Goal: Task Accomplishment & Management: Manage account settings

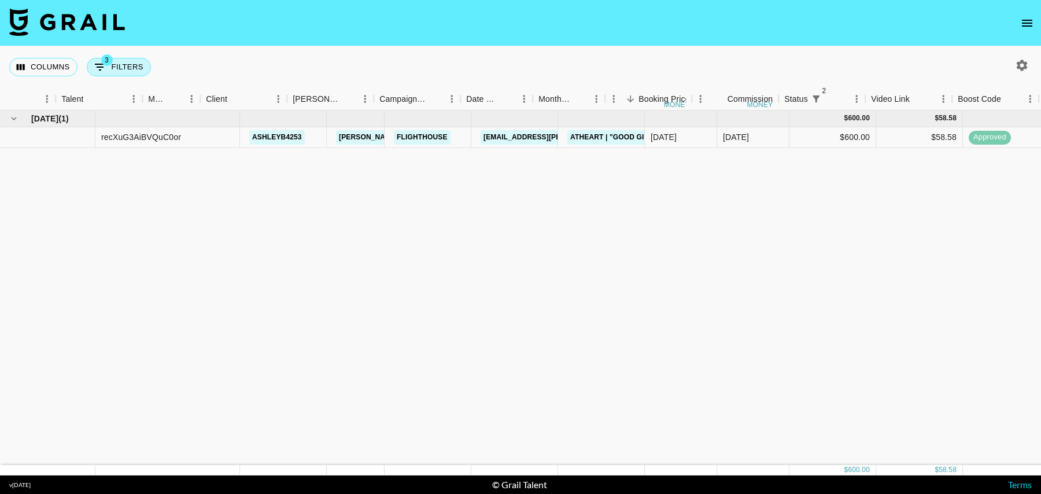
scroll to position [0, 184]
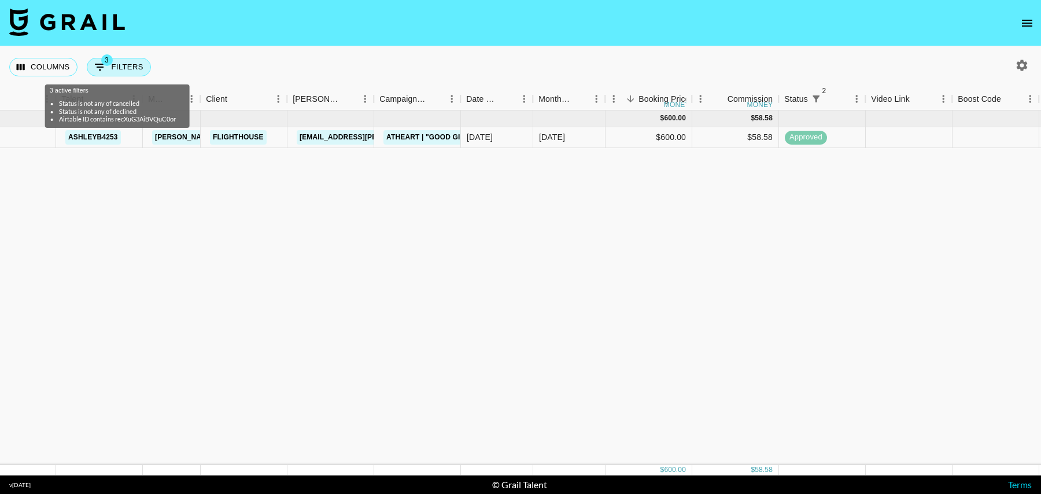
click at [127, 64] on button "3 Filters" at bounding box center [119, 67] width 64 height 19
select select "status"
select select "isNotAnyOf"
select select "status"
select select "isNotAnyOf"
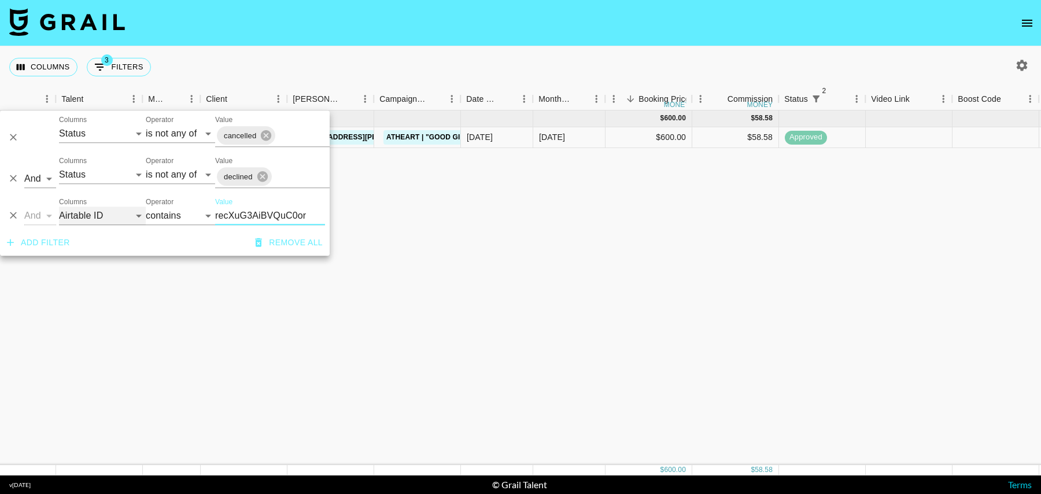
click at [94, 216] on select "Grail Platform ID Airtable ID Talent Manager Client [PERSON_NAME] Campaign (Typ…" at bounding box center [102, 215] width 87 height 19
select select "talentName"
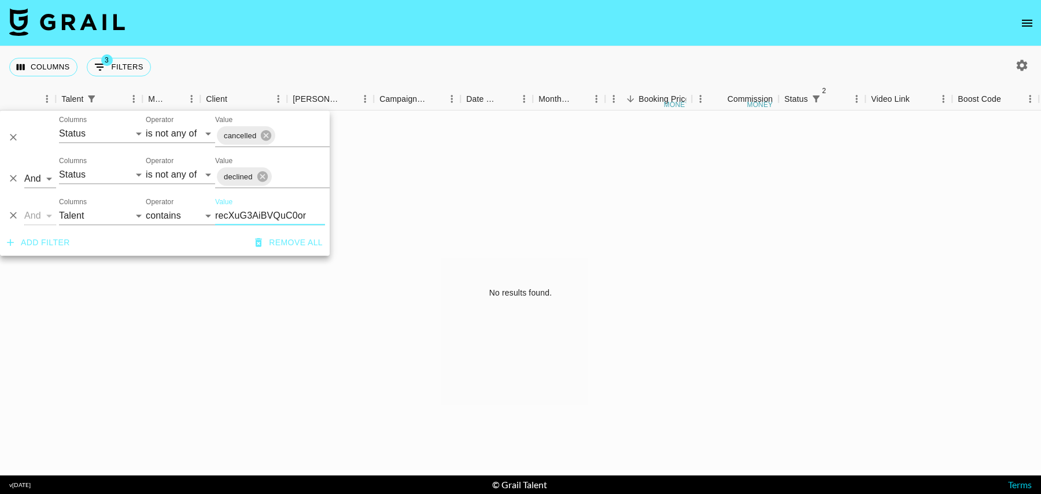
click at [232, 215] on input "recXuG3AiBVQuC0or" at bounding box center [270, 215] width 110 height 19
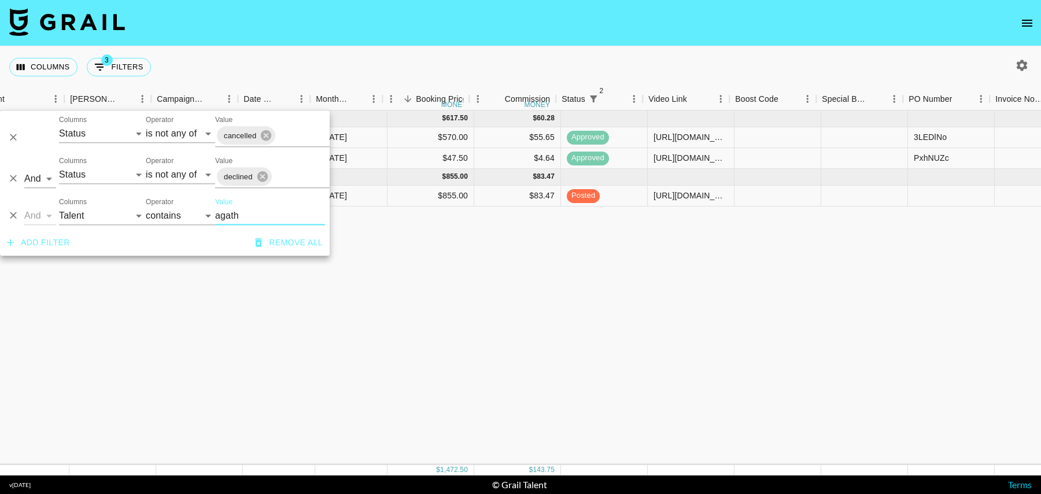
scroll to position [0, 407]
type input "agath"
click at [936, 190] on div at bounding box center [946, 196] width 87 height 21
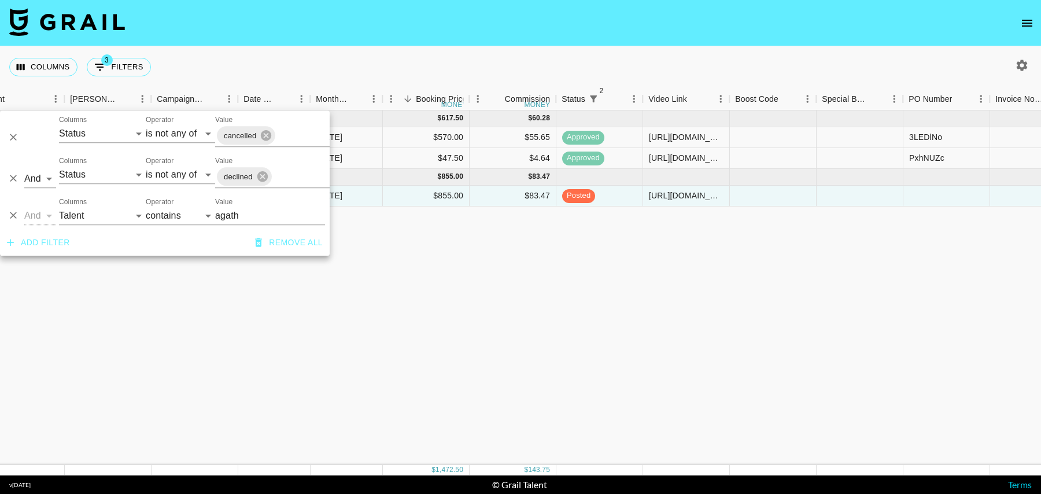
click at [936, 190] on div at bounding box center [946, 196] width 87 height 21
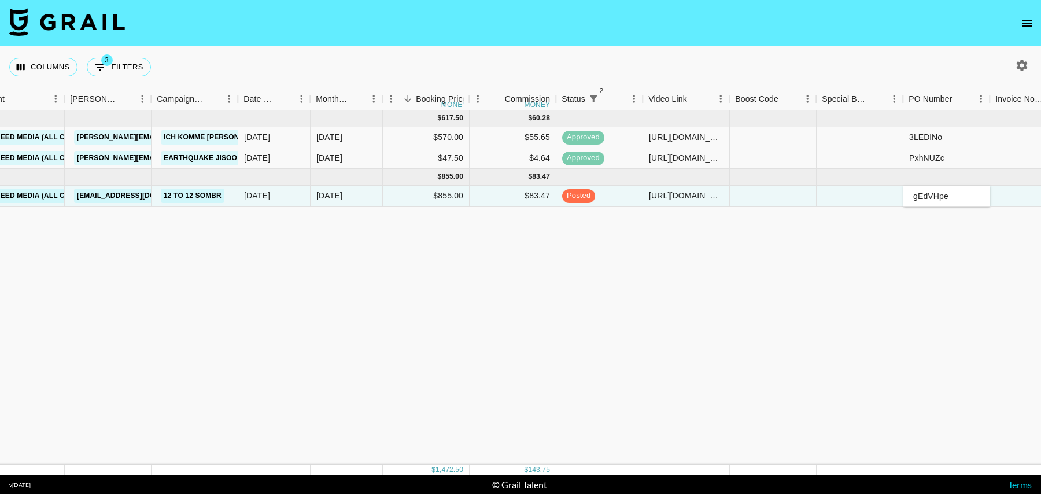
type input "gEdVHpe"
click at [1006, 198] on div at bounding box center [1033, 196] width 87 height 21
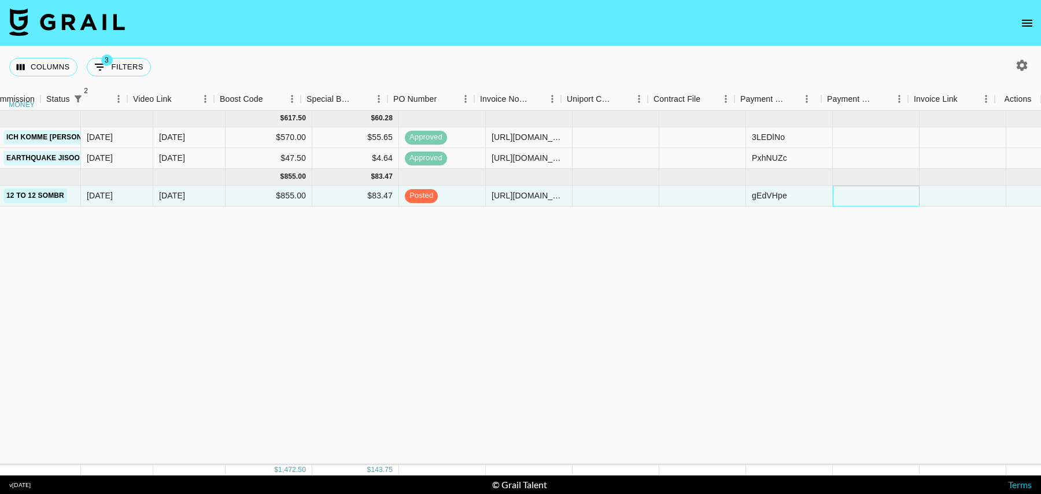
scroll to position [0, 922]
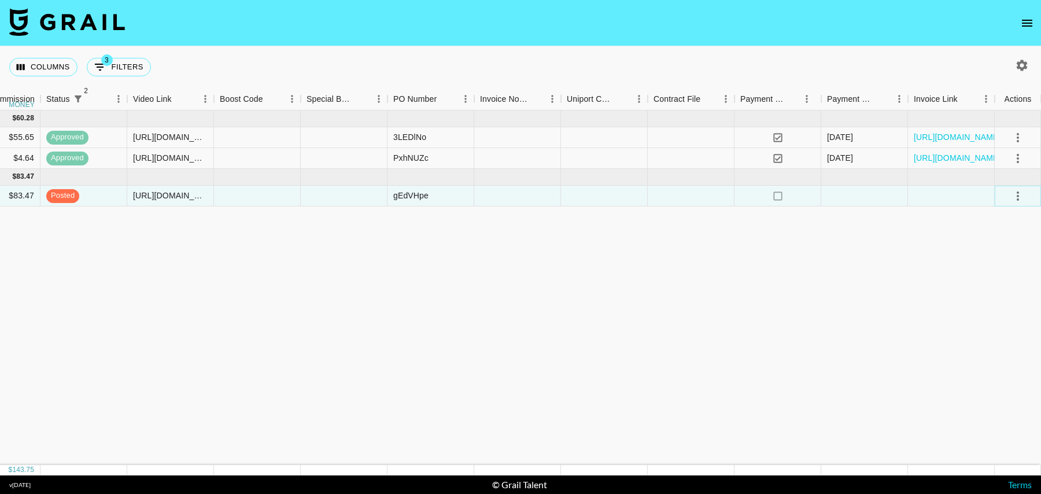
click at [1025, 196] on button "select merge strategy" at bounding box center [1018, 196] width 20 height 20
click at [979, 302] on div "Approve" at bounding box center [992, 304] width 35 height 14
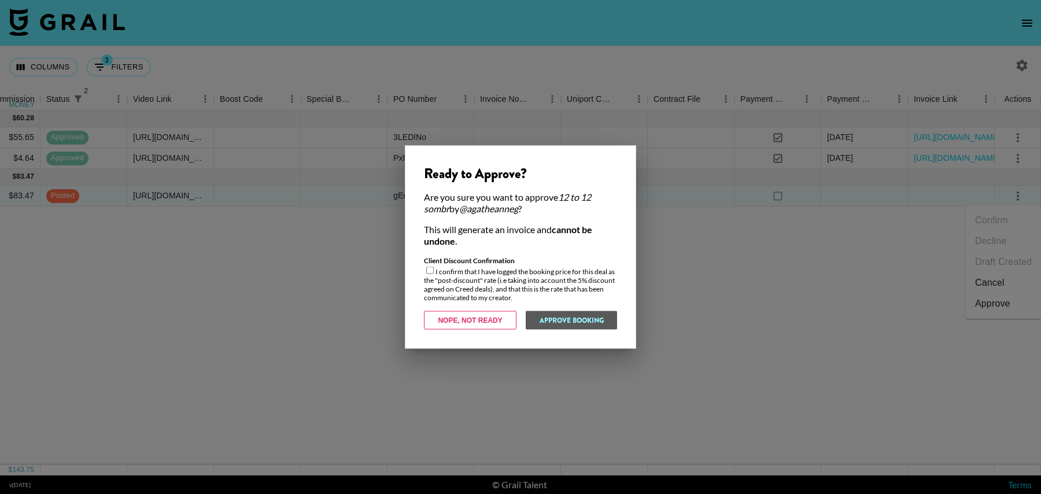
click at [430, 267] on input "checkbox" at bounding box center [430, 271] width 8 height 8
checkbox input "true"
click at [571, 320] on button "Approve Booking" at bounding box center [571, 320] width 92 height 19
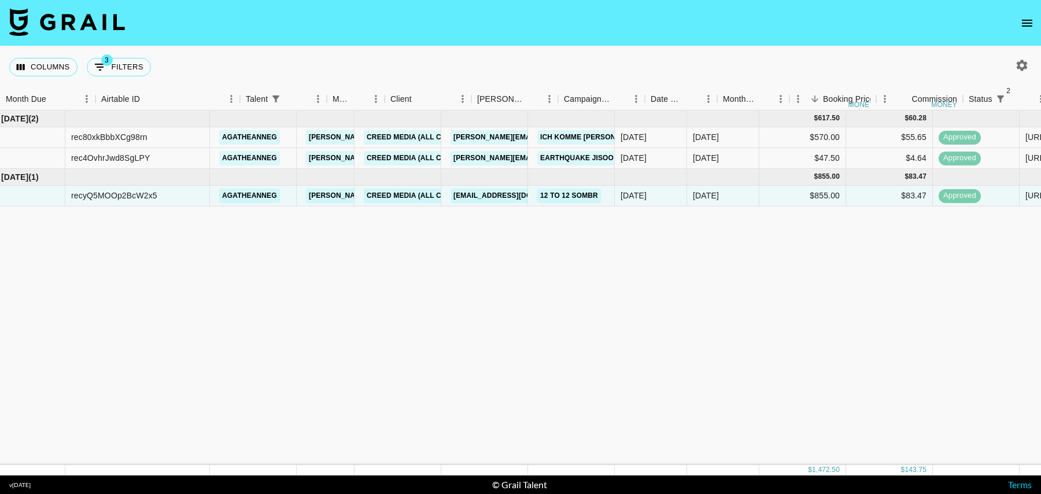
scroll to position [0, 0]
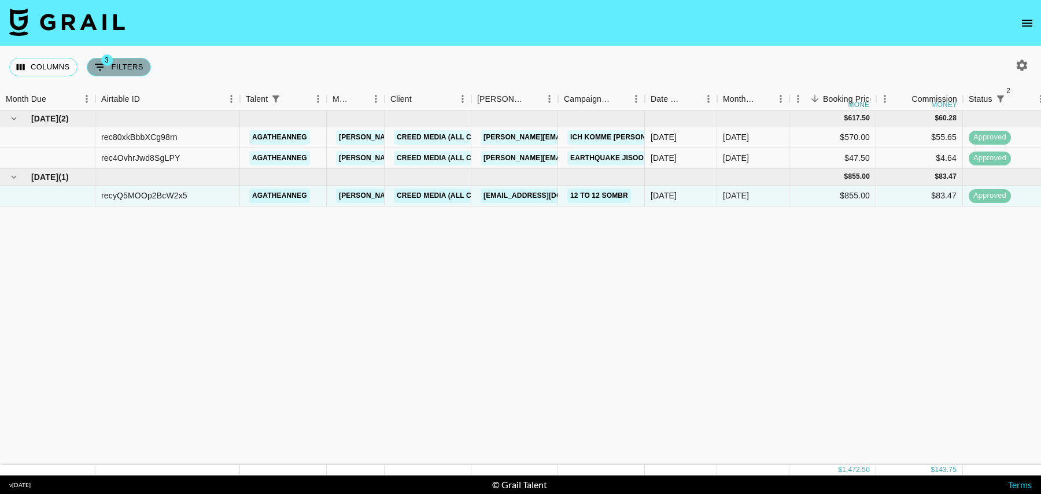
click at [129, 70] on button "3 Filters" at bounding box center [119, 67] width 64 height 19
select select "status"
select select "isNotAnyOf"
select select "status"
select select "isNotAnyOf"
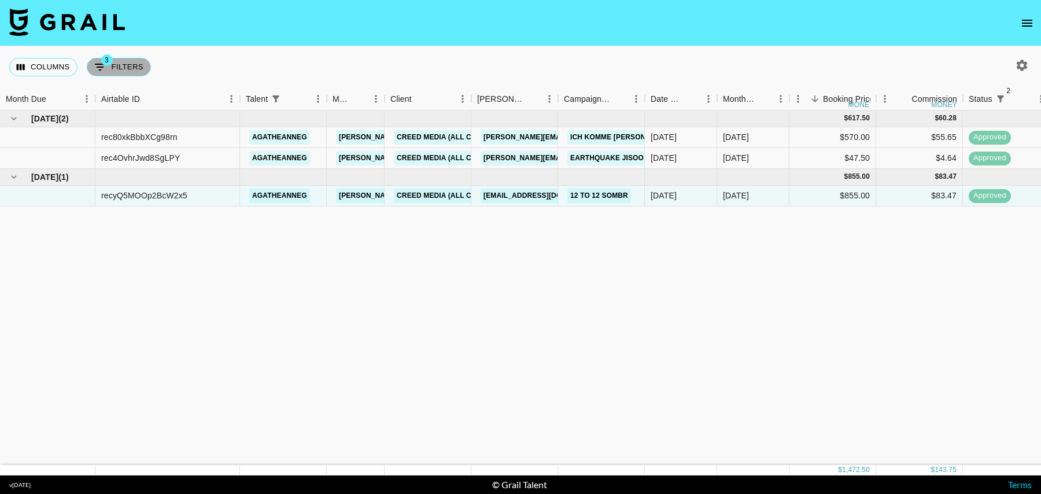
select select "talentName"
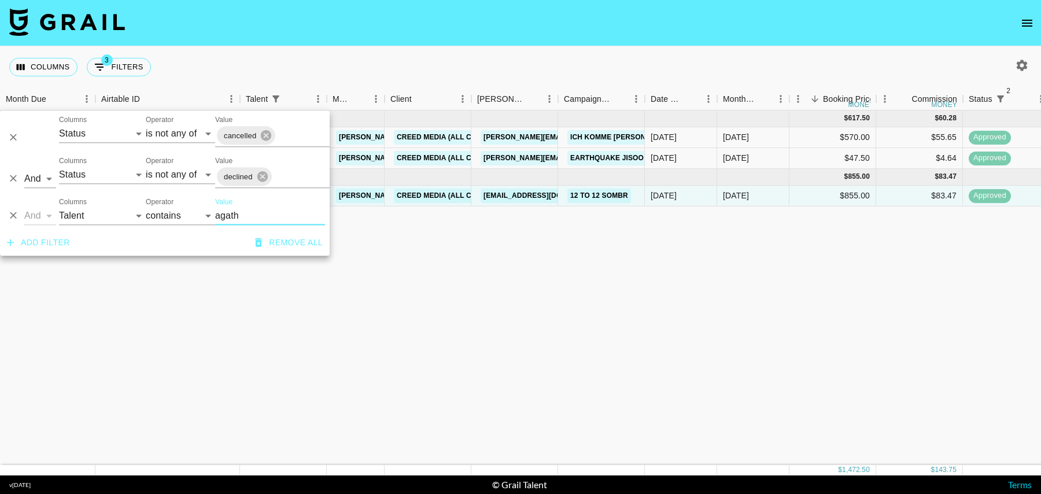
click at [13, 216] on icon "Delete" at bounding box center [13, 215] width 7 height 7
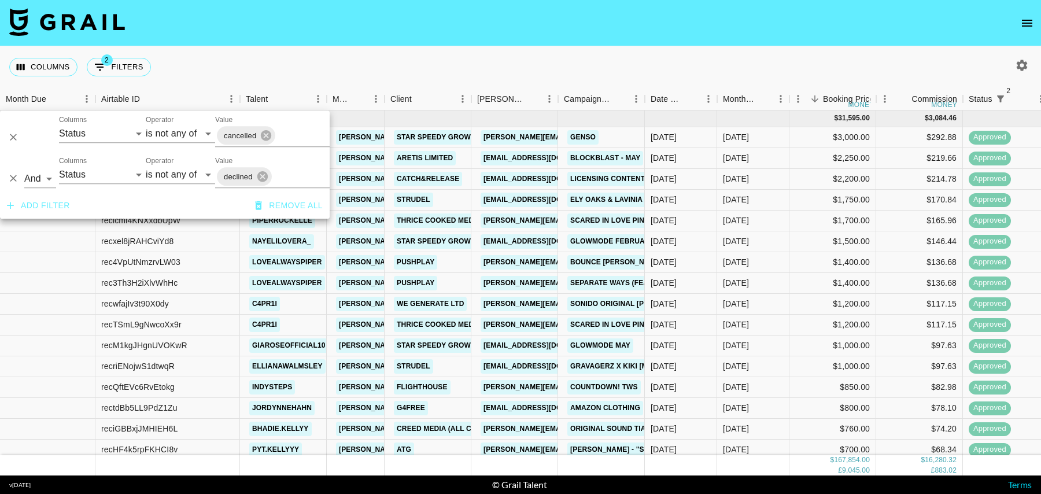
click at [253, 52] on div "Columns 2 Filters + Booking" at bounding box center [520, 67] width 1041 height 42
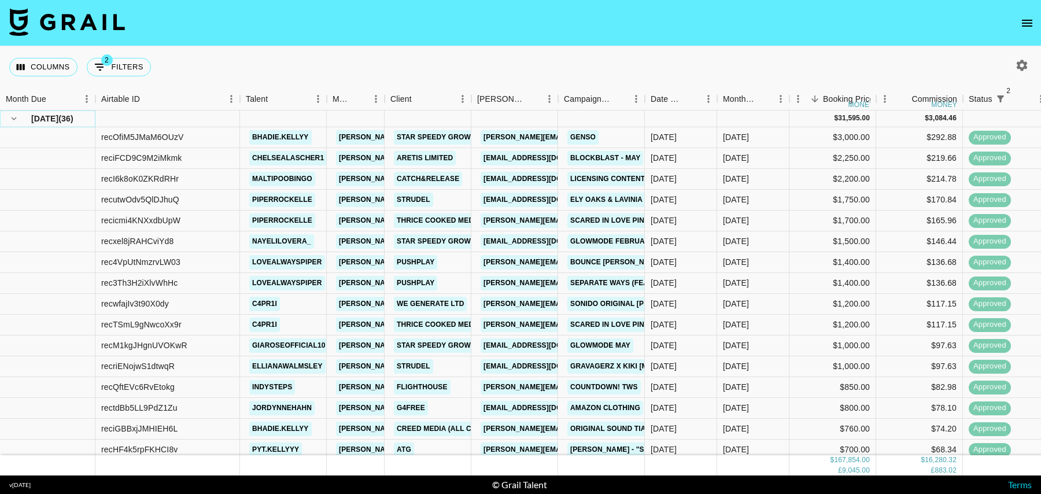
click at [14, 121] on icon "hide children" at bounding box center [14, 118] width 10 height 10
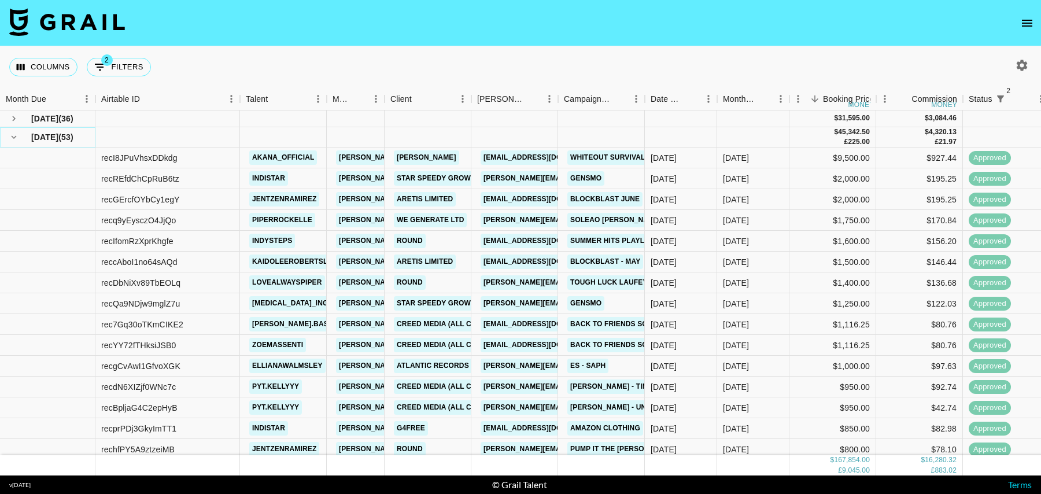
click at [14, 132] on icon "hide children" at bounding box center [14, 137] width 10 height 10
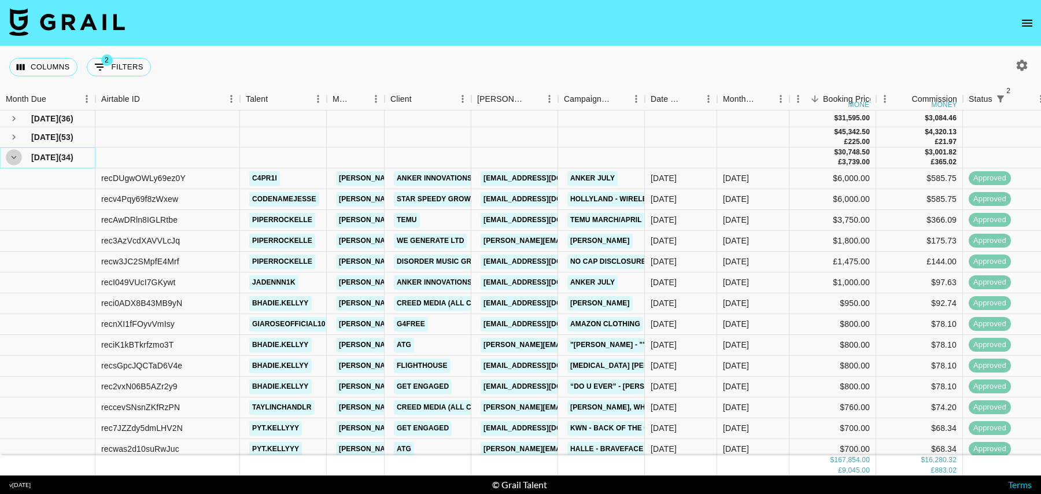
click at [13, 152] on icon "hide children" at bounding box center [14, 157] width 10 height 10
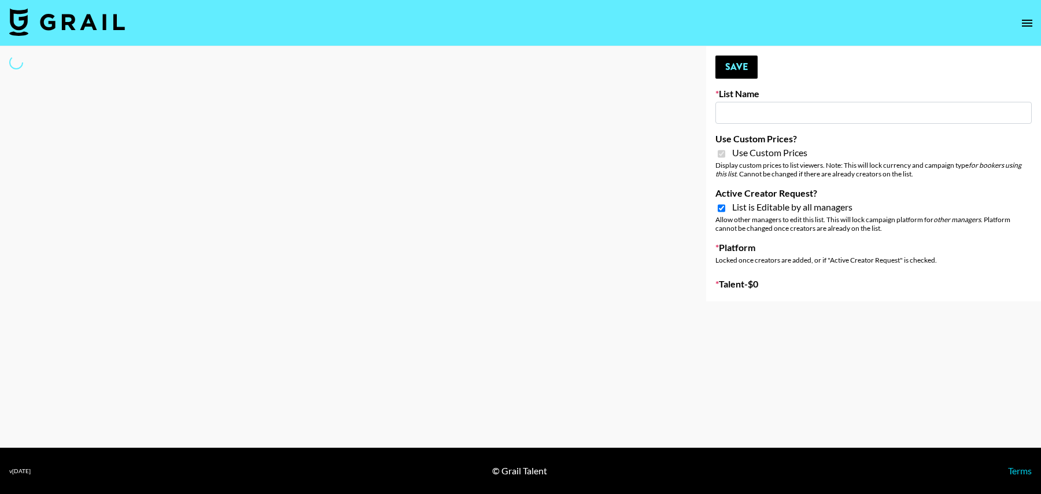
type input "iScanner (8th Aug)"
checkbox input "true"
select select "Brand"
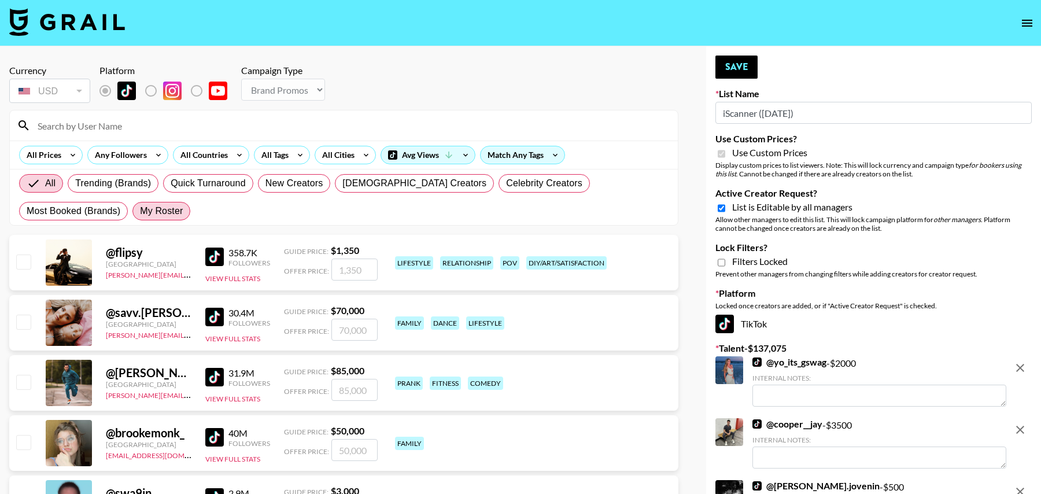
click at [140, 215] on span "My Roster" at bounding box center [161, 211] width 43 height 14
click at [140, 211] on input "My Roster" at bounding box center [140, 211] width 0 height 0
radio input "true"
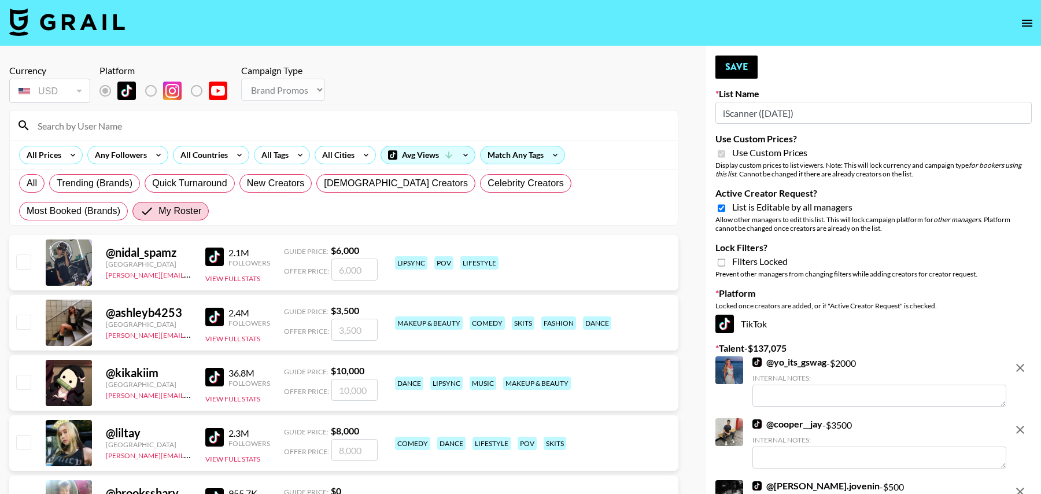
click at [21, 258] on input "checkbox" at bounding box center [23, 261] width 14 height 14
checkbox input "true"
type input "6000"
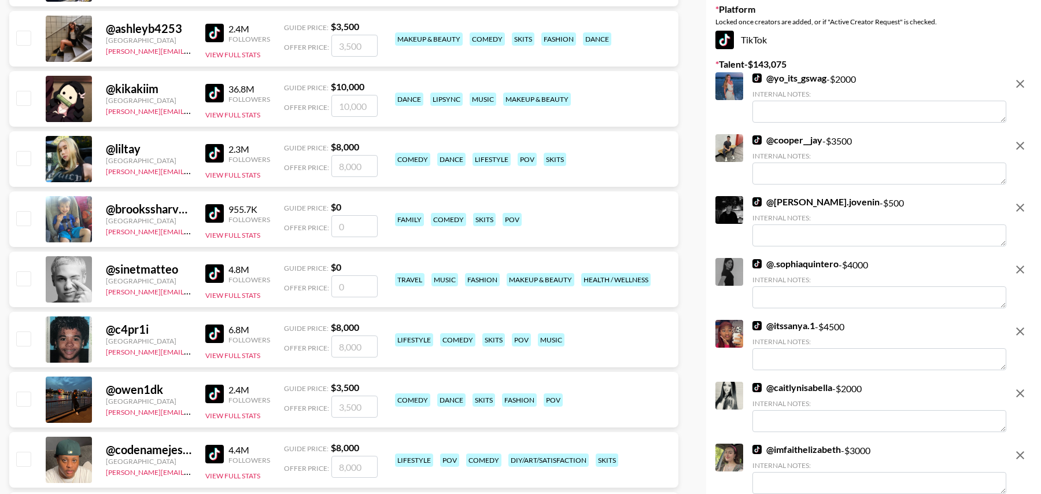
scroll to position [287, 0]
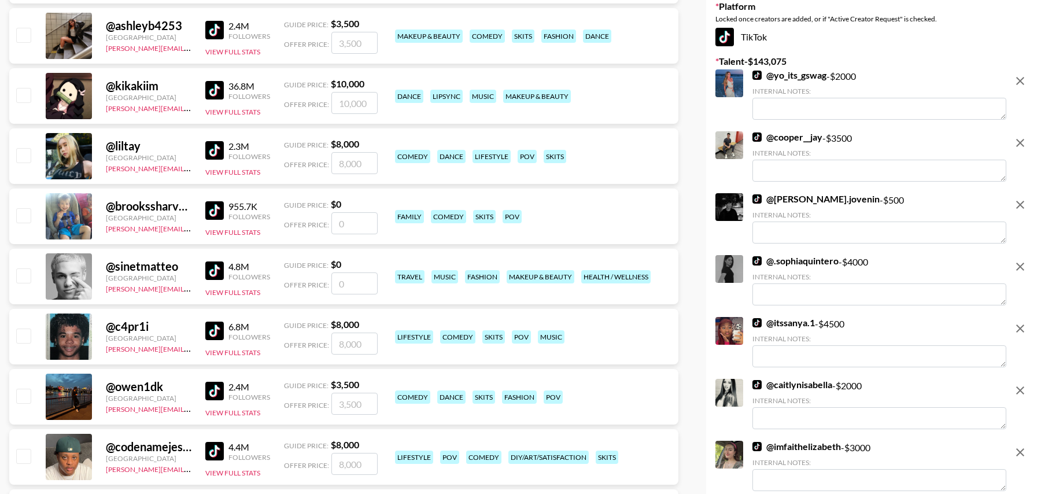
click at [19, 332] on input "checkbox" at bounding box center [23, 335] width 14 height 14
checkbox input "true"
type input "8000"
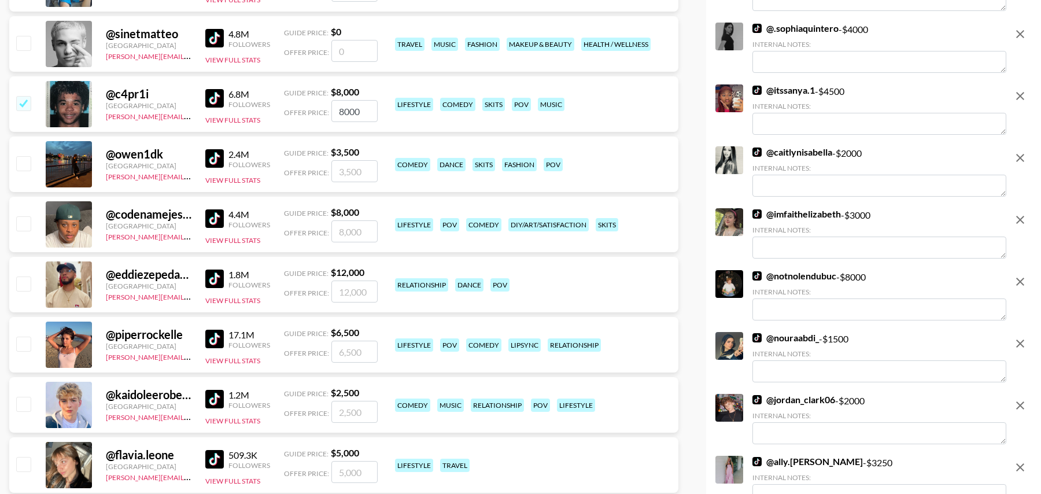
click at [24, 341] on input "checkbox" at bounding box center [23, 344] width 14 height 14
checkbox input "true"
type input "6500"
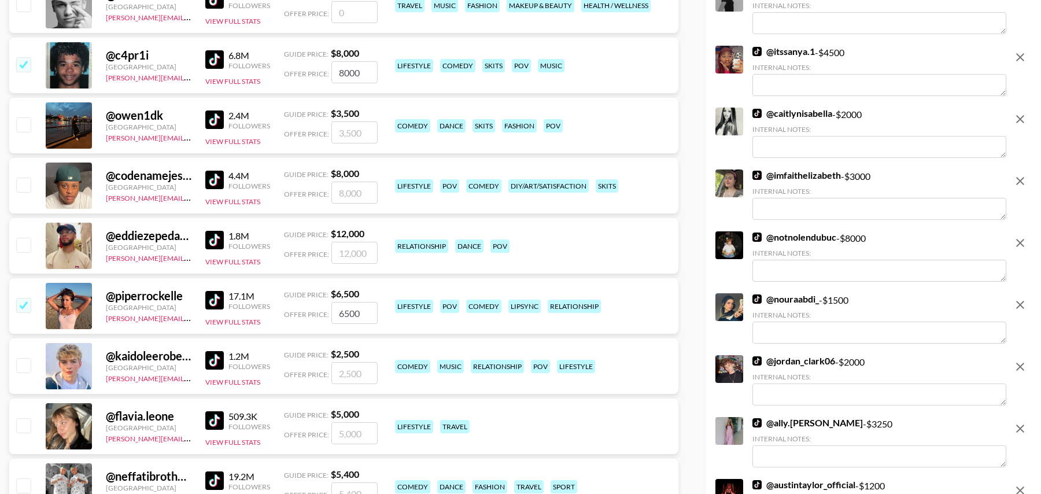
scroll to position [554, 0]
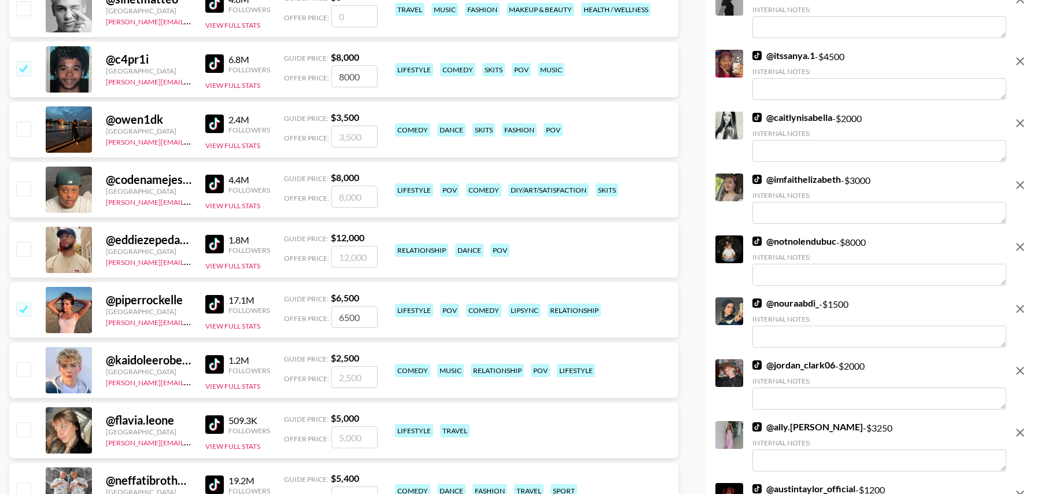
click at [21, 364] on input "checkbox" at bounding box center [23, 369] width 14 height 14
checkbox input "true"
type input "2500"
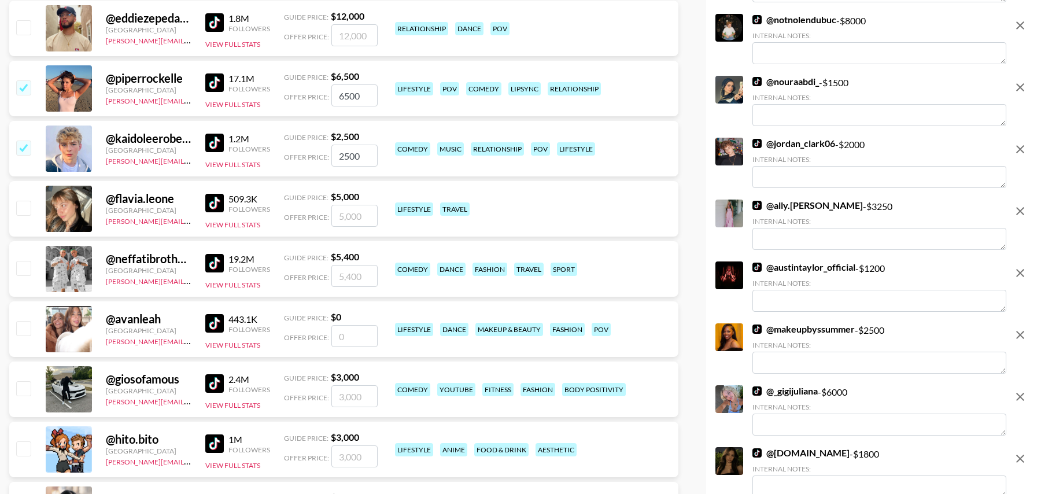
scroll to position [776, 0]
click at [343, 341] on input "number" at bounding box center [354, 335] width 46 height 22
type input "5"
checkbox input "true"
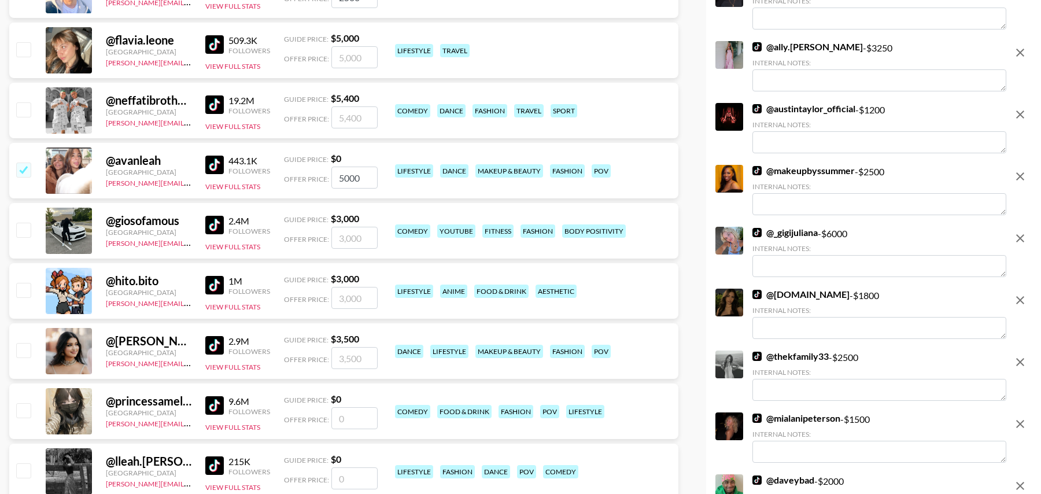
scroll to position [999, 0]
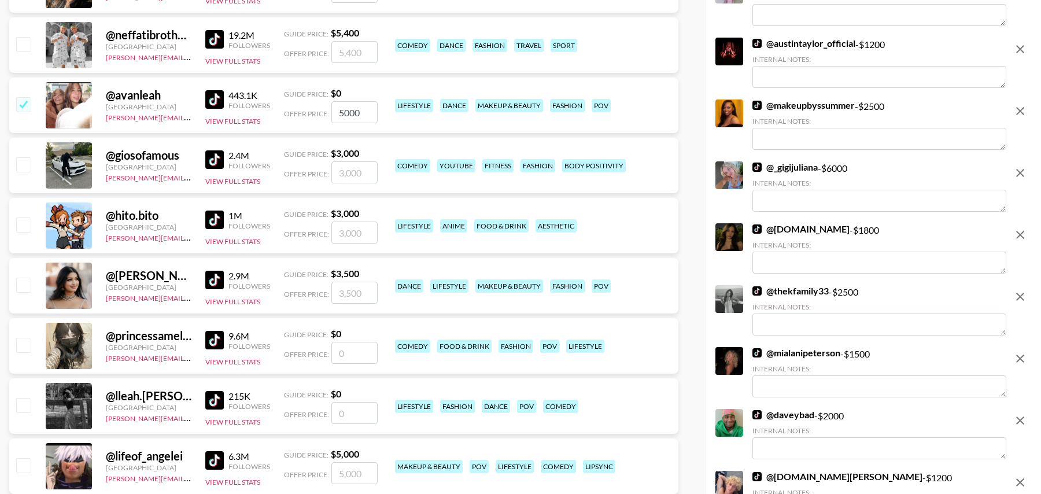
type input "5000"
click at [357, 356] on input "number" at bounding box center [354, 353] width 46 height 22
type input "50"
checkbox input "true"
click at [357, 356] on input "5000" at bounding box center [354, 353] width 46 height 22
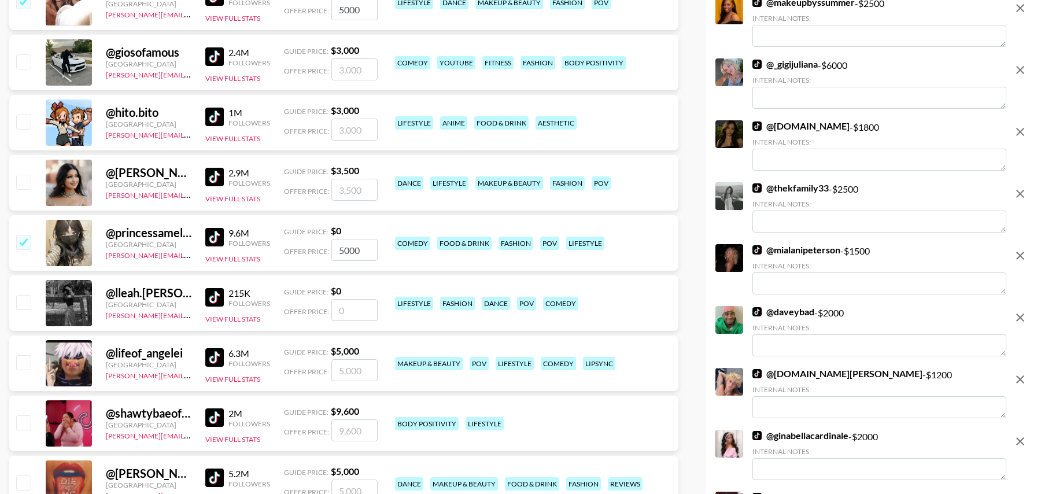
scroll to position [1103, 0]
type input "5000"
click at [358, 312] on input "number" at bounding box center [354, 309] width 46 height 22
checkbox input "true"
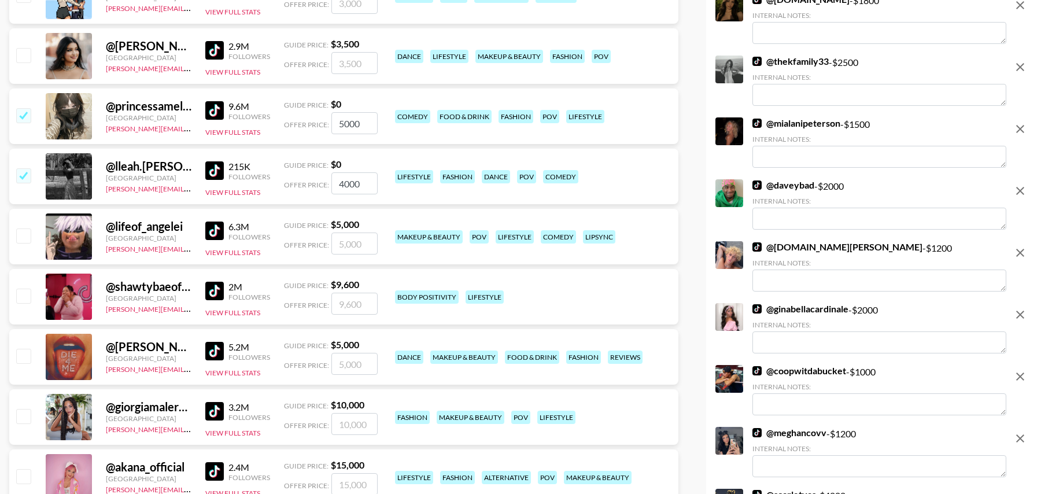
type input "4000"
click at [20, 358] on input "checkbox" at bounding box center [23, 356] width 14 height 14
checkbox input "true"
type input "5000"
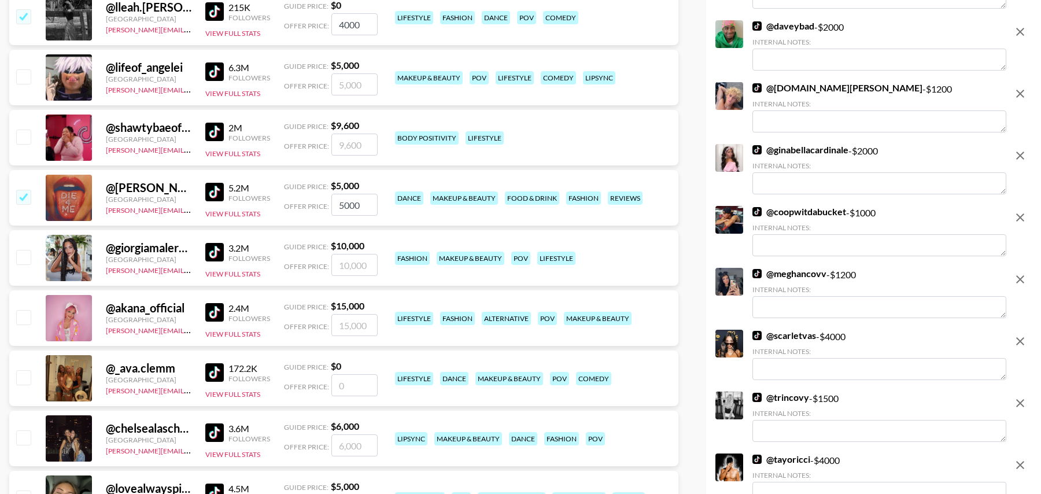
scroll to position [1395, 0]
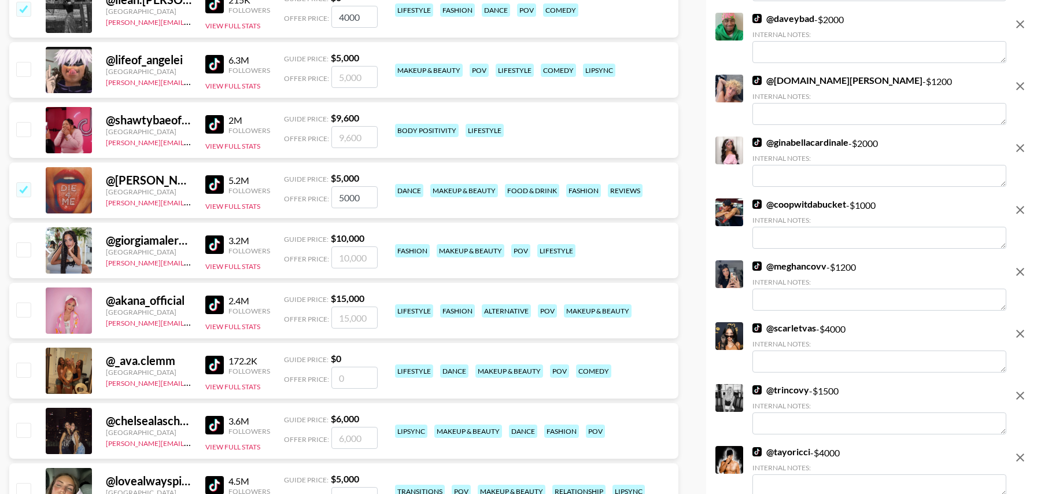
click at [353, 379] on input "number" at bounding box center [354, 378] width 46 height 22
type input "4"
checkbox input "true"
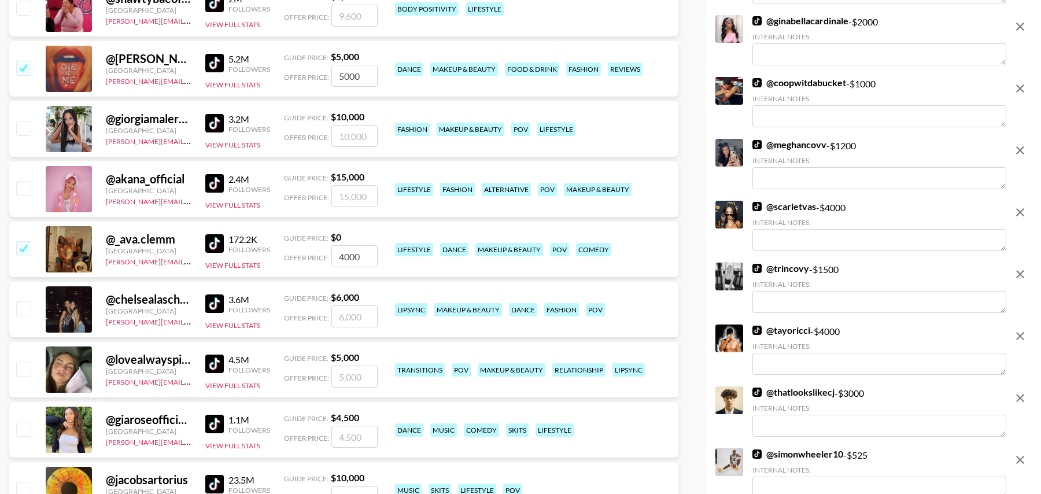
scroll to position [1521, 0]
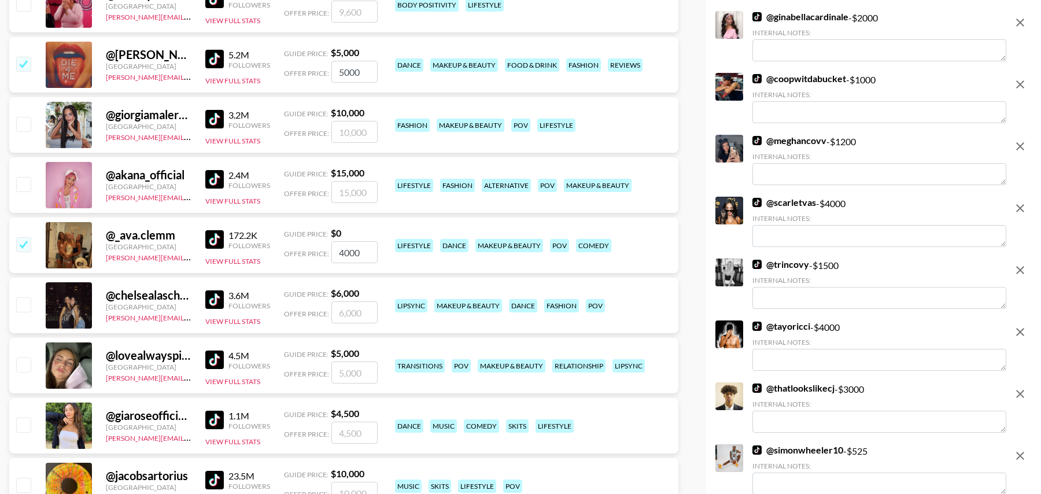
type input "4000"
click at [25, 306] on input "checkbox" at bounding box center [23, 304] width 14 height 14
checkbox input "true"
type input "6000"
click at [23, 363] on input "checkbox" at bounding box center [23, 364] width 14 height 14
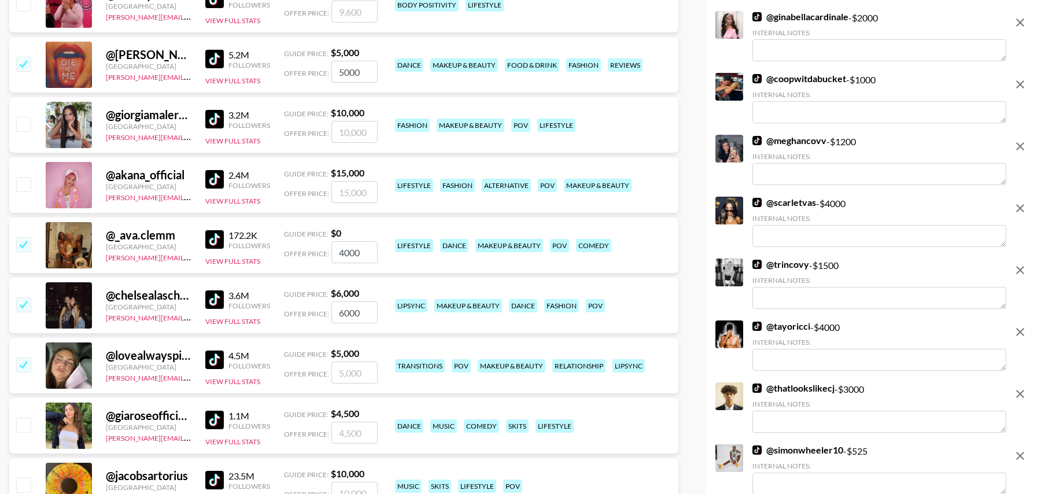
checkbox input "true"
type input "5000"
click at [24, 423] on input "checkbox" at bounding box center [23, 424] width 14 height 14
checkbox input "true"
type input "4500"
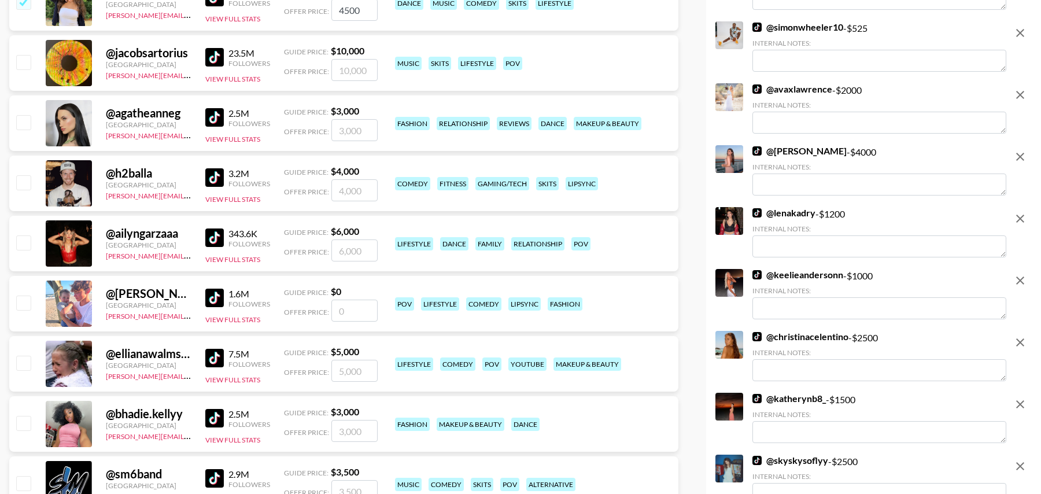
scroll to position [1956, 0]
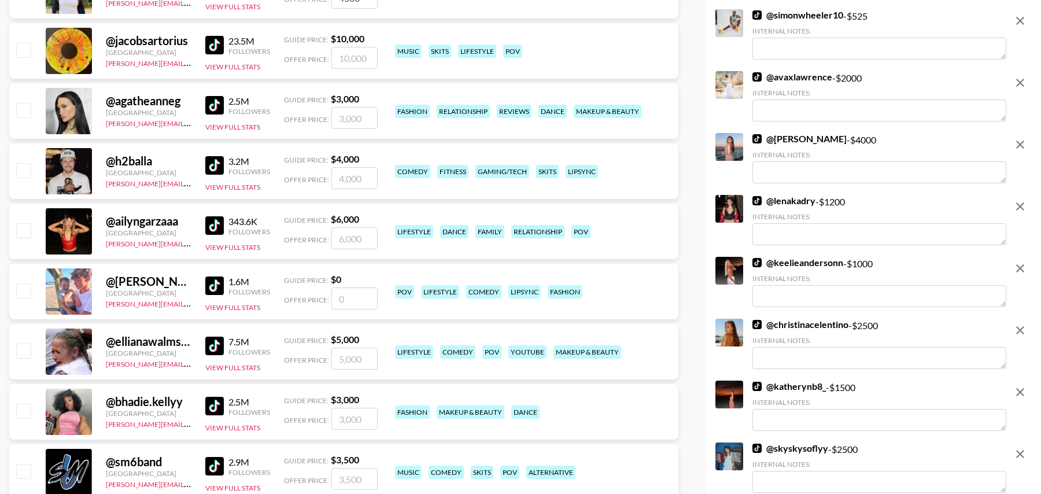
click at [25, 353] on input "checkbox" at bounding box center [23, 350] width 14 height 14
checkbox input "true"
type input "5000"
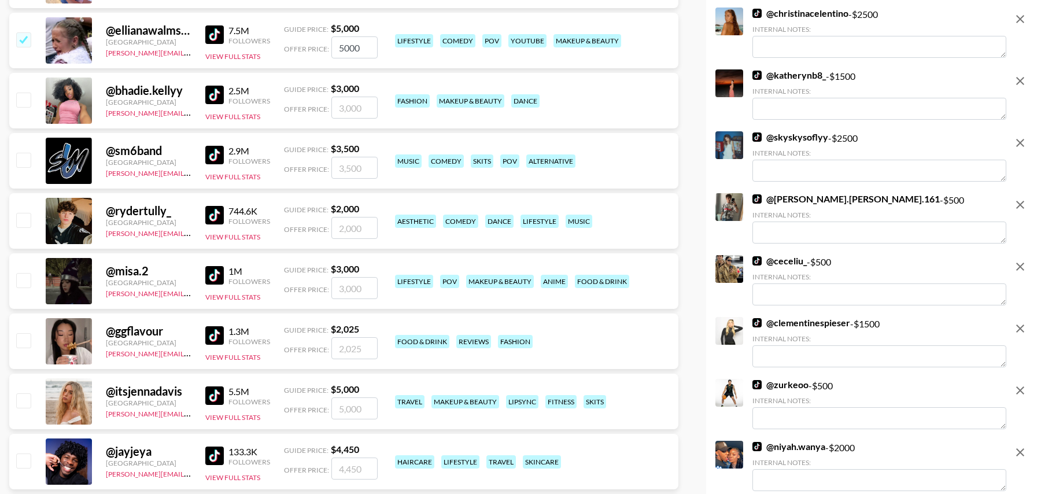
scroll to position [2288, 0]
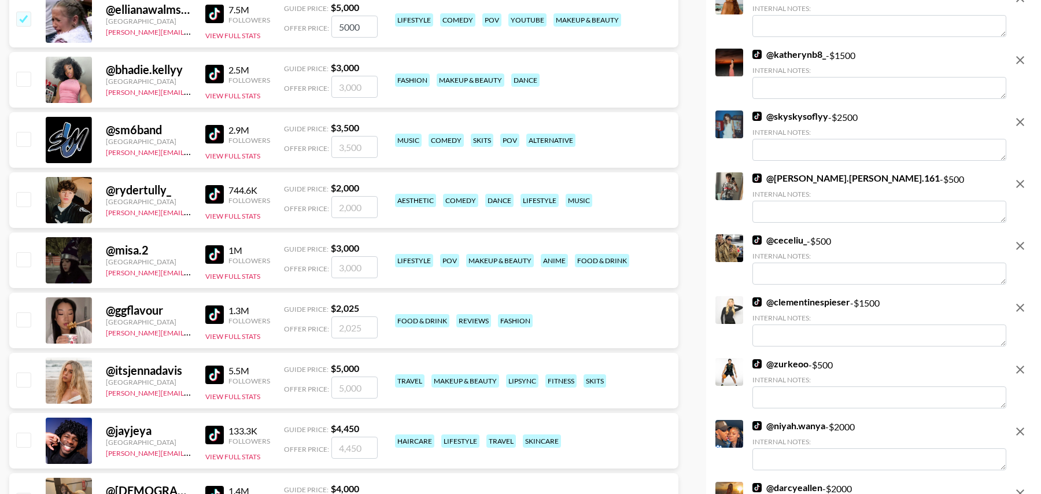
click at [25, 83] on input "checkbox" at bounding box center [23, 79] width 14 height 14
checkbox input "true"
type input "3000"
click at [23, 383] on input "checkbox" at bounding box center [23, 379] width 14 height 14
checkbox input "true"
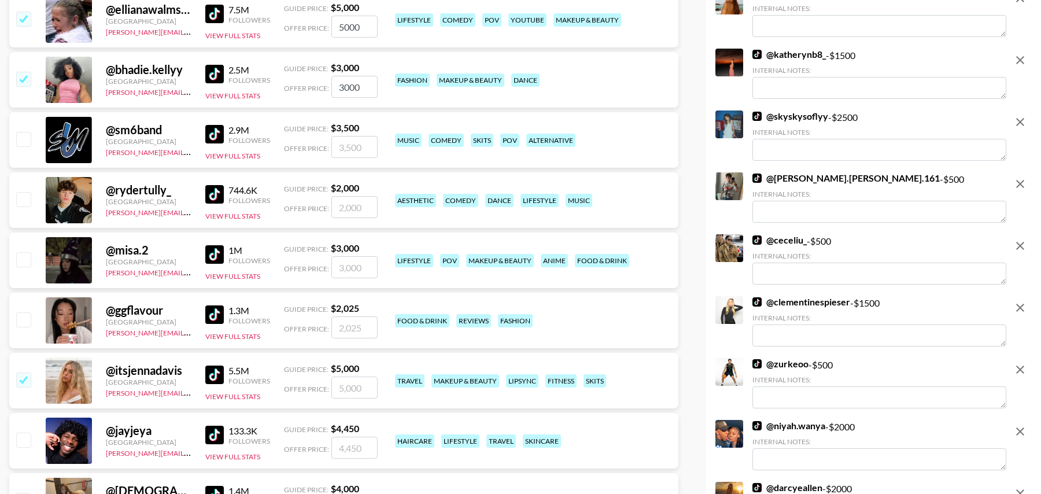
type input "5000"
click at [23, 381] on input "checkbox" at bounding box center [23, 379] width 14 height 14
checkbox input "false"
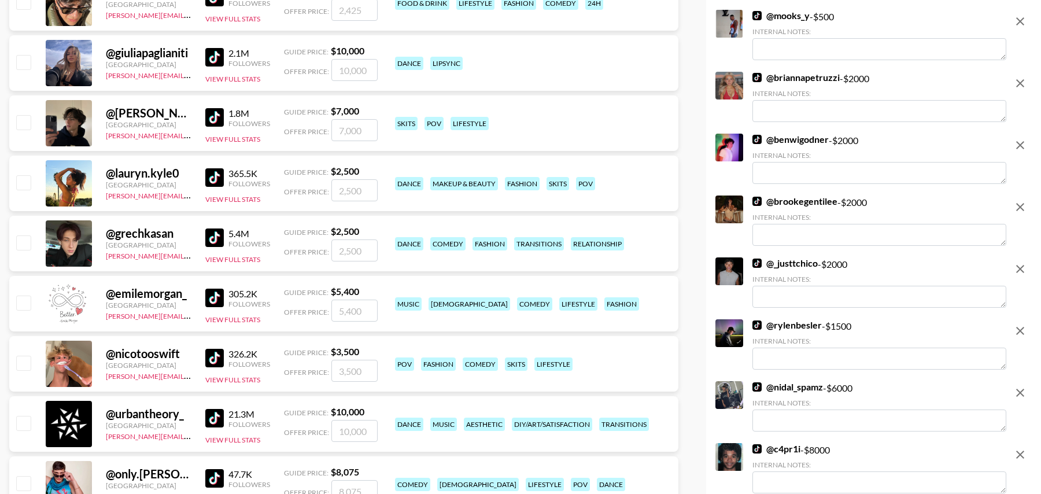
scroll to position [3694, 0]
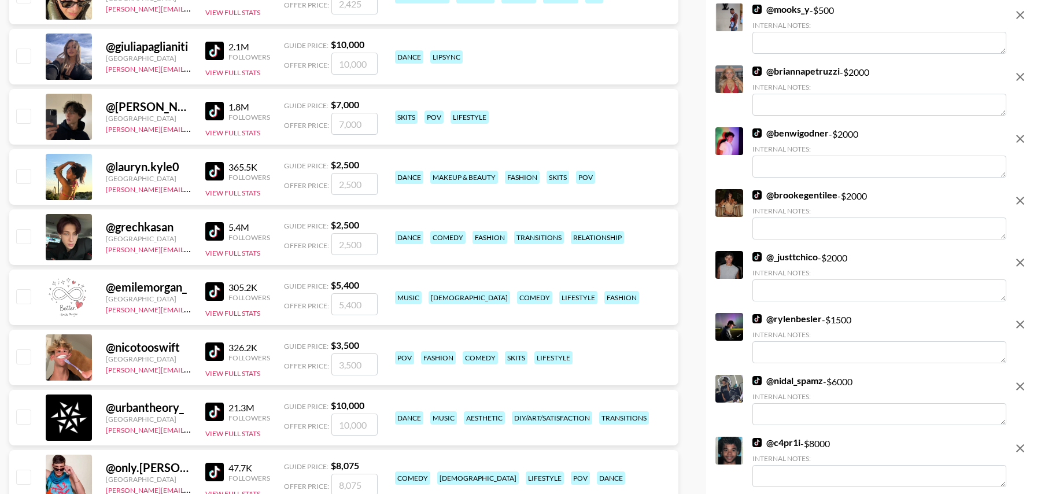
click at [25, 177] on input "checkbox" at bounding box center [23, 176] width 14 height 14
checkbox input "true"
type input "2500"
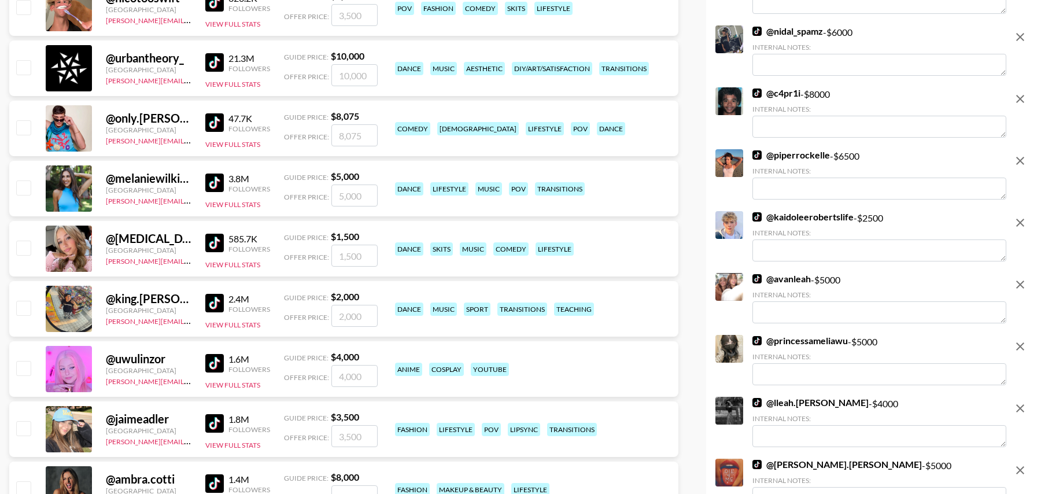
scroll to position [4054, 0]
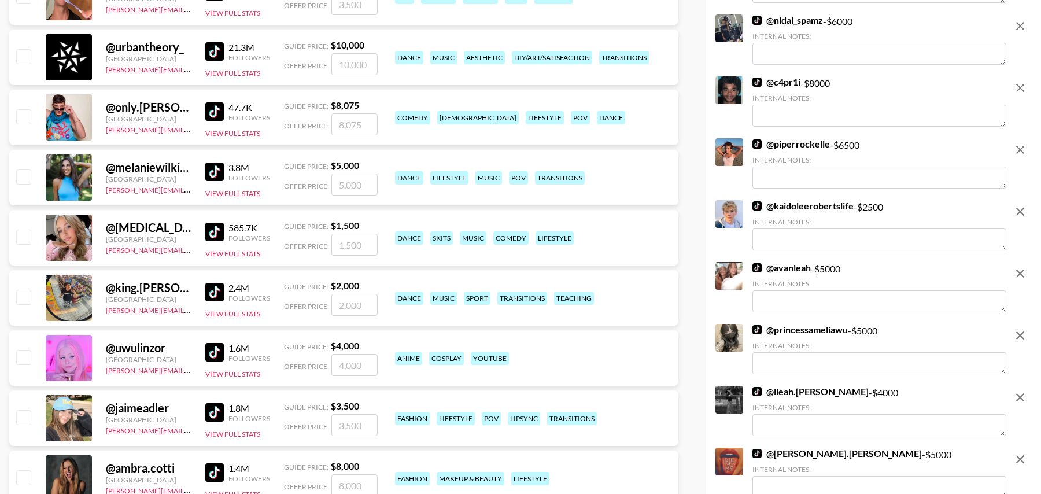
click at [23, 235] on input "checkbox" at bounding box center [23, 237] width 14 height 14
checkbox input "true"
type input "1500"
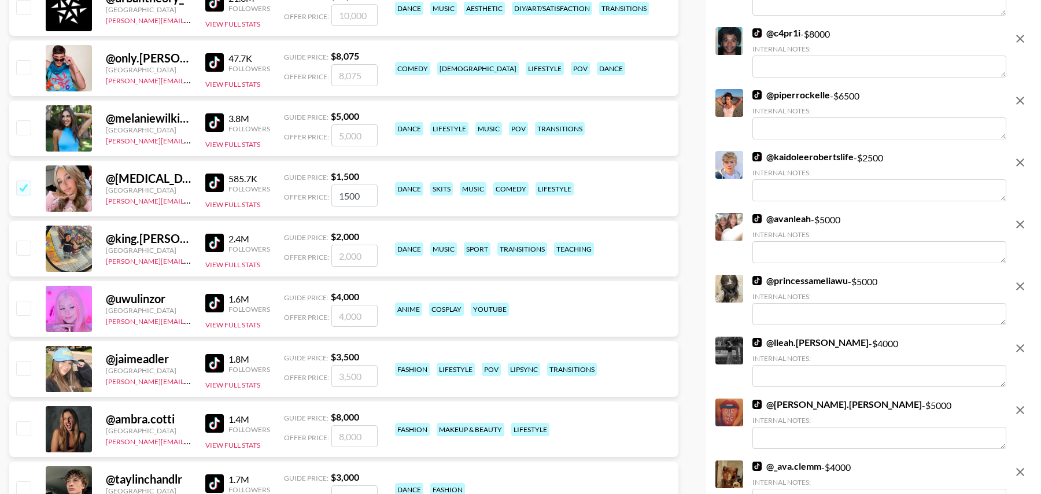
click at [27, 369] on input "checkbox" at bounding box center [23, 368] width 14 height 14
checkbox input "true"
type input "3500"
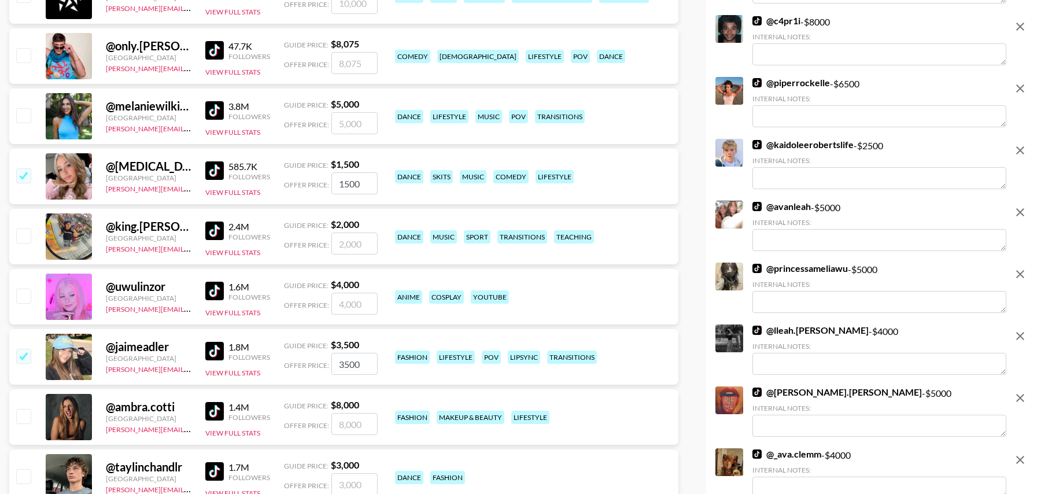
scroll to position [4118, 0]
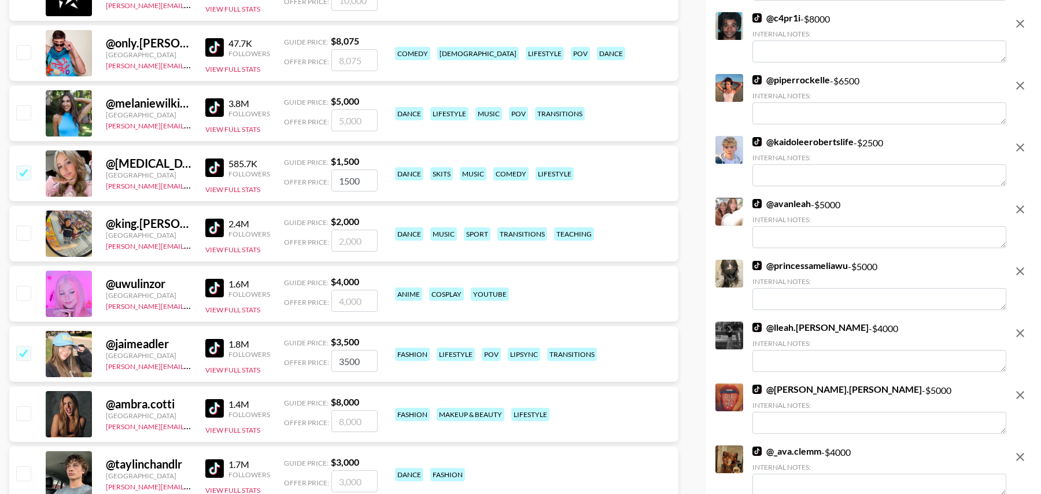
click at [22, 348] on input "checkbox" at bounding box center [23, 353] width 14 height 14
checkbox input "false"
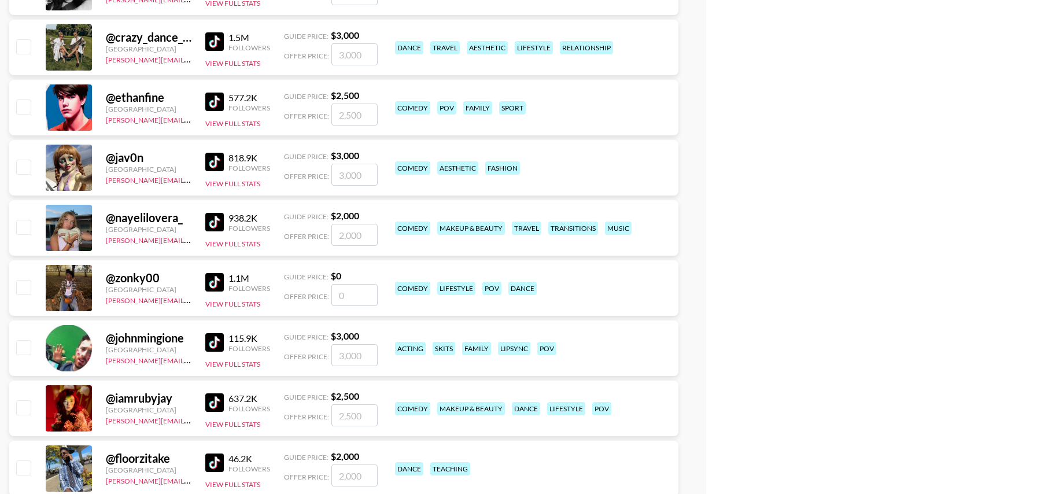
scroll to position [5295, 0]
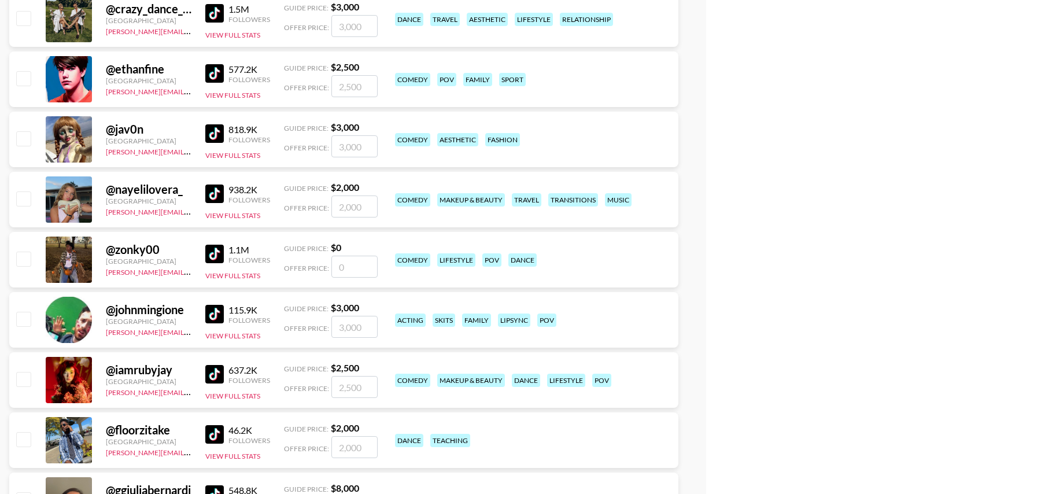
click at [23, 378] on input "checkbox" at bounding box center [23, 379] width 14 height 14
checkbox input "true"
type input "2500"
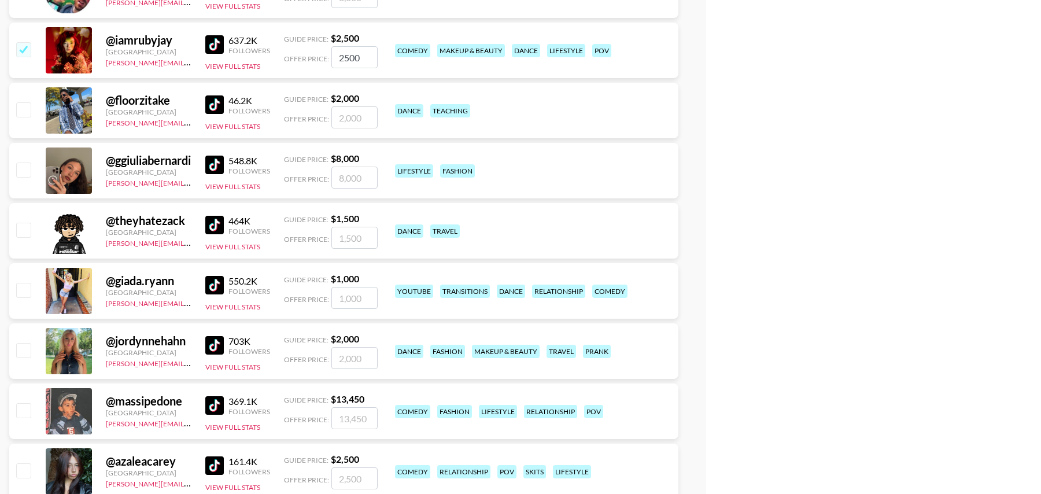
scroll to position [5626, 0]
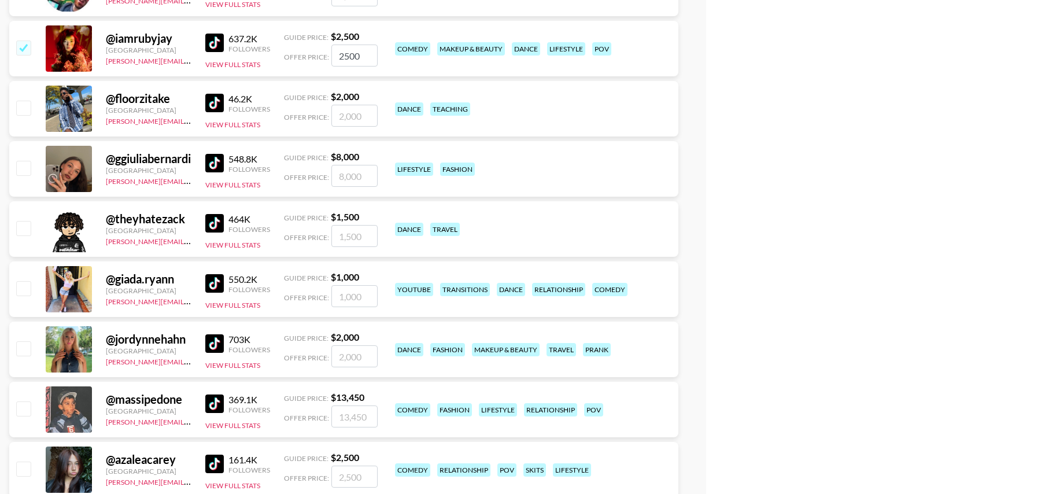
click at [21, 292] on input "checkbox" at bounding box center [23, 288] width 14 height 14
checkbox input "true"
type input "1000"
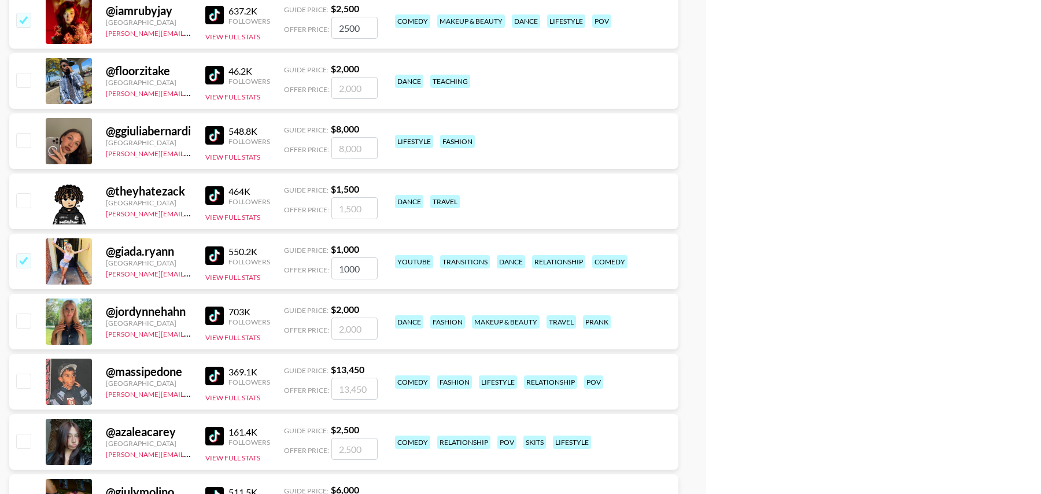
drag, startPoint x: 24, startPoint y: 318, endPoint x: 24, endPoint y: 330, distance: 11.6
click at [24, 318] on input "checkbox" at bounding box center [23, 320] width 14 height 14
checkbox input "true"
type input "2000"
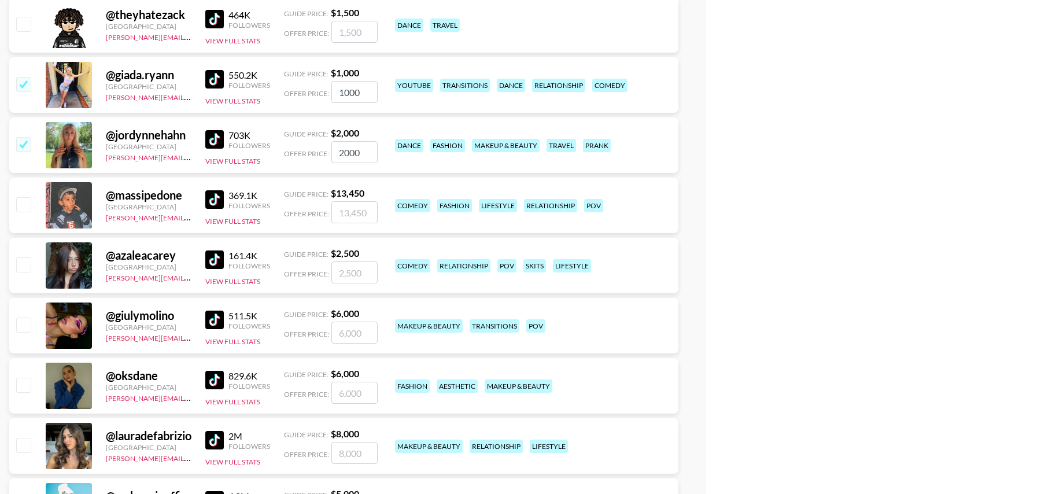
scroll to position [5832, 0]
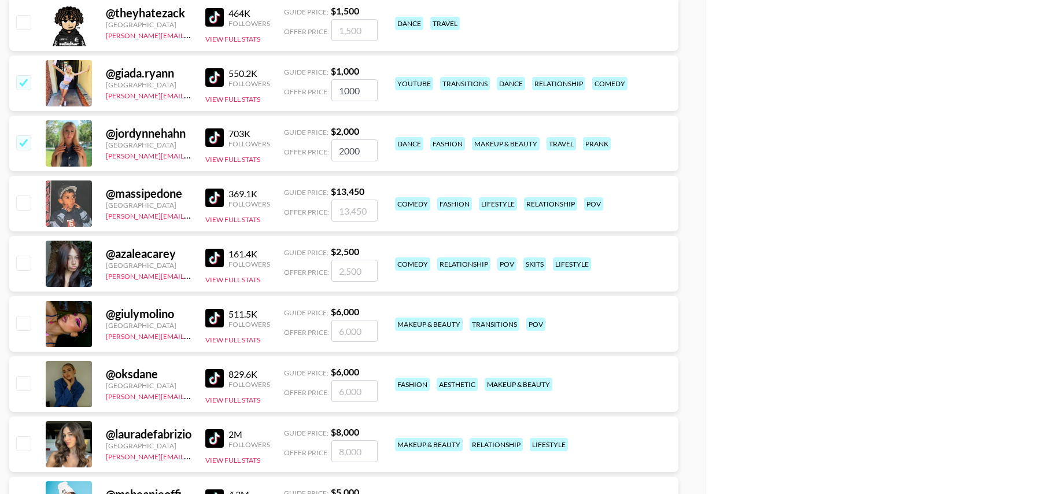
click at [23, 264] on input "checkbox" at bounding box center [23, 263] width 14 height 14
checkbox input "true"
type input "2500"
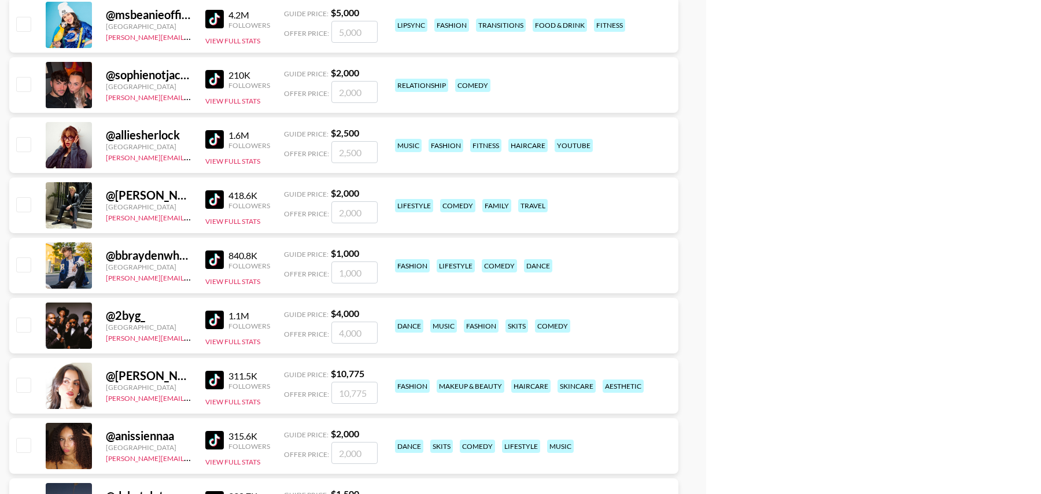
scroll to position [6319, 0]
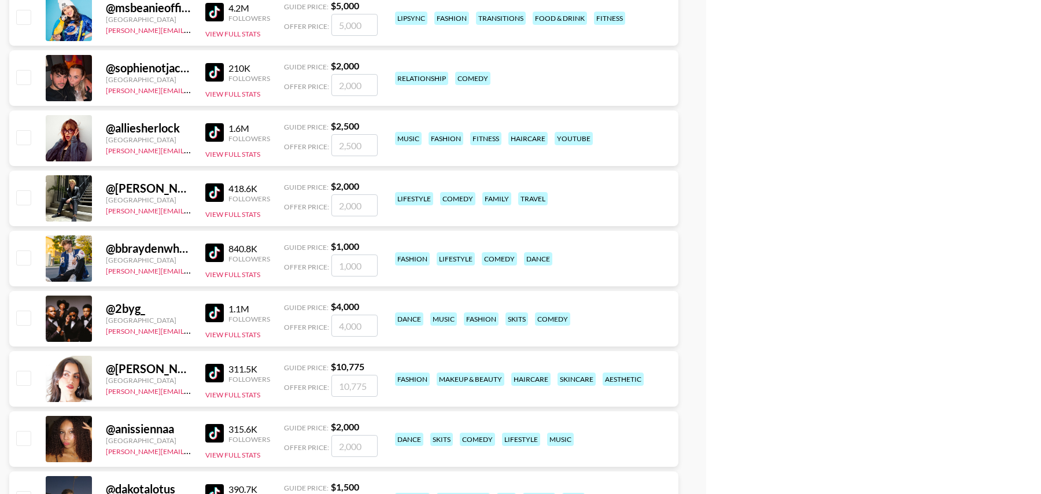
click at [25, 192] on input "checkbox" at bounding box center [23, 197] width 14 height 14
checkbox input "true"
type input "2000"
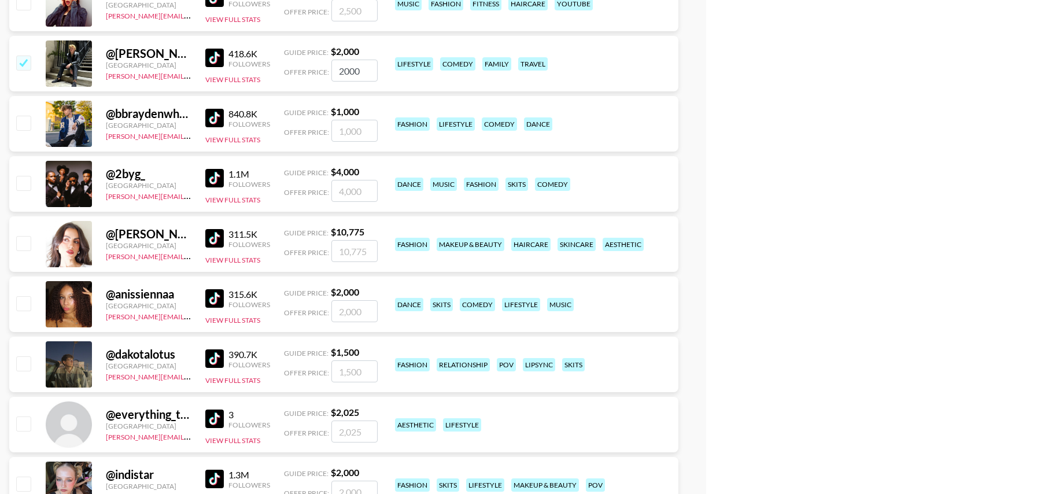
scroll to position [6480, 0]
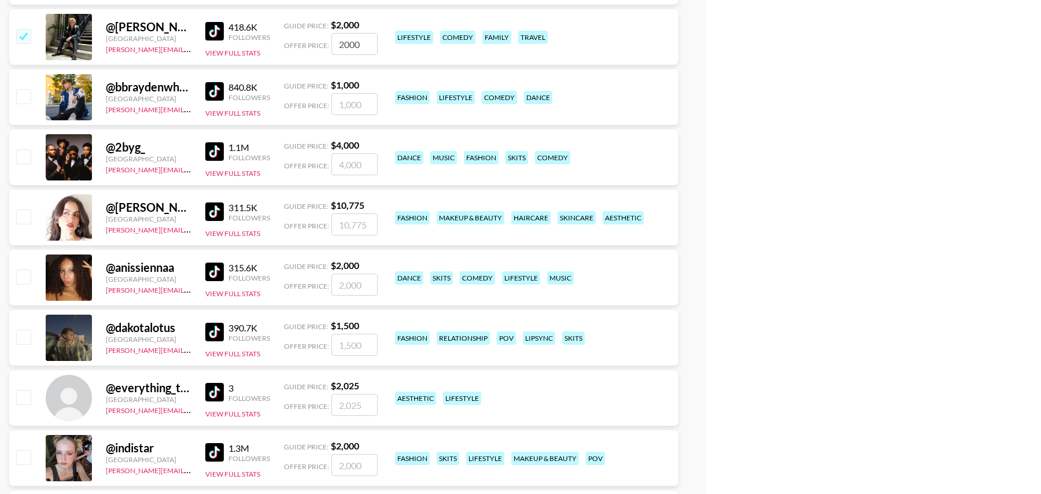
click at [27, 279] on input "checkbox" at bounding box center [23, 276] width 14 height 14
checkbox input "true"
type input "2000"
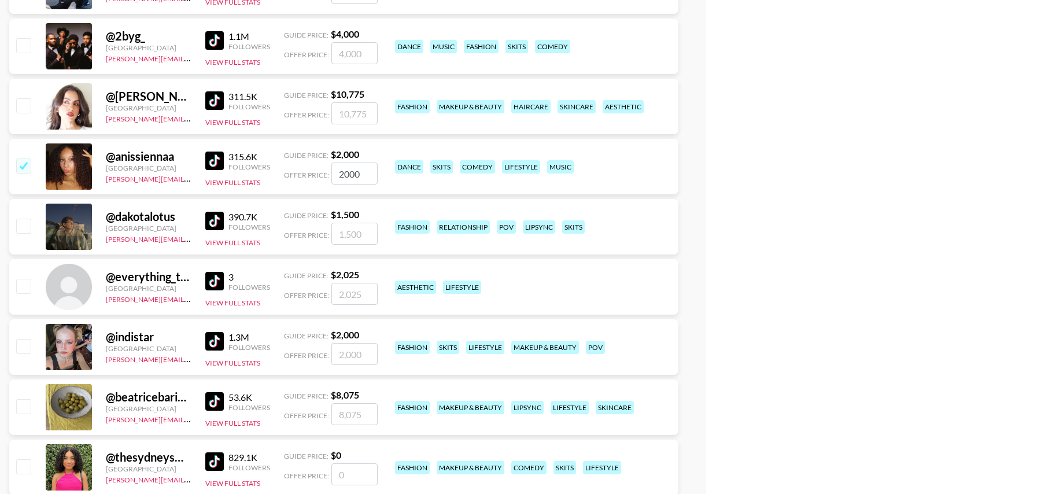
scroll to position [6597, 0]
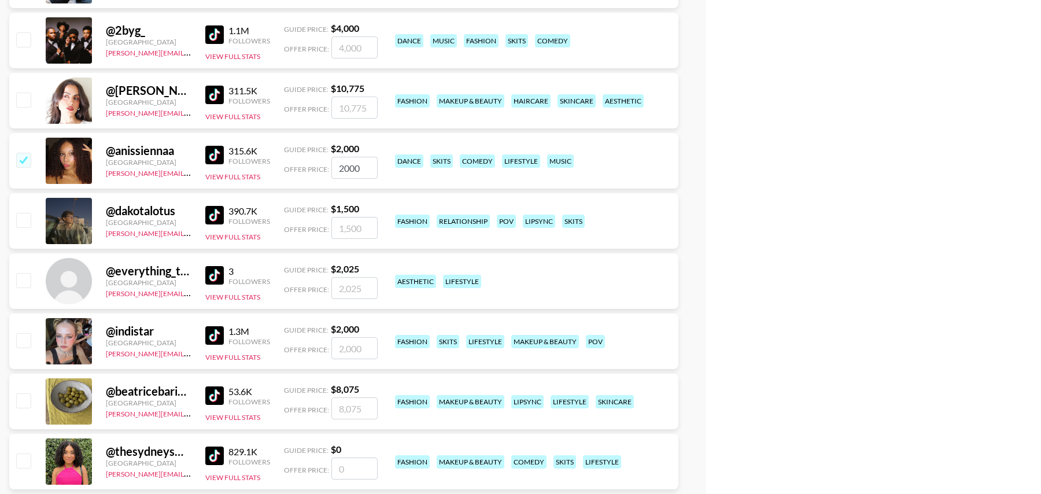
click at [27, 336] on input "checkbox" at bounding box center [23, 340] width 14 height 14
checkbox input "true"
type input "2000"
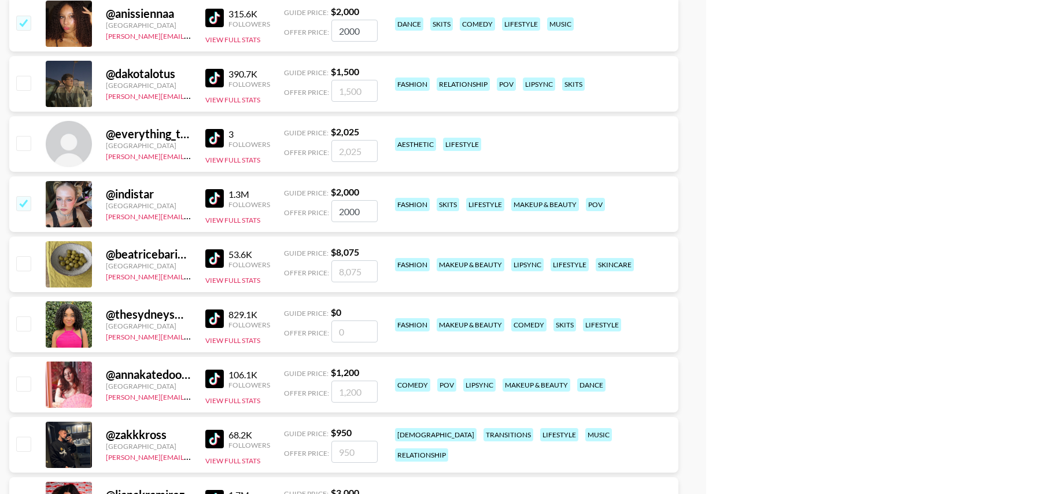
scroll to position [6744, 0]
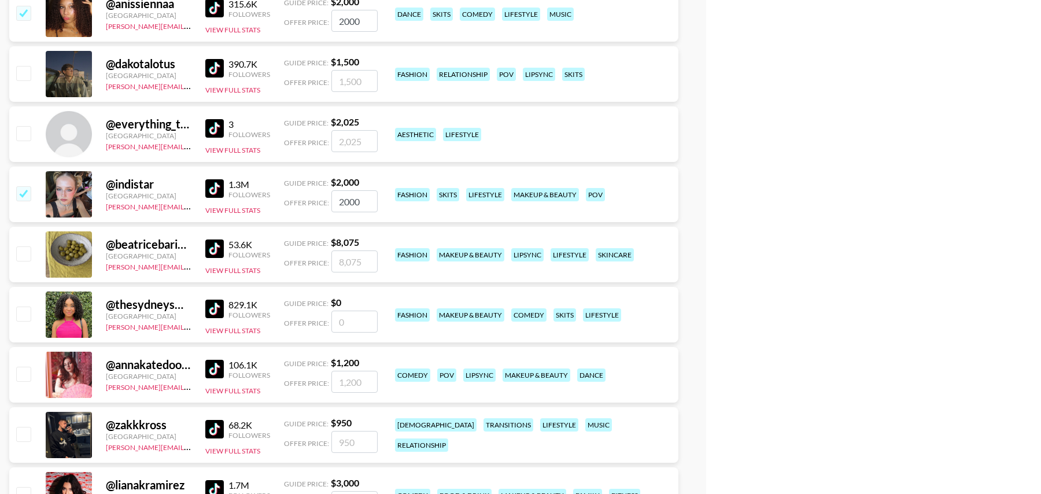
click at [354, 311] on div "Offer Price:" at bounding box center [331, 322] width 94 height 22
click at [349, 323] on input "number" at bounding box center [354, 322] width 46 height 22
checkbox input "true"
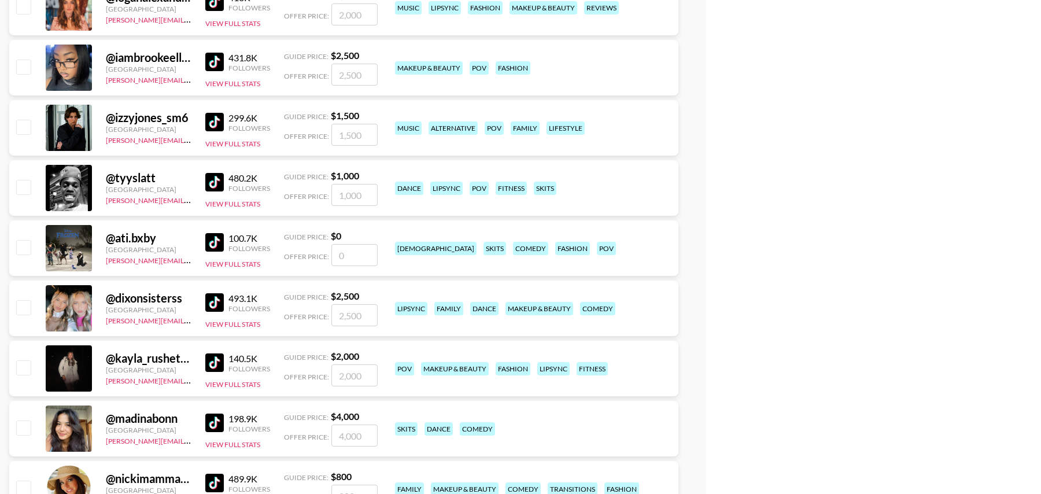
scroll to position [7431, 0]
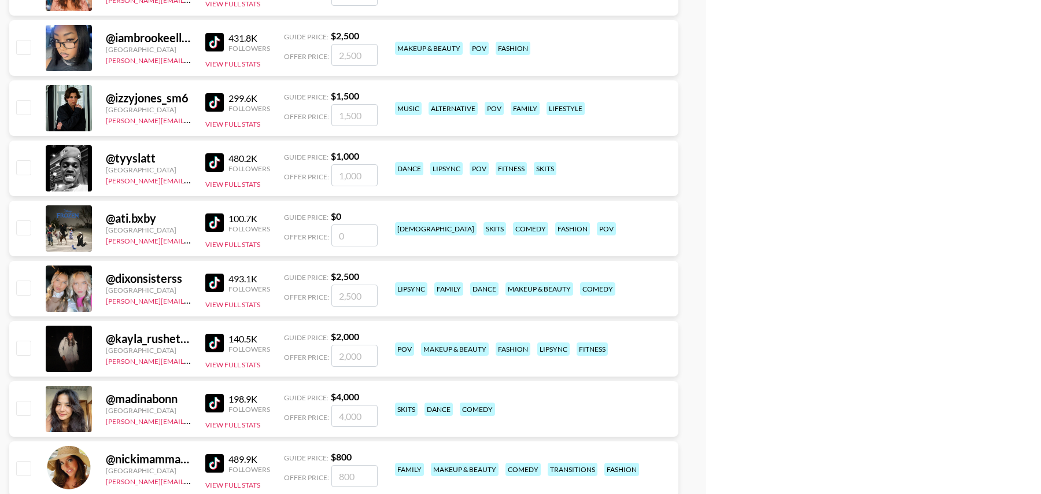
type input "1500"
click at [24, 285] on input "checkbox" at bounding box center [23, 287] width 14 height 14
checkbox input "true"
type input "2500"
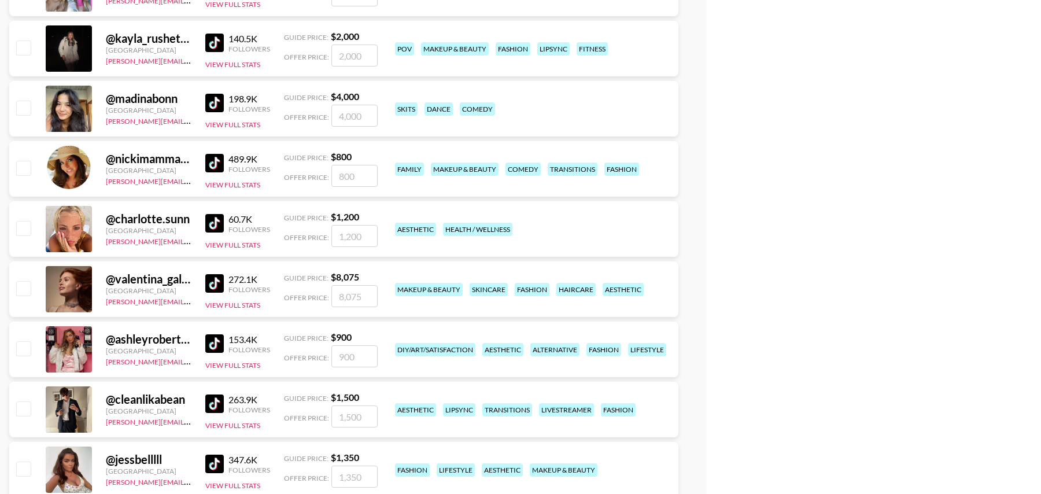
scroll to position [7734, 0]
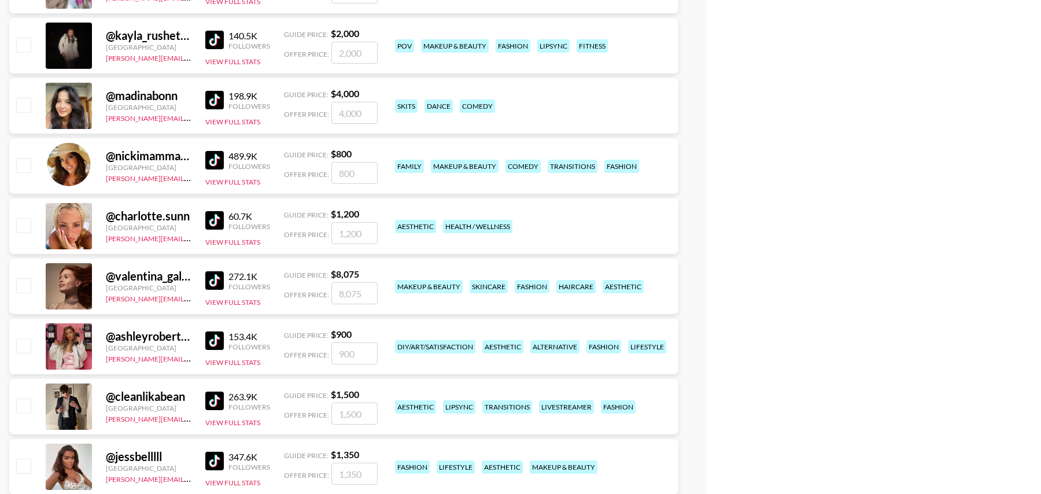
click at [19, 227] on input "checkbox" at bounding box center [23, 225] width 14 height 14
checkbox input "true"
type input "1200"
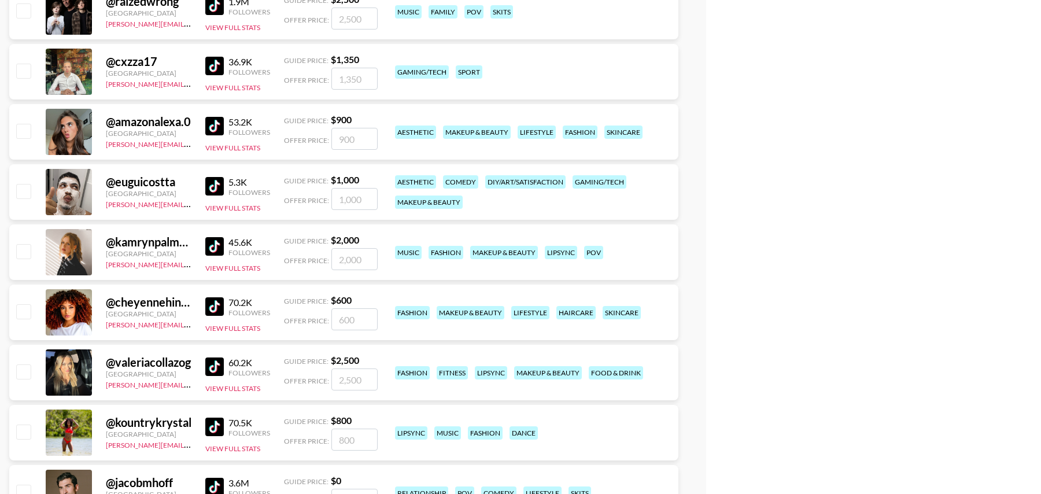
scroll to position [9393, 0]
click at [21, 312] on input "checkbox" at bounding box center [23, 311] width 14 height 14
checkbox input "true"
type input "600"
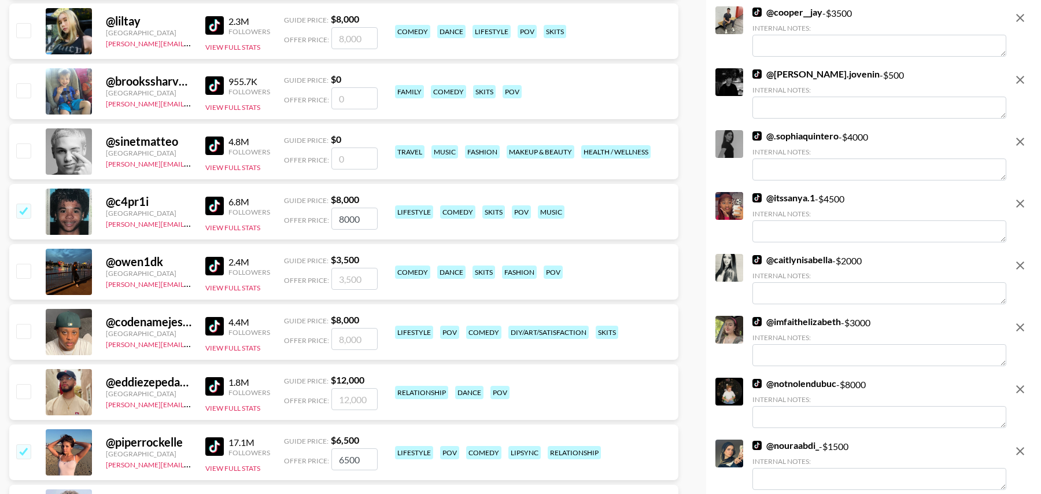
scroll to position [0, 0]
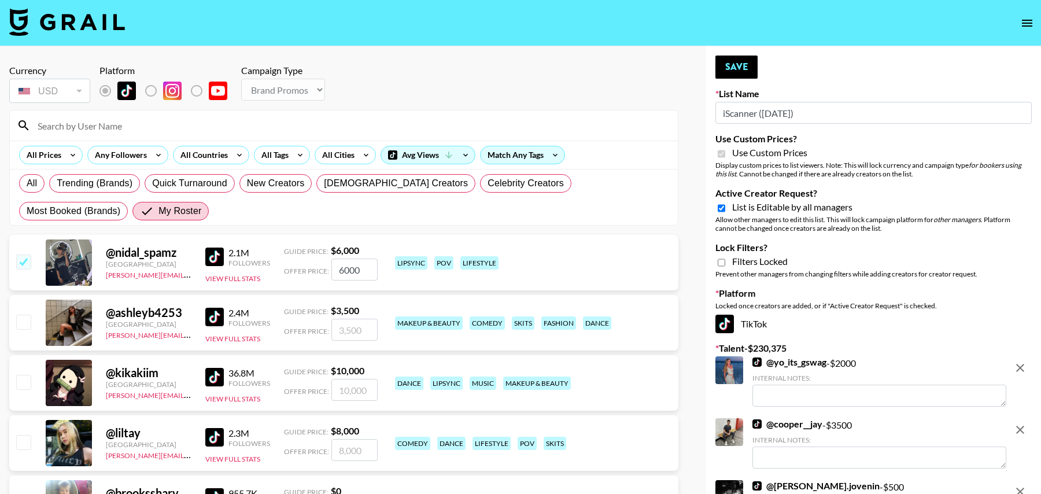
click at [739, 62] on button "Save" at bounding box center [736, 67] width 42 height 23
click at [0, 0] on div "Your changes have been saved!" at bounding box center [0, 0] width 0 height 0
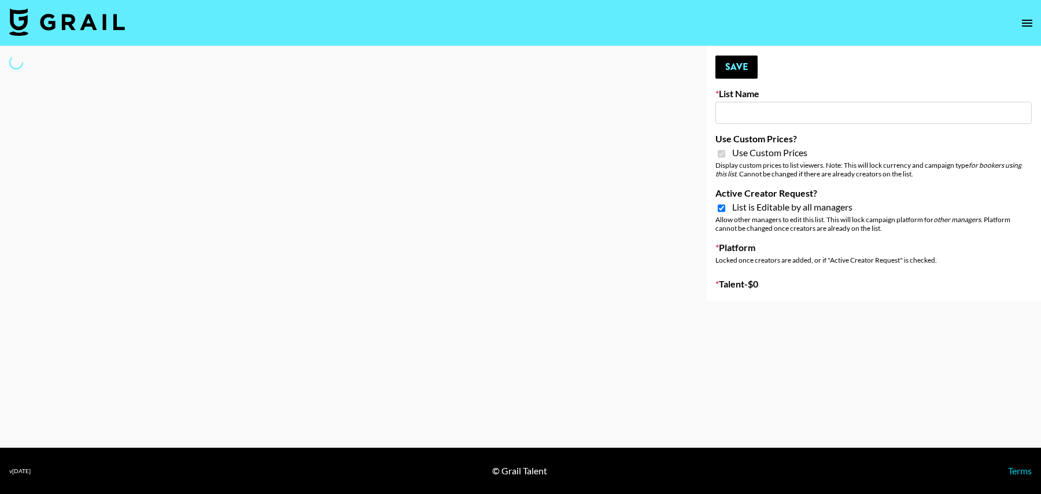
select select "Brand"
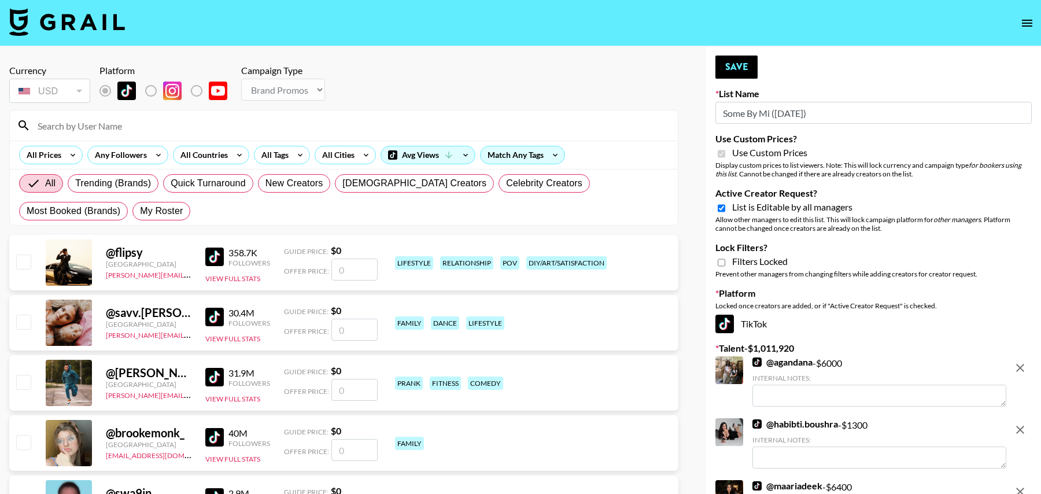
type input "Some By Mi (8th Aug)"
checkbox input "true"
click at [140, 210] on span "My Roster" at bounding box center [161, 211] width 43 height 14
click at [140, 211] on input "My Roster" at bounding box center [140, 211] width 0 height 0
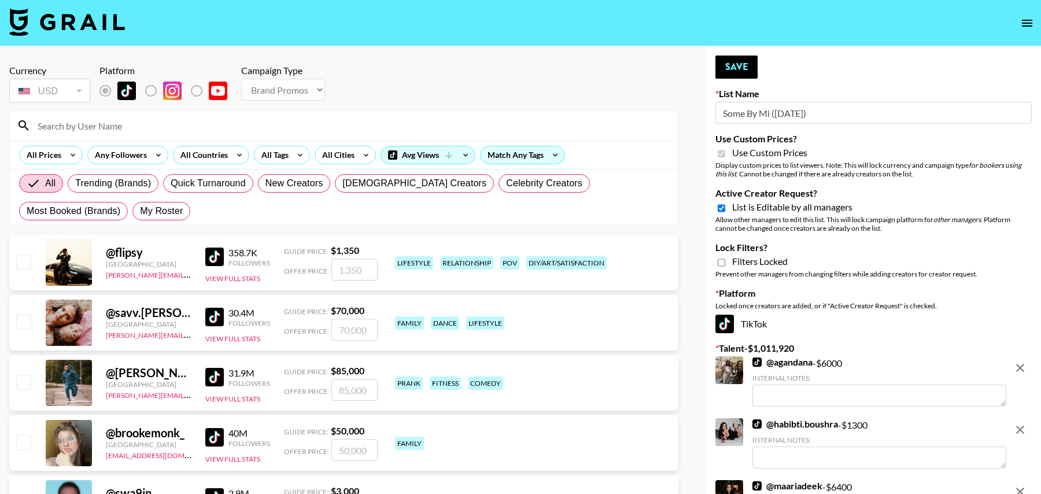
radio input "true"
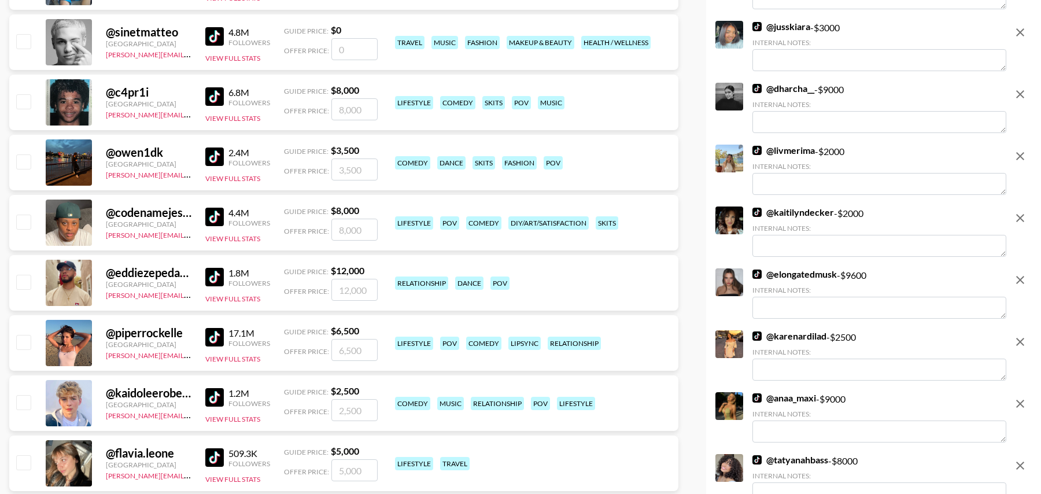
scroll to position [524, 0]
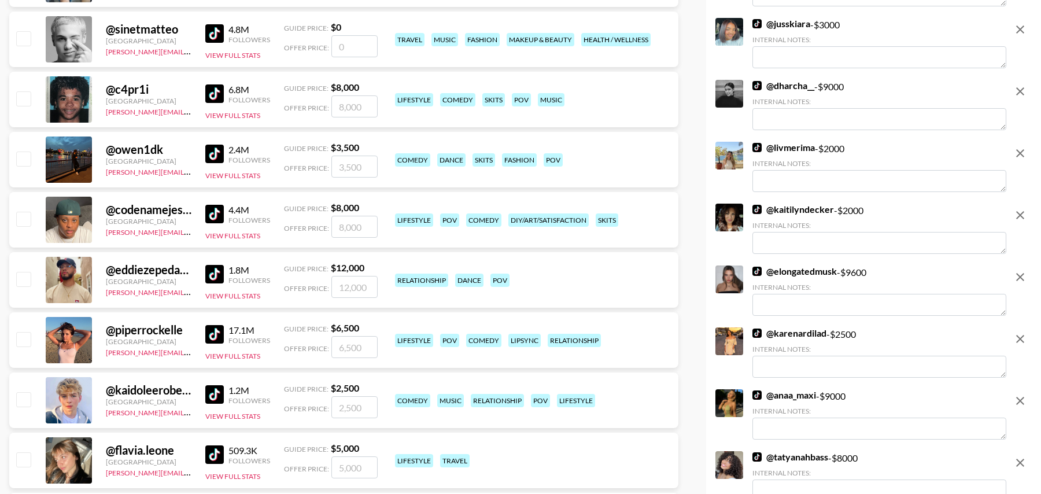
click at [25, 336] on input "checkbox" at bounding box center [23, 339] width 14 height 14
checkbox input "true"
type input "6500"
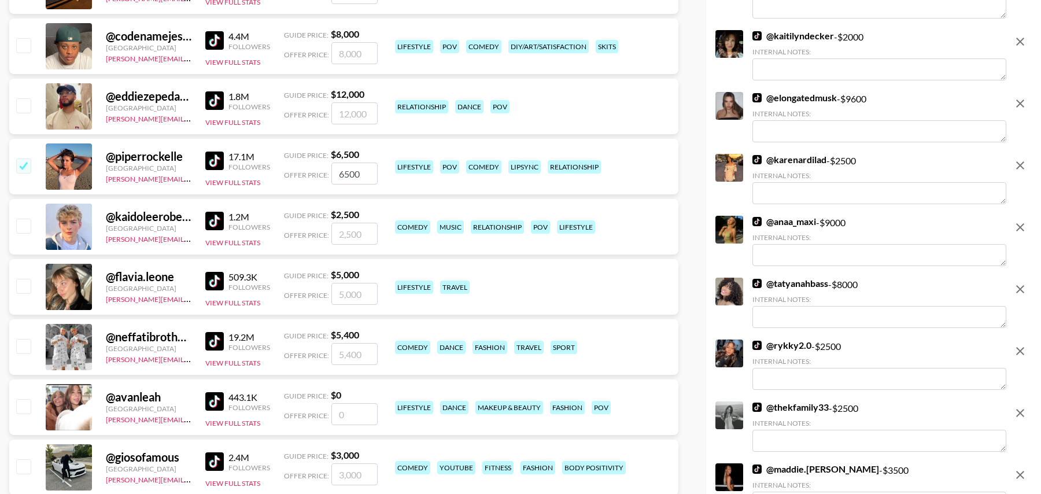
scroll to position [701, 0]
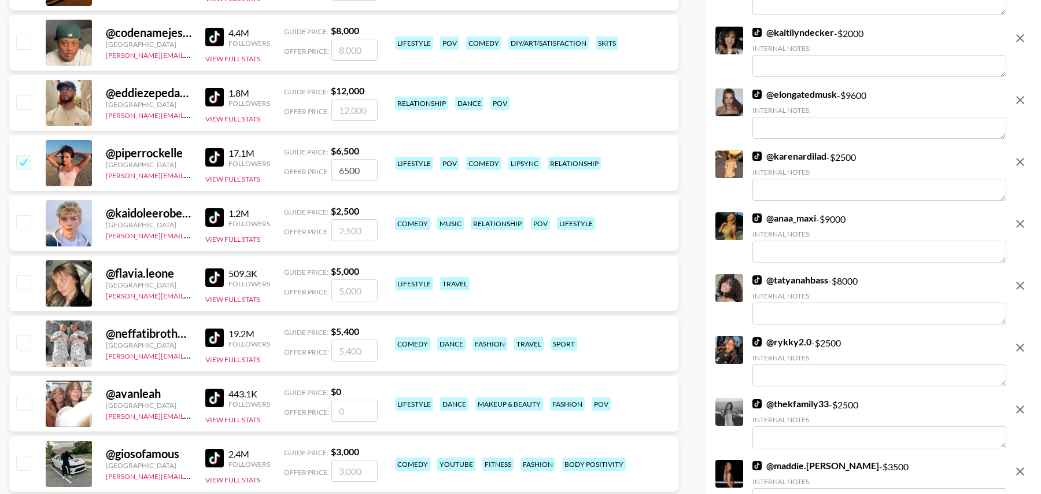
click at [354, 401] on input "number" at bounding box center [354, 411] width 46 height 22
click at [350, 412] on input "number" at bounding box center [354, 411] width 46 height 22
type input "5"
checkbox input "true"
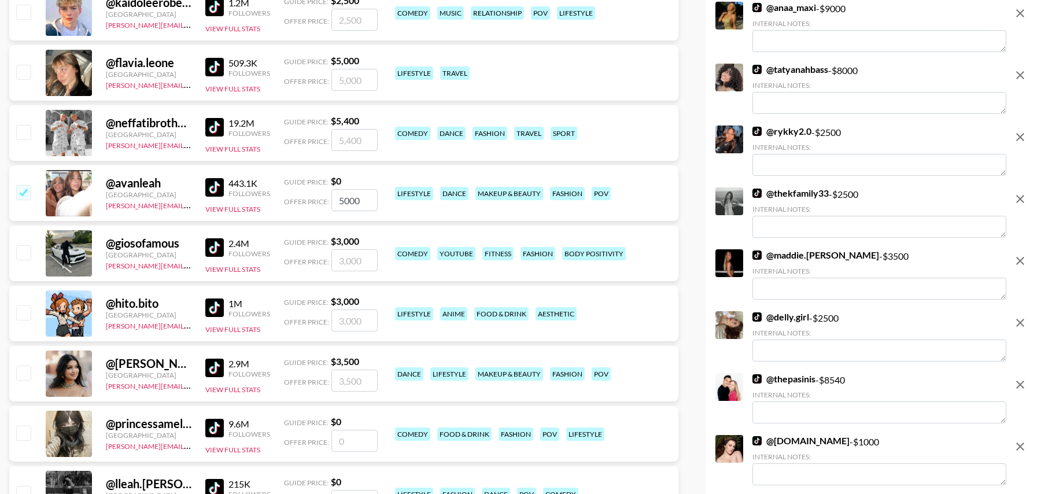
scroll to position [918, 0]
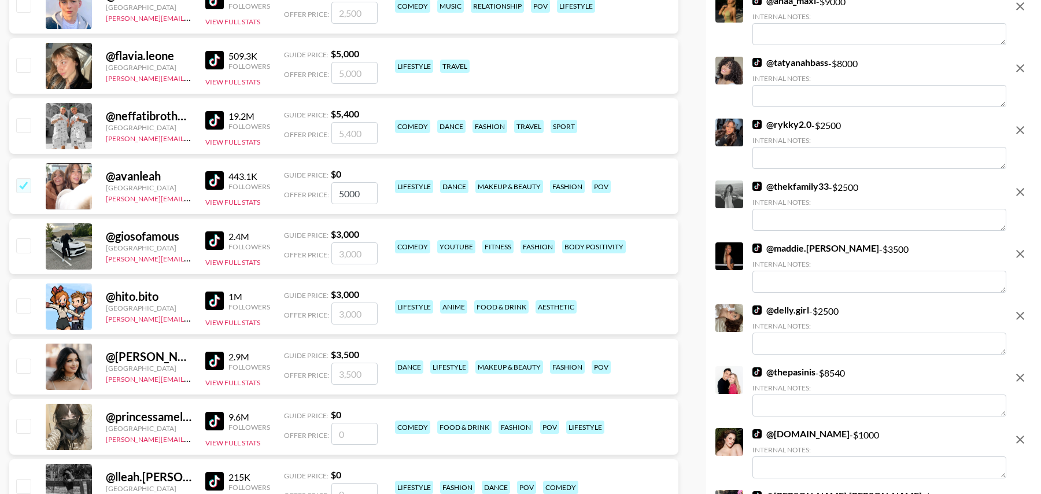
type input "5000"
click at [24, 364] on input "checkbox" at bounding box center [23, 366] width 14 height 14
checkbox input "true"
type input "3500"
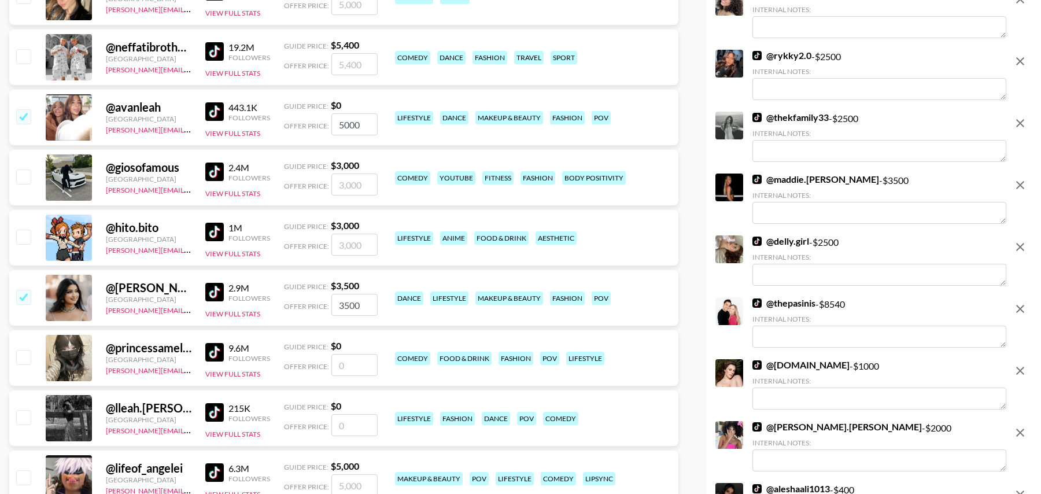
scroll to position [990, 0]
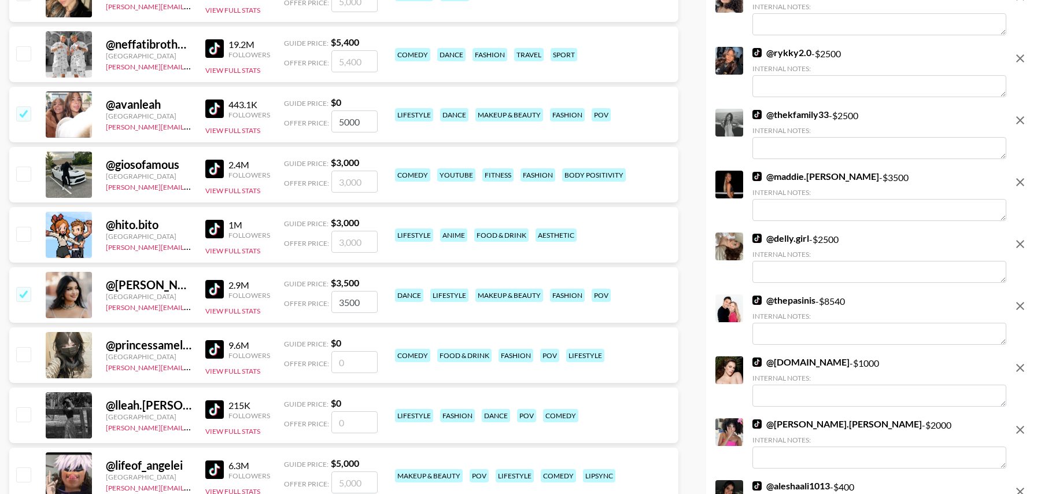
click at [346, 357] on input "number" at bounding box center [354, 362] width 46 height 22
type input "5"
checkbox input "true"
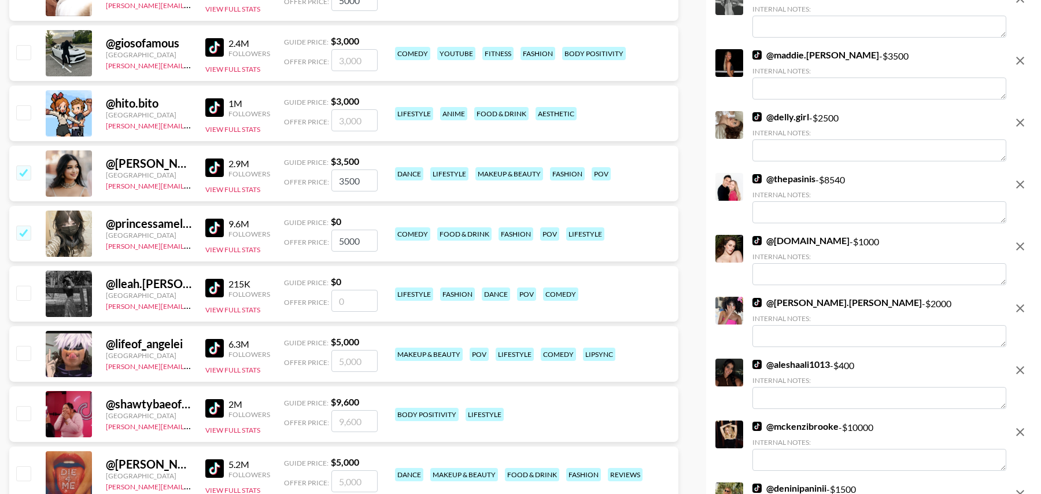
scroll to position [1169, 0]
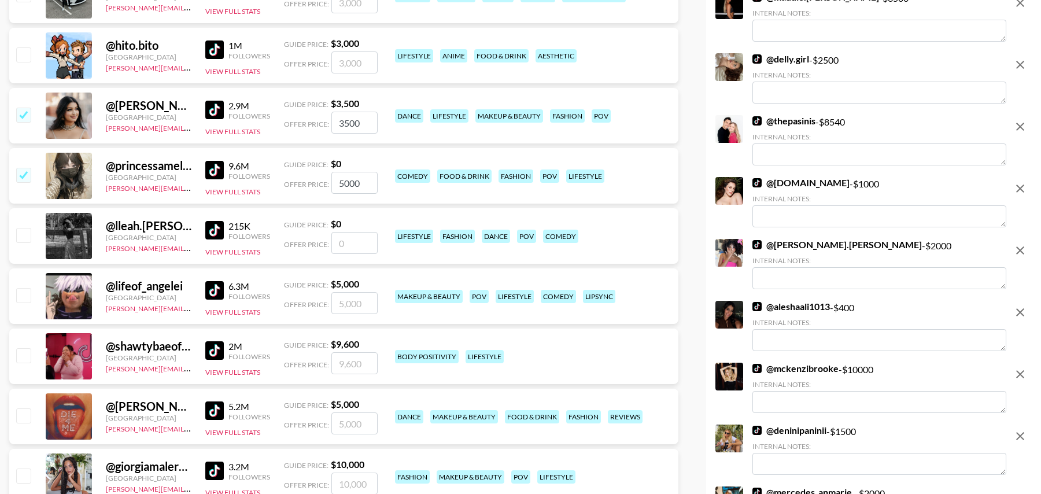
type input "5000"
click at [348, 245] on input "number" at bounding box center [354, 243] width 46 height 22
type input "4"
checkbox input "true"
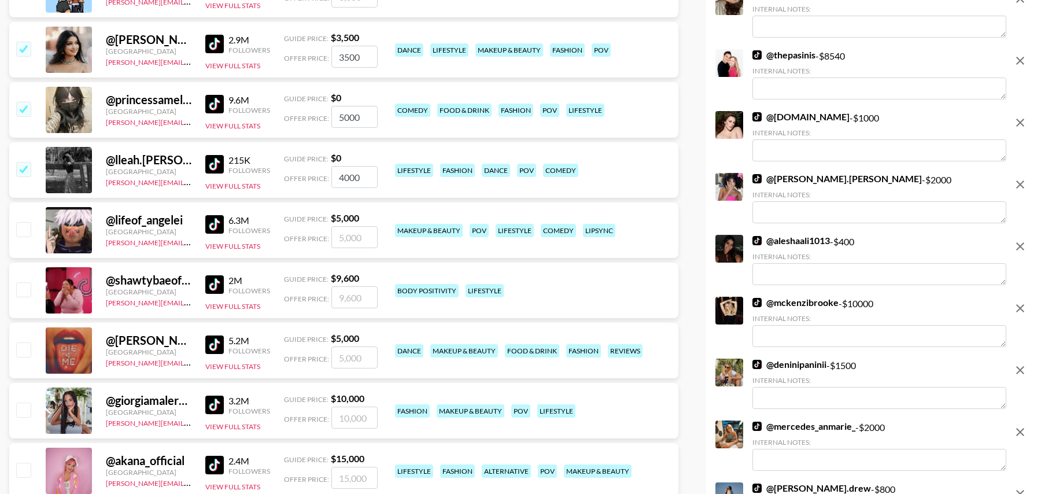
scroll to position [1241, 0]
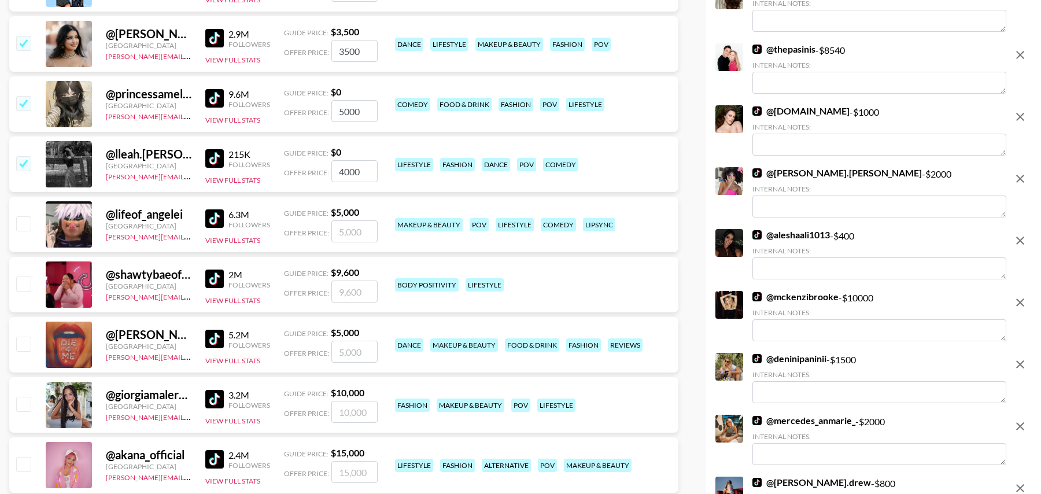
type input "4000"
click at [20, 342] on input "checkbox" at bounding box center [23, 344] width 14 height 14
checkbox input "true"
type input "5000"
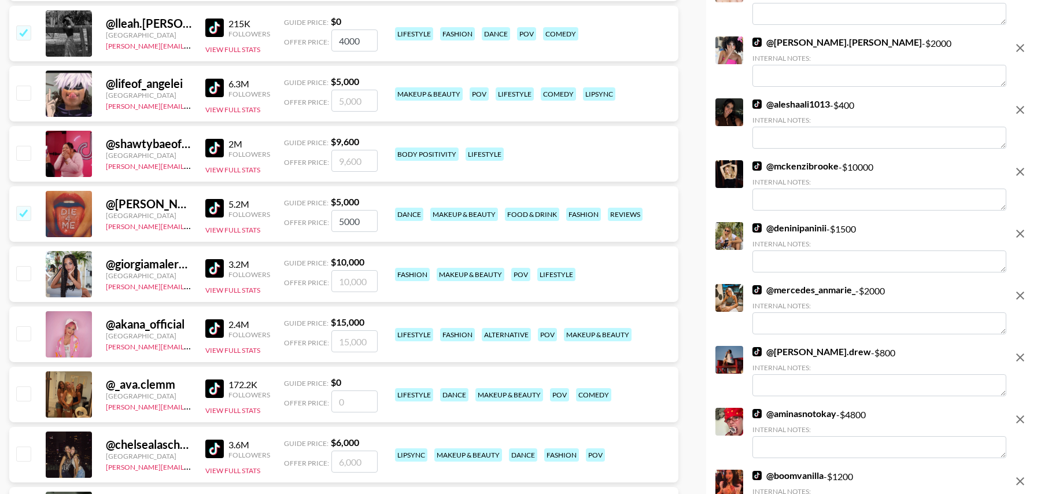
scroll to position [1377, 0]
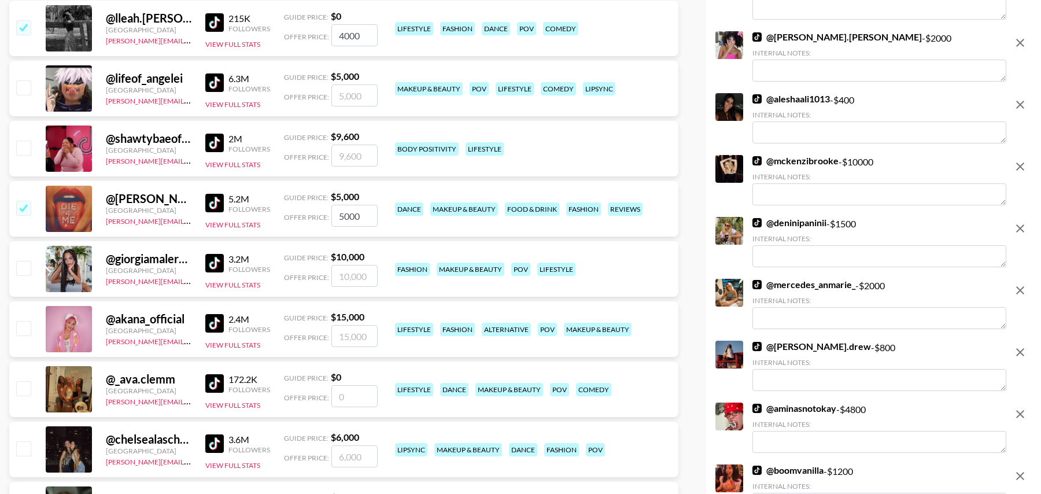
click at [348, 391] on input "number" at bounding box center [354, 396] width 46 height 22
type input "4"
checkbox input "true"
type input "4000"
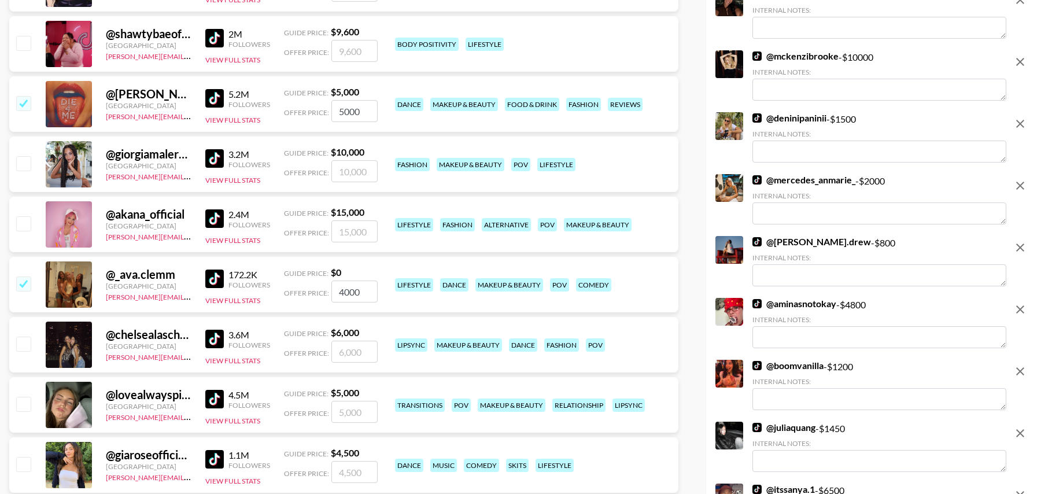
scroll to position [1490, 0]
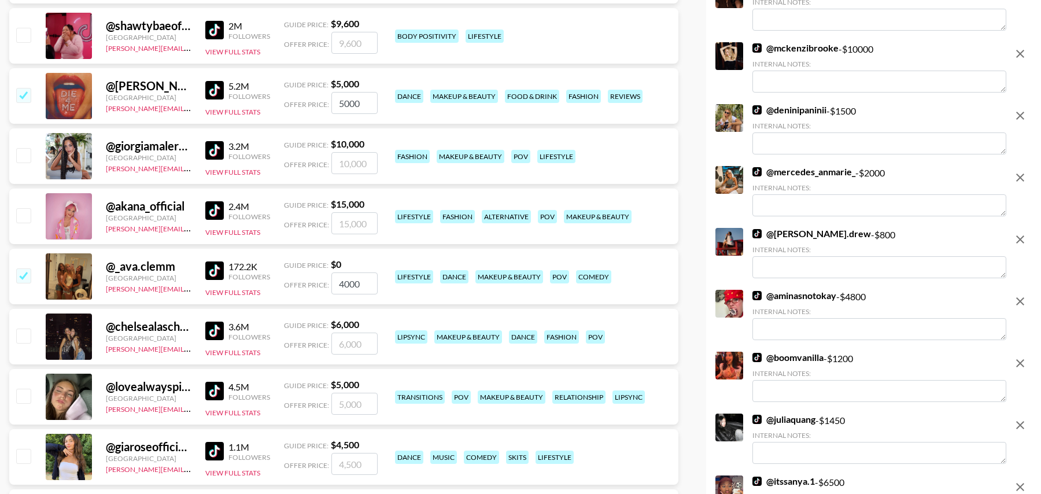
click at [21, 333] on input "checkbox" at bounding box center [23, 335] width 14 height 14
checkbox input "true"
type input "6000"
click at [23, 393] on input "checkbox" at bounding box center [23, 396] width 14 height 14
checkbox input "true"
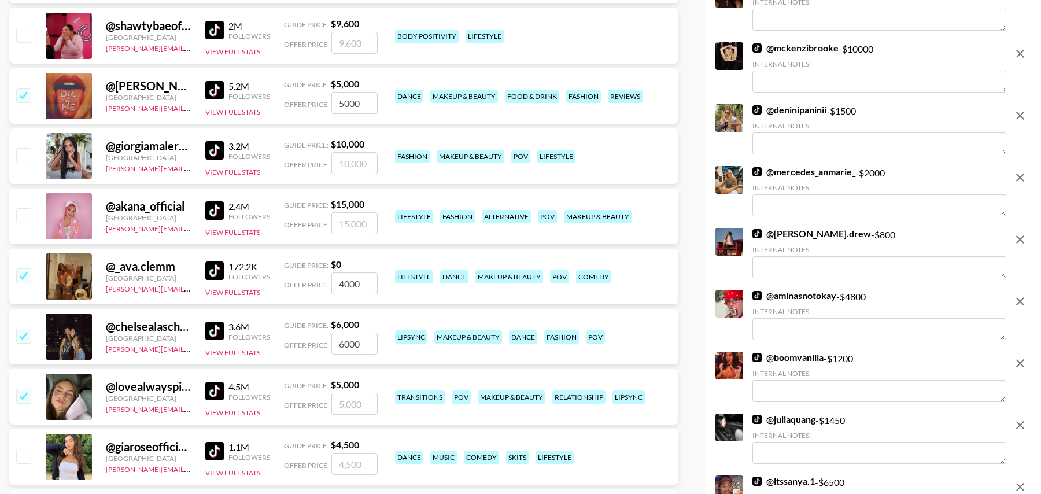
type input "5000"
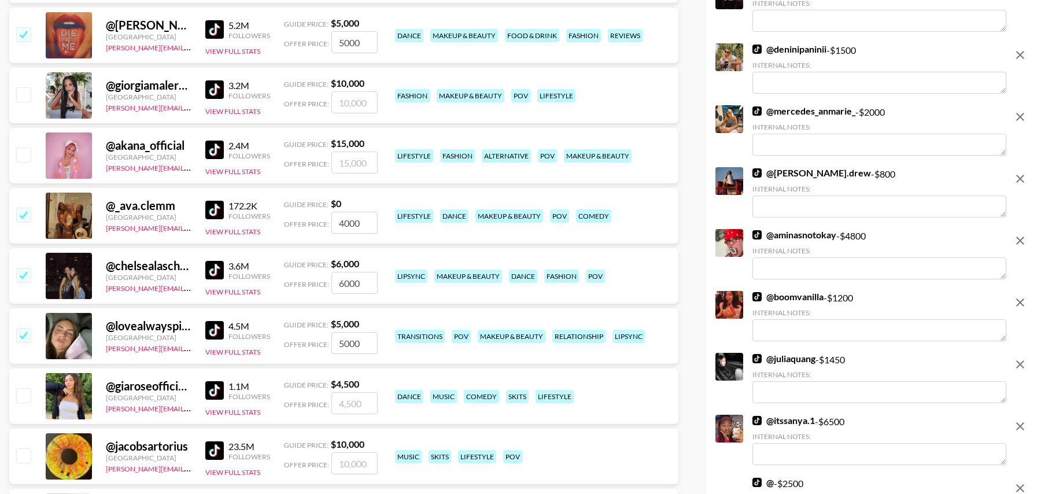
scroll to position [1599, 0]
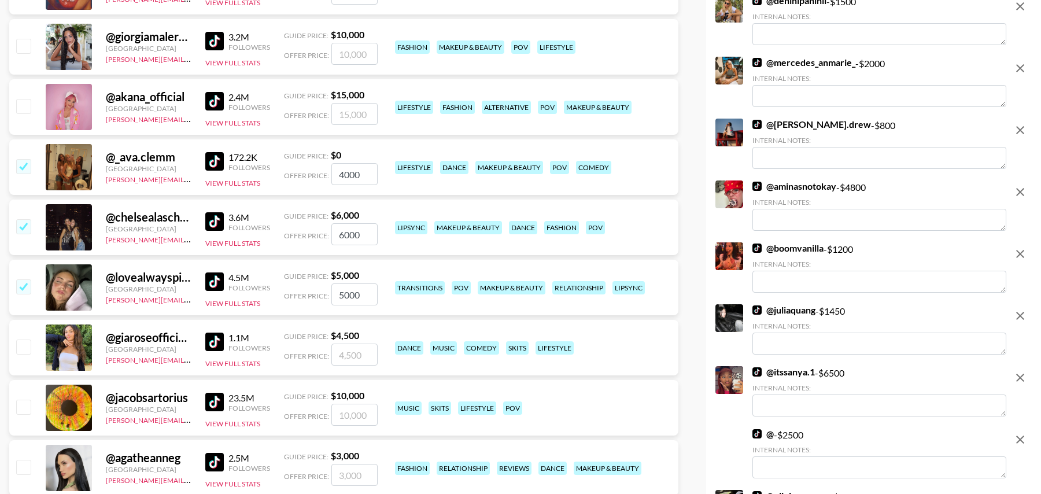
click at [20, 347] on input "checkbox" at bounding box center [23, 346] width 14 height 14
checkbox input "true"
type input "4500"
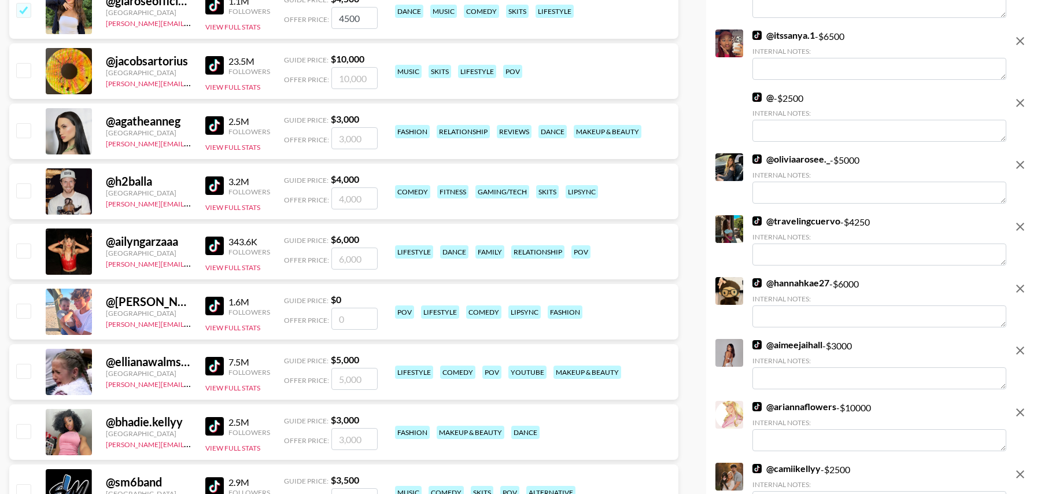
scroll to position [1969, 0]
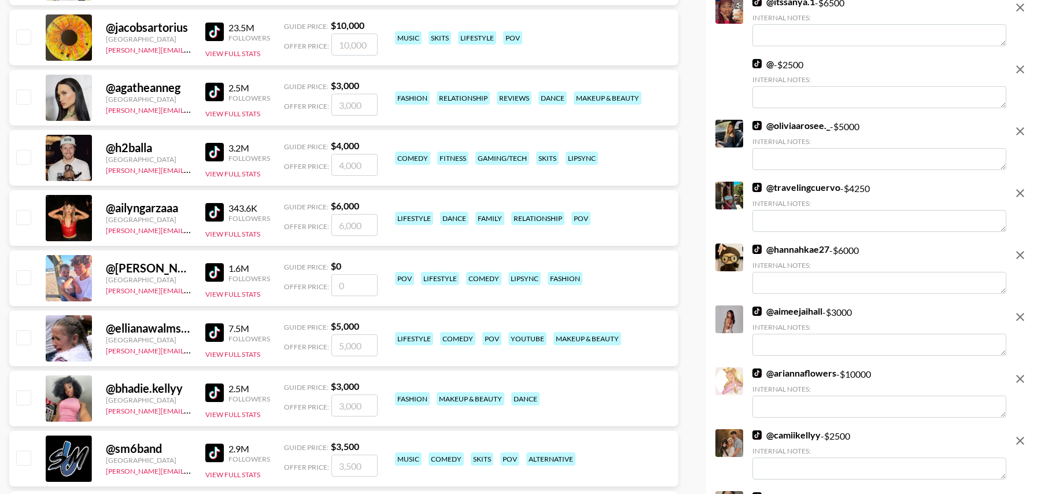
click at [23, 336] on input "checkbox" at bounding box center [23, 337] width 14 height 14
checkbox input "true"
type input "5000"
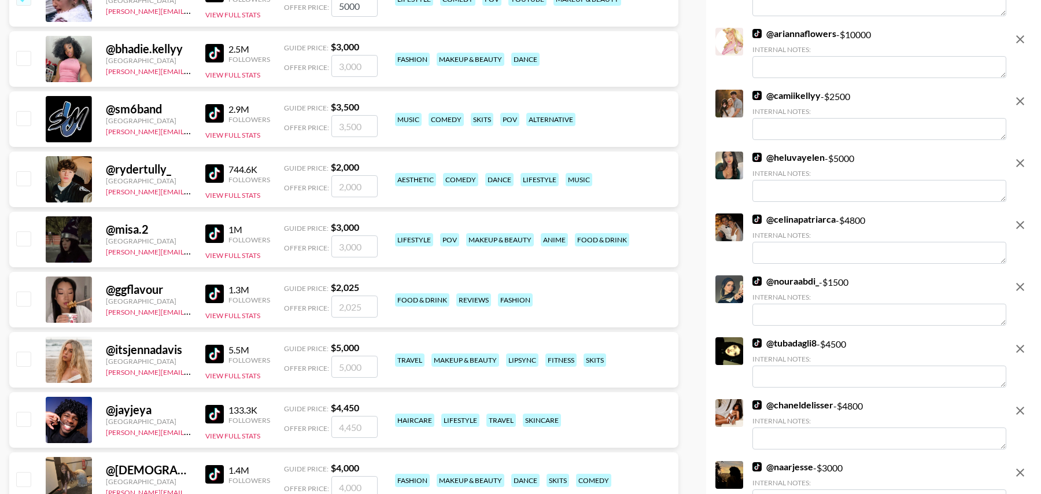
click at [24, 357] on input "checkbox" at bounding box center [23, 359] width 14 height 14
checkbox input "true"
type input "5000"
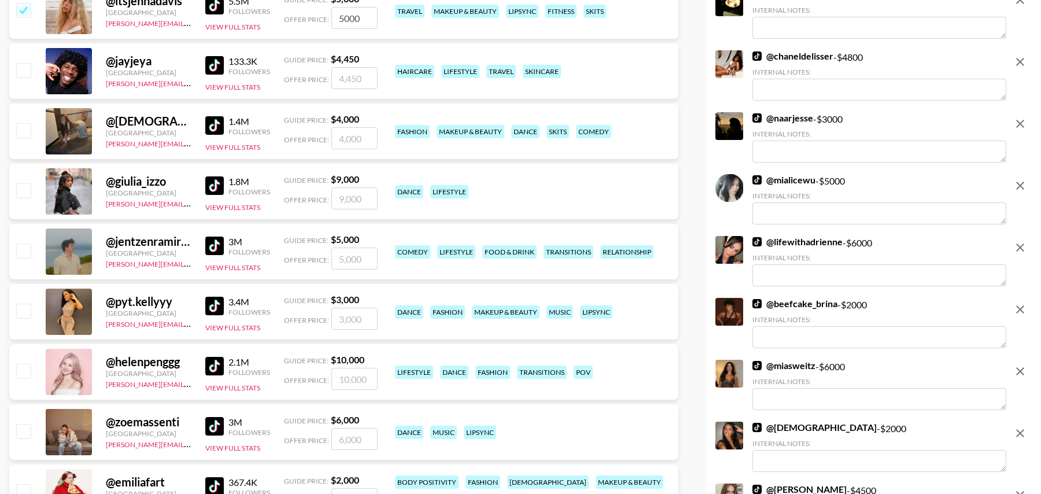
scroll to position [2659, 0]
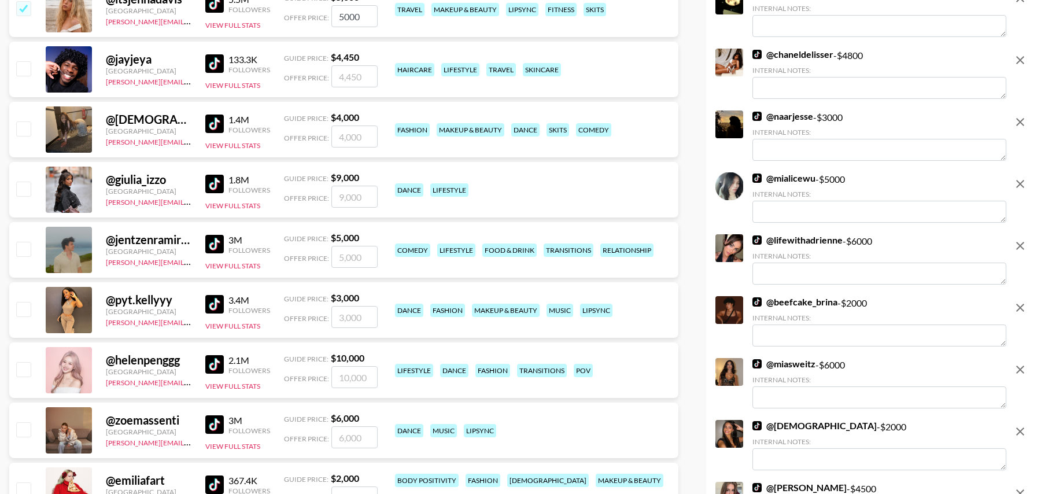
click at [24, 306] on input "checkbox" at bounding box center [23, 309] width 14 height 14
checkbox input "true"
type input "3000"
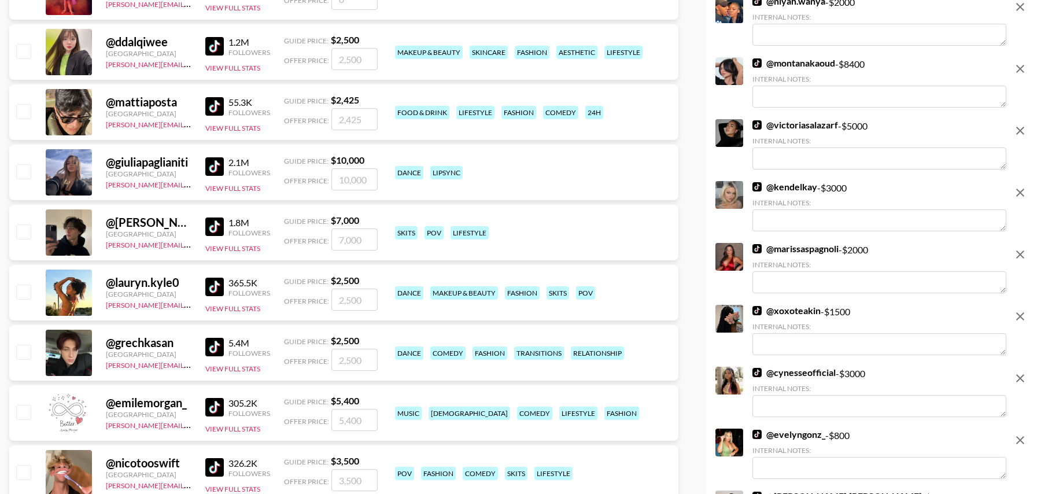
scroll to position [3588, 0]
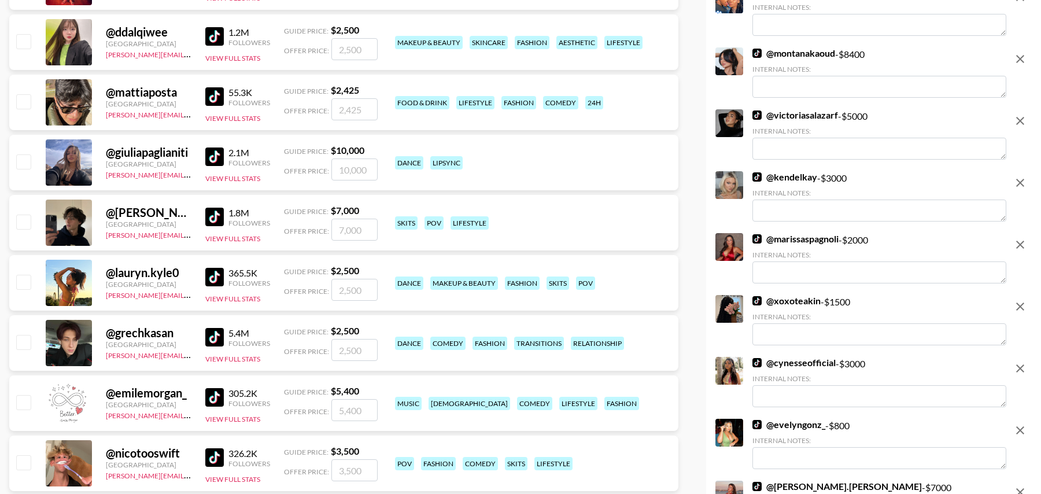
click at [22, 282] on input "checkbox" at bounding box center [23, 282] width 14 height 14
checkbox input "true"
type input "2500"
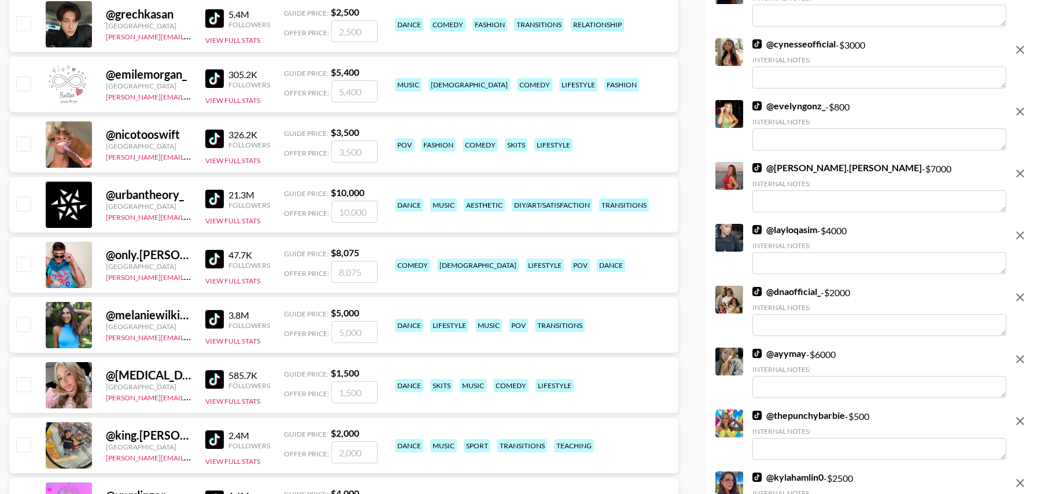
scroll to position [3971, 0]
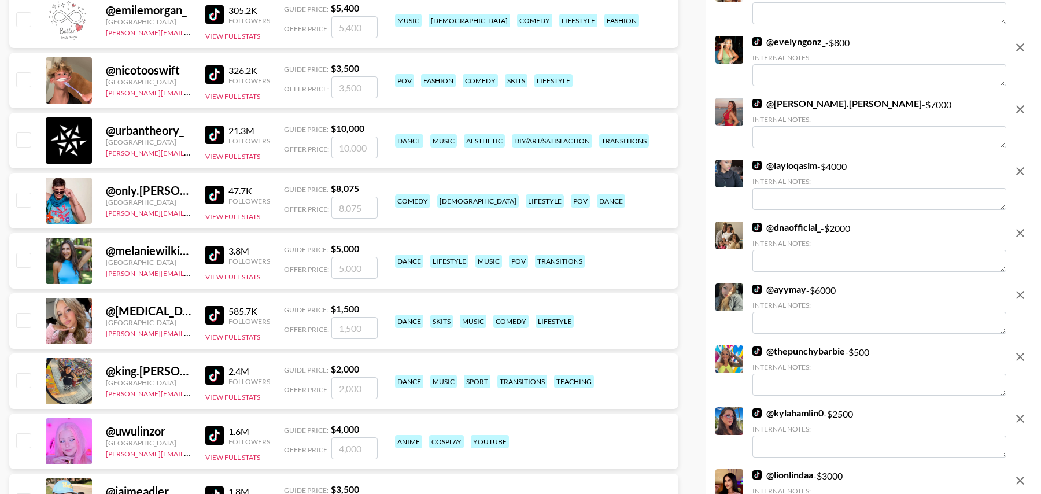
click at [27, 323] on input "checkbox" at bounding box center [23, 320] width 14 height 14
checkbox input "true"
type input "1500"
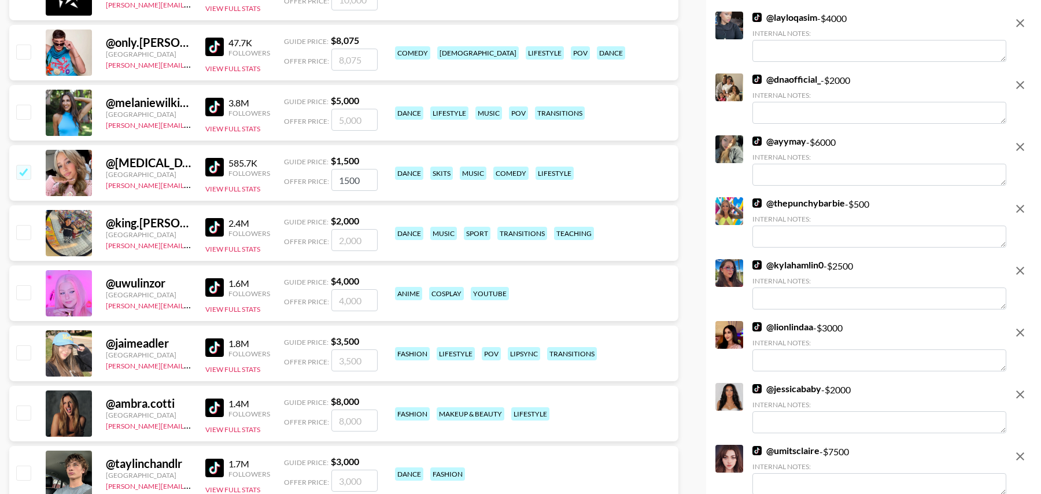
click at [14, 350] on div at bounding box center [23, 353] width 18 height 20
click at [15, 350] on div at bounding box center [23, 353] width 18 height 20
click at [26, 350] on input "checkbox" at bounding box center [23, 352] width 14 height 14
checkbox input "true"
type input "3500"
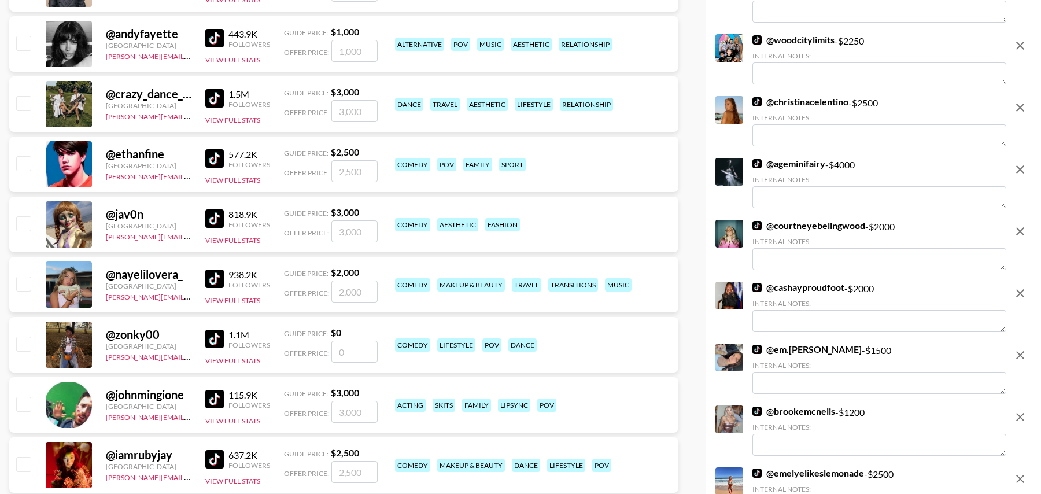
scroll to position [5215, 0]
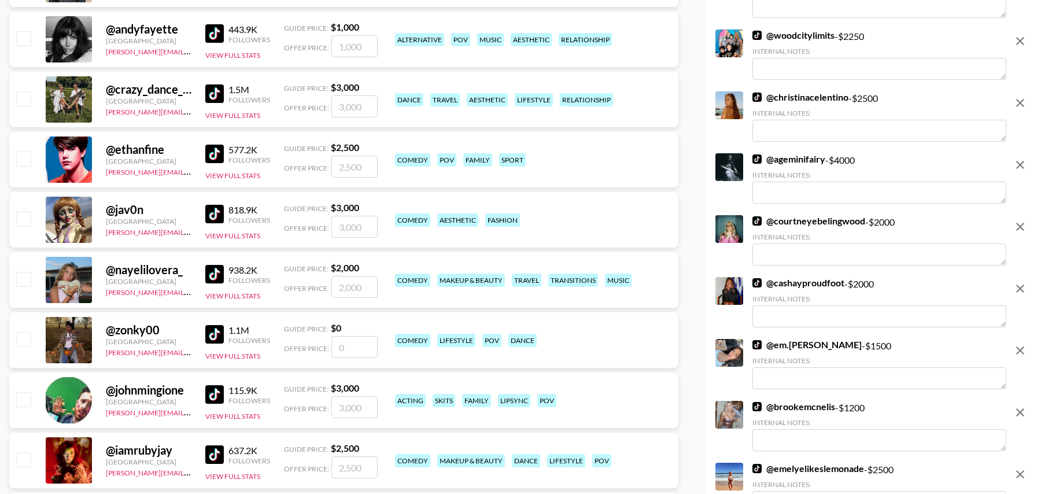
click at [26, 278] on input "checkbox" at bounding box center [23, 279] width 14 height 14
checkbox input "true"
type input "2000"
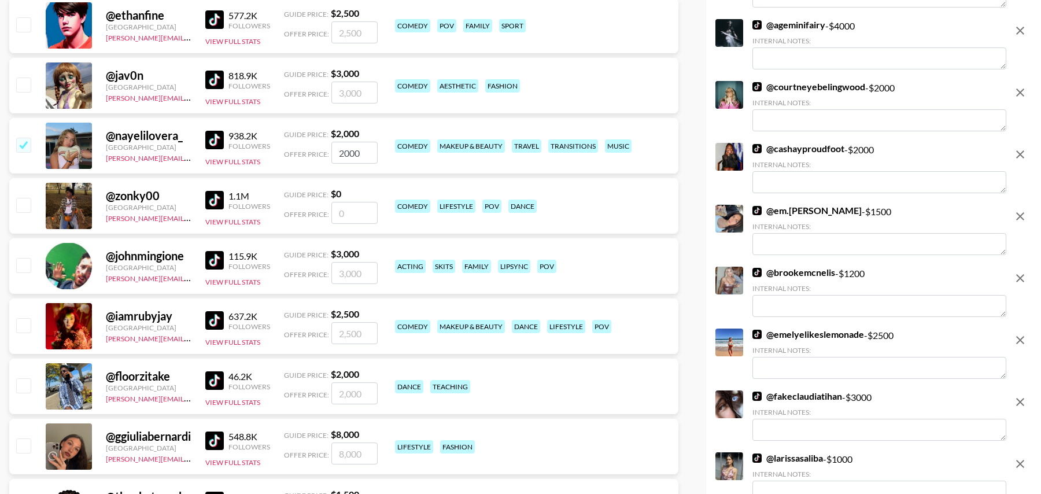
scroll to position [5353, 0]
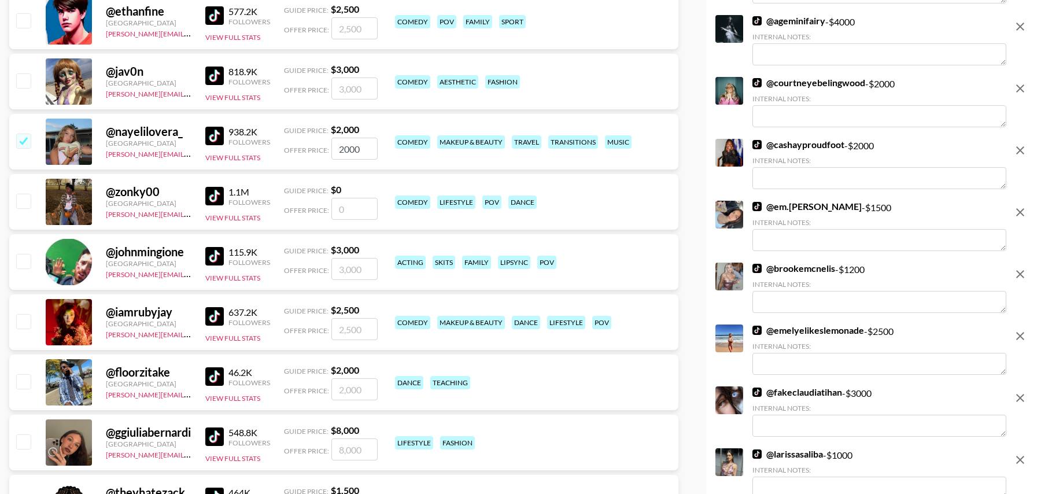
click at [26, 324] on input "checkbox" at bounding box center [23, 321] width 14 height 14
checkbox input "true"
type input "2500"
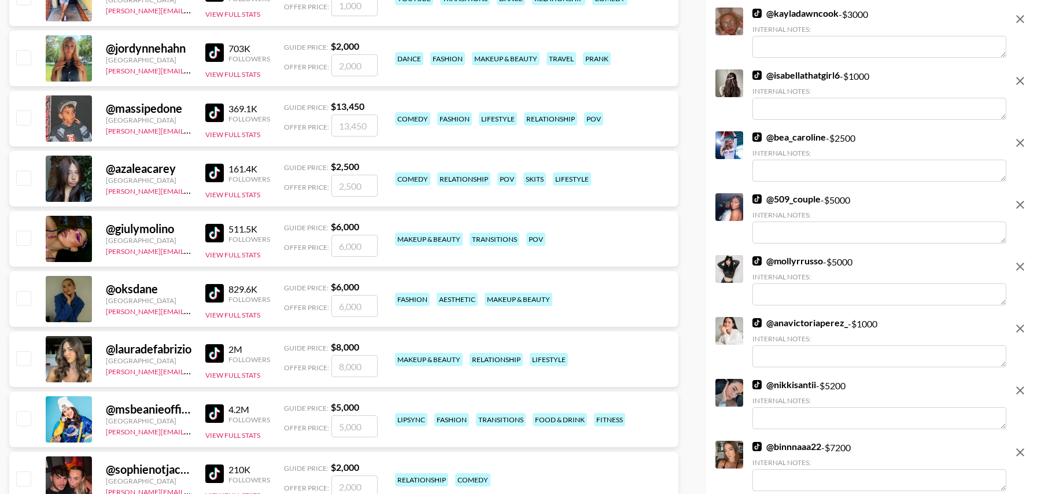
scroll to position [5924, 0]
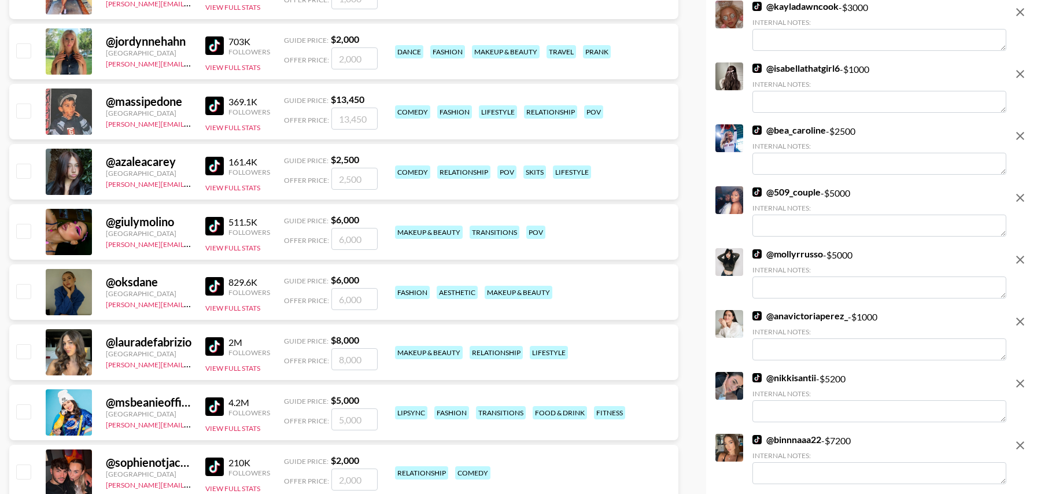
click at [21, 169] on input "checkbox" at bounding box center [23, 171] width 14 height 14
checkbox input "true"
type input "2500"
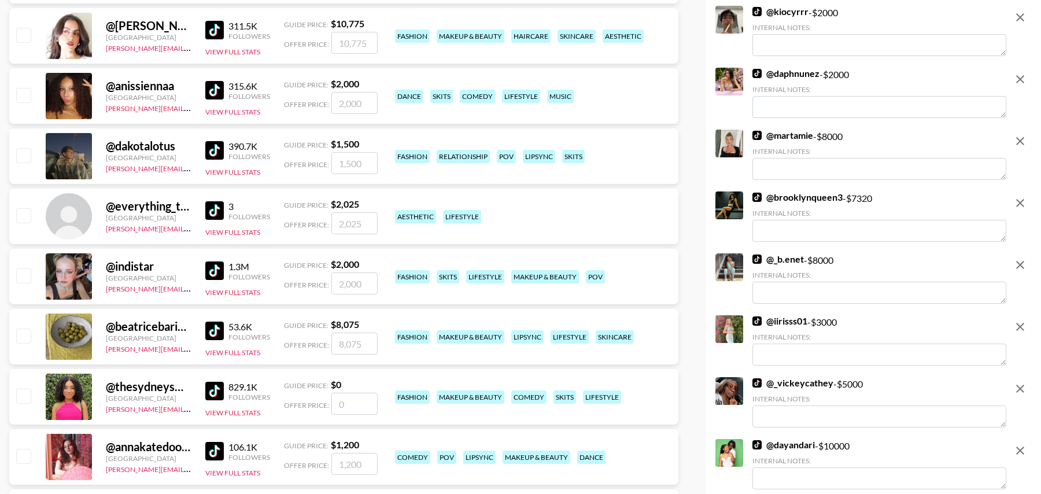
scroll to position [6676, 0]
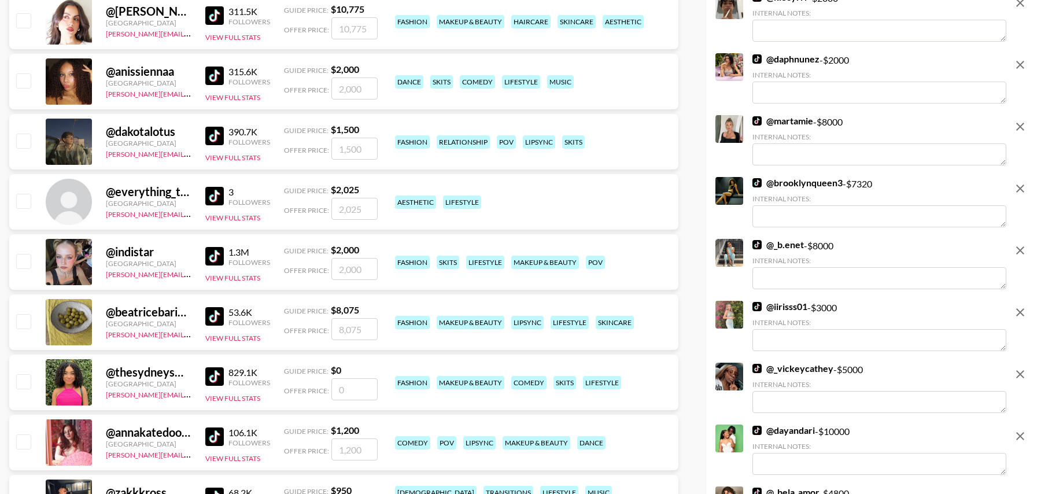
click at [21, 263] on input "checkbox" at bounding box center [23, 261] width 14 height 14
checkbox input "true"
type input "2000"
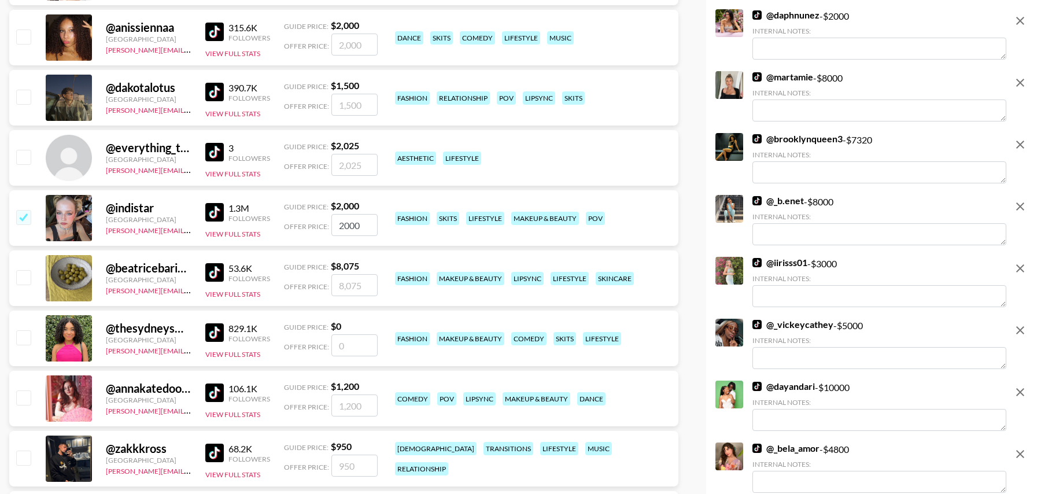
scroll to position [6790, 0]
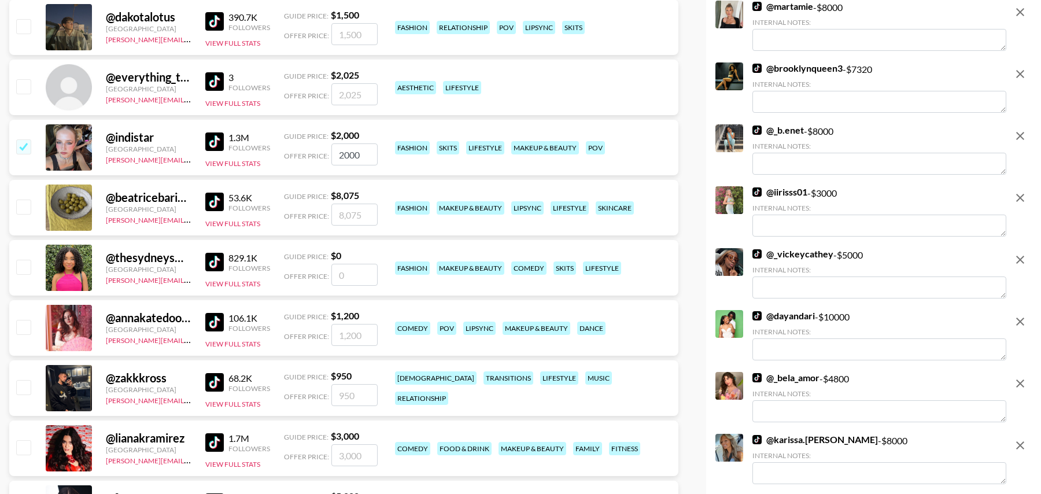
click at [351, 278] on input "number" at bounding box center [354, 275] width 46 height 22
checkbox input "true"
type input "1500"
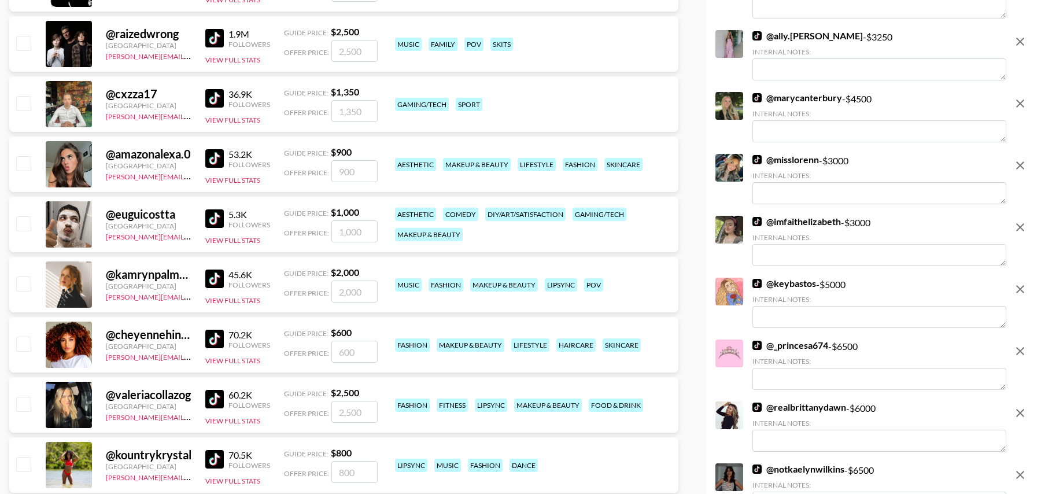
scroll to position [9360, 0]
click at [27, 158] on input "checkbox" at bounding box center [23, 163] width 14 height 14
checkbox input "true"
type input "900"
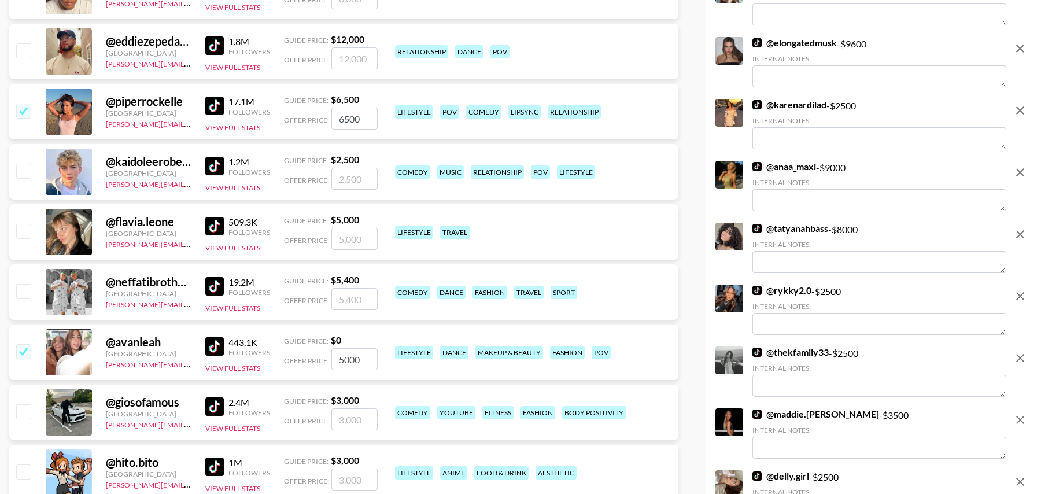
scroll to position [0, 0]
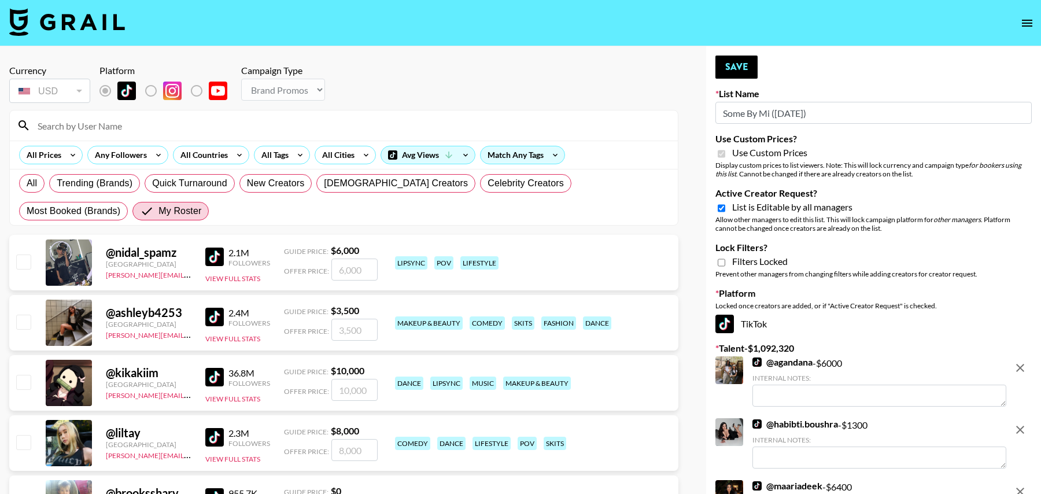
click at [117, 124] on input at bounding box center [351, 125] width 640 height 19
type input "jada"
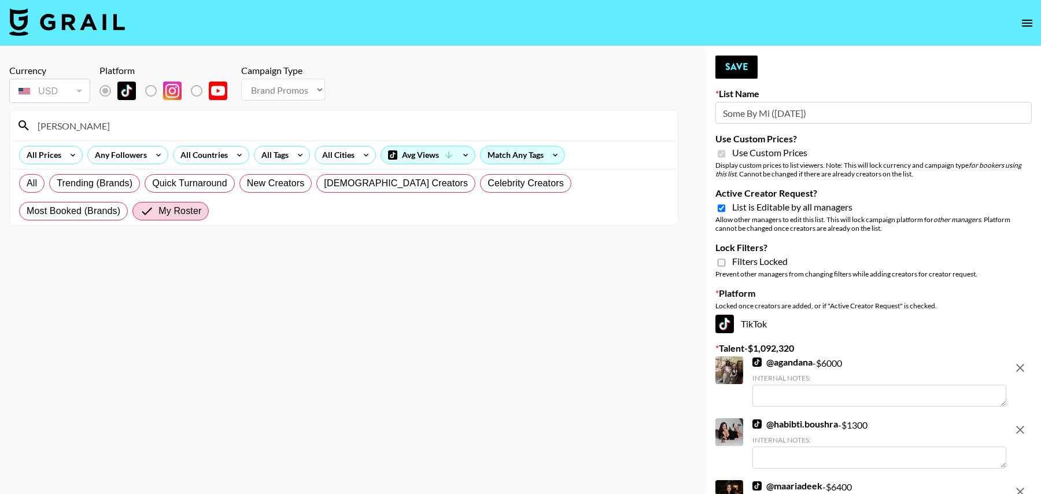
click at [80, 119] on input "jada" at bounding box center [351, 125] width 640 height 19
type input "jada"
click at [439, 149] on div "Avg Views" at bounding box center [428, 154] width 94 height 17
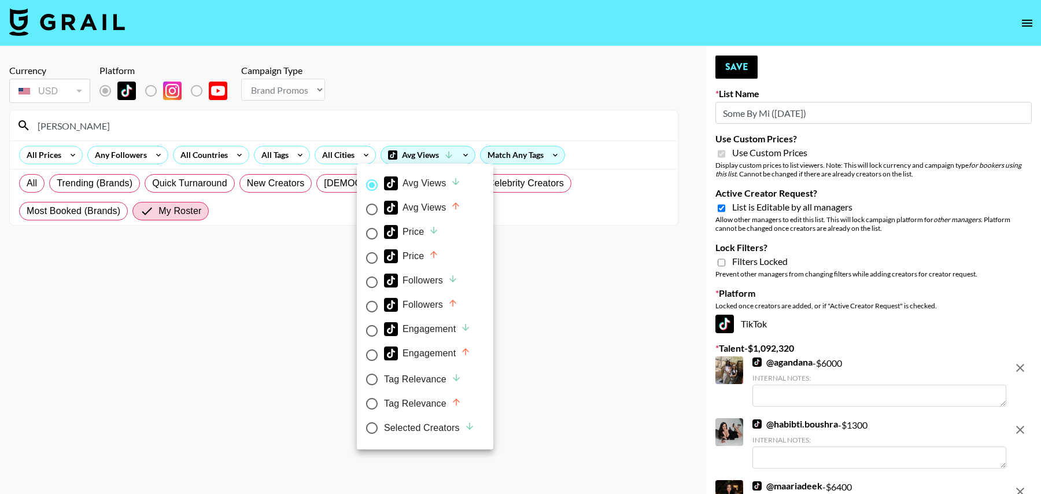
click at [371, 184] on input "Avg Views" at bounding box center [372, 185] width 24 height 24
click at [541, 153] on div at bounding box center [520, 247] width 1041 height 494
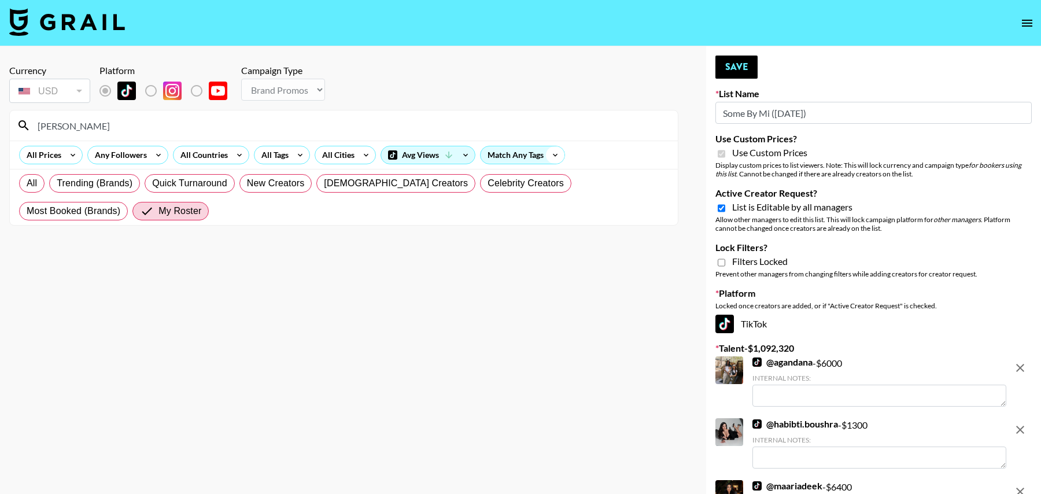
click at [554, 157] on icon at bounding box center [555, 154] width 19 height 17
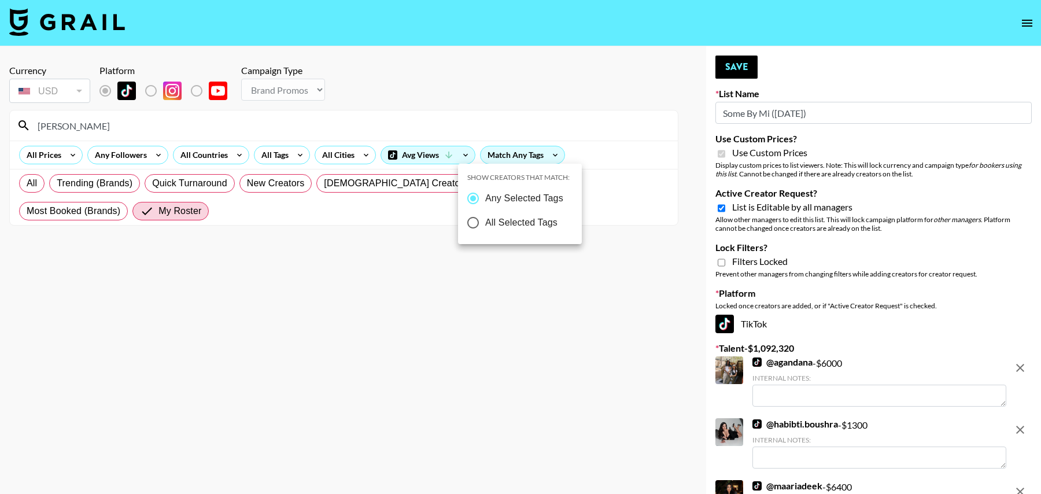
click at [566, 106] on div at bounding box center [520, 247] width 1041 height 494
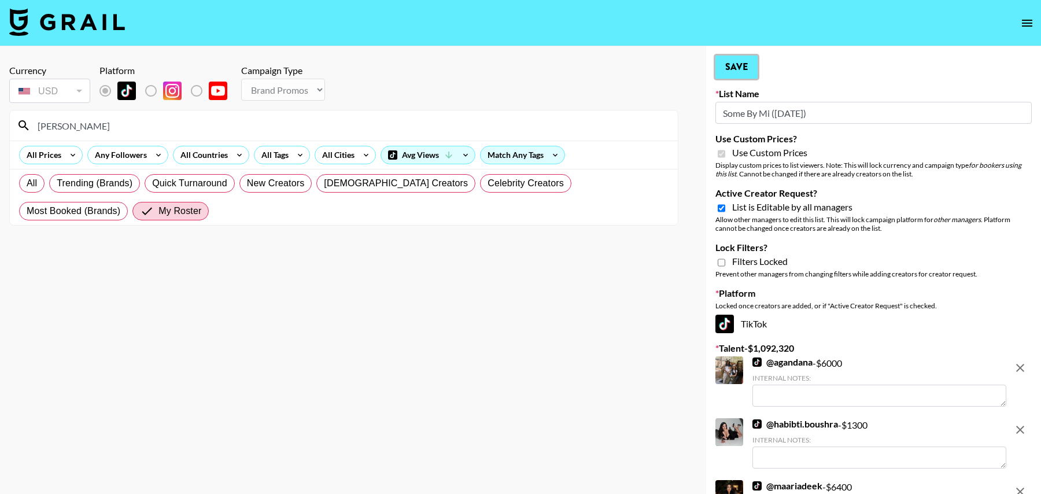
click at [736, 62] on button "Save" at bounding box center [736, 67] width 42 height 23
click at [734, 70] on button "Save" at bounding box center [736, 67] width 42 height 23
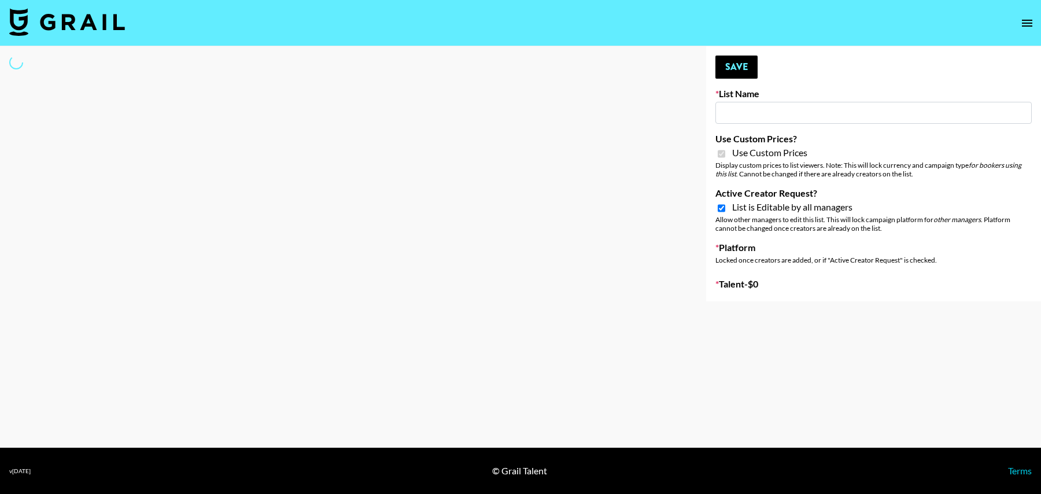
type input "Solitaire Harverst (8th Aug)"
checkbox input "true"
select select "Brand"
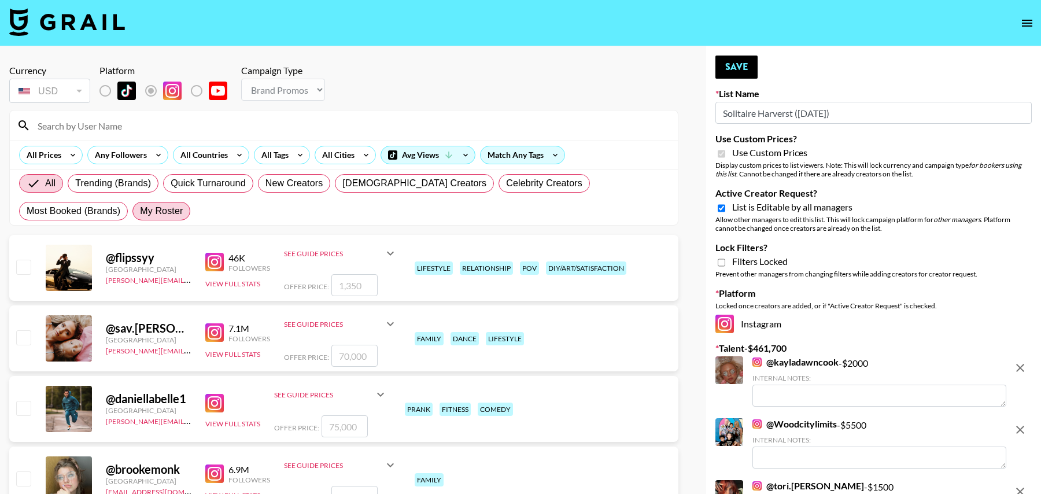
click at [140, 215] on span "My Roster" at bounding box center [161, 211] width 43 height 14
click at [140, 211] on input "My Roster" at bounding box center [140, 211] width 0 height 0
radio input "true"
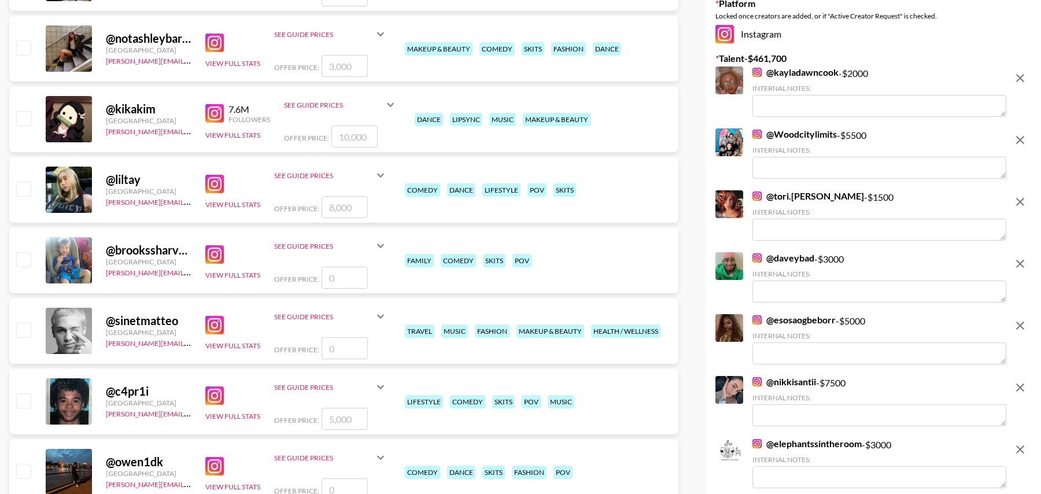
scroll to position [301, 0]
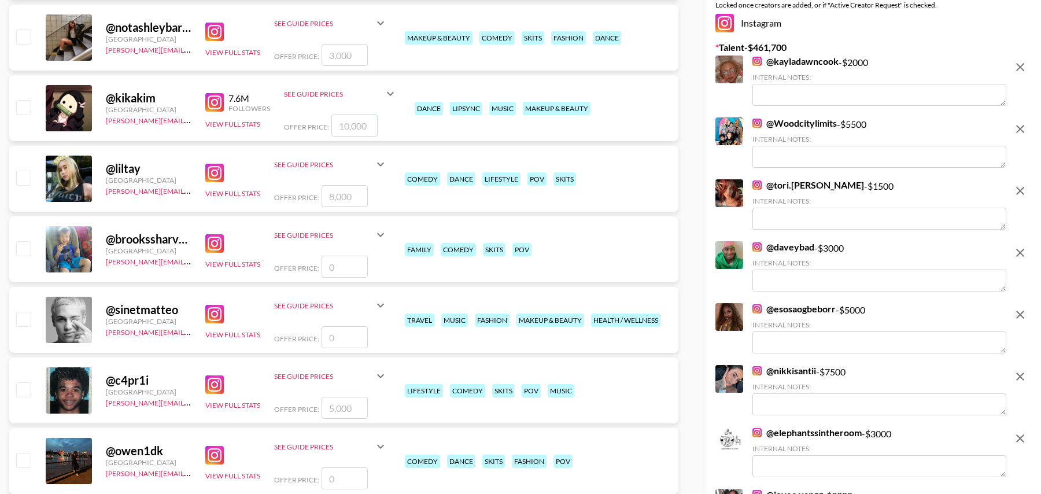
click at [28, 109] on input "checkbox" at bounding box center [23, 107] width 14 height 14
checkbox input "true"
type input "10000"
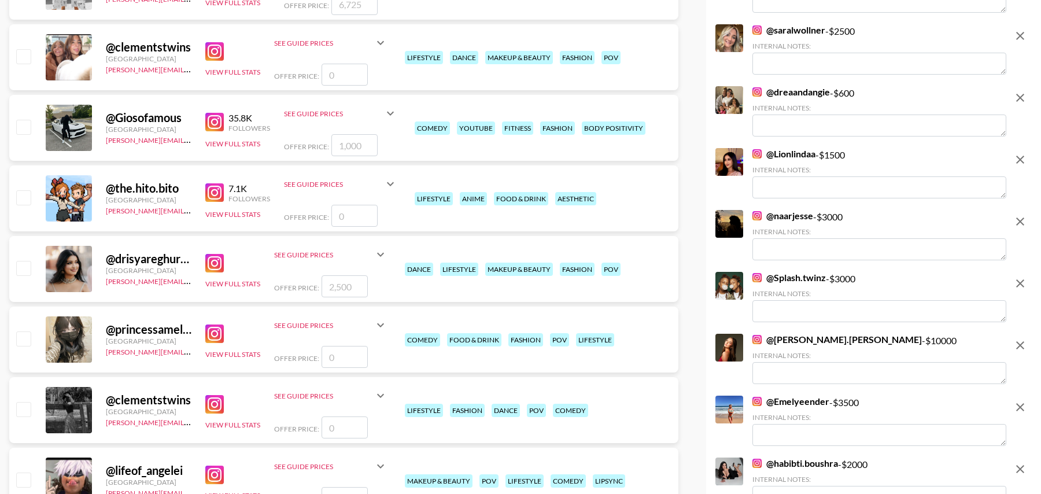
scroll to position [1270, 0]
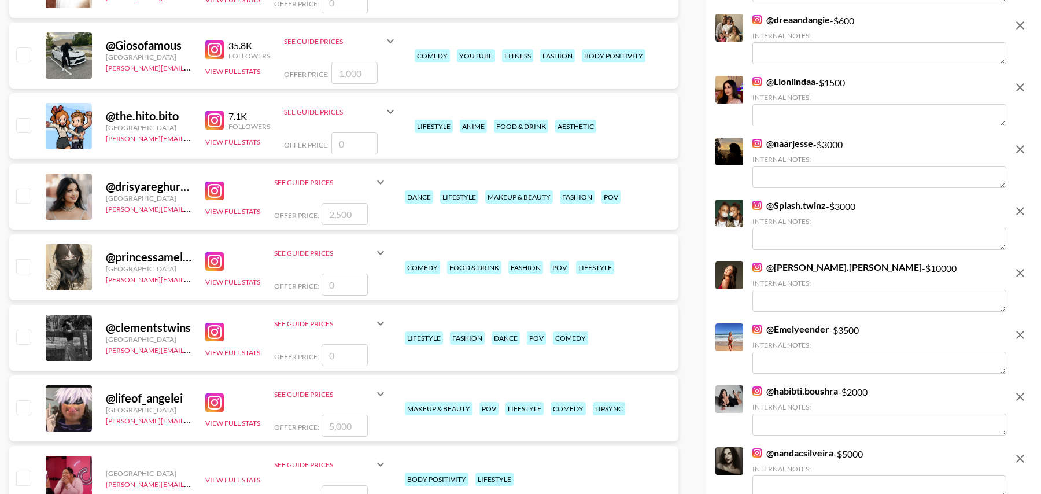
click at [20, 192] on input "checkbox" at bounding box center [23, 196] width 14 height 14
checkbox input "true"
type input "2500"
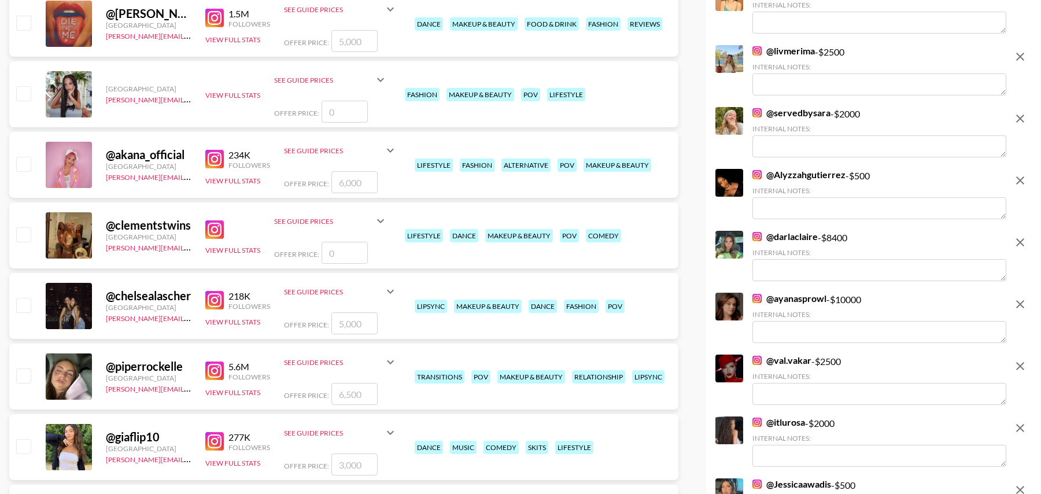
scroll to position [1797, 0]
drag, startPoint x: 29, startPoint y: 165, endPoint x: 32, endPoint y: 171, distance: 7.0
click at [29, 165] on input "checkbox" at bounding box center [23, 163] width 14 height 14
checkbox input "true"
type input "6000"
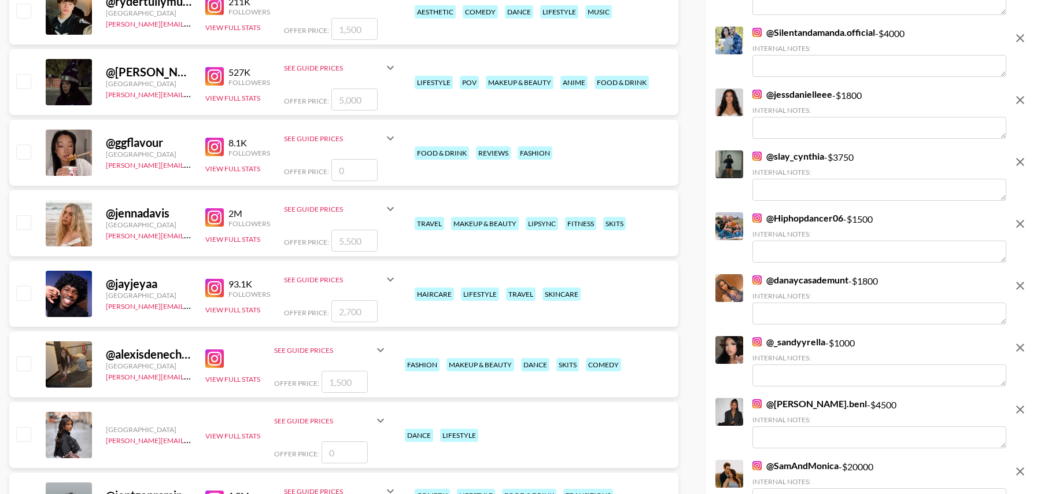
scroll to position [2933, 0]
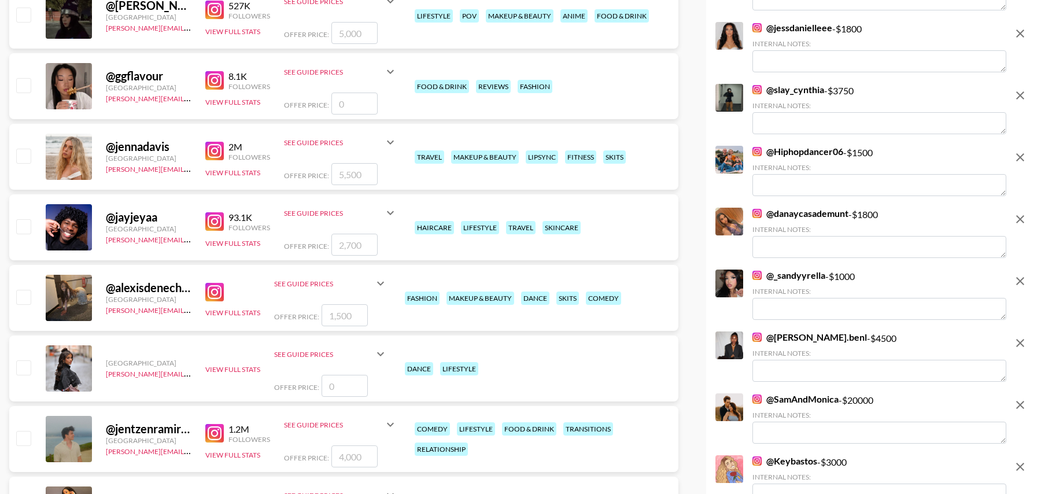
click at [21, 152] on input "checkbox" at bounding box center [23, 156] width 14 height 14
checkbox input "true"
type input "5500"
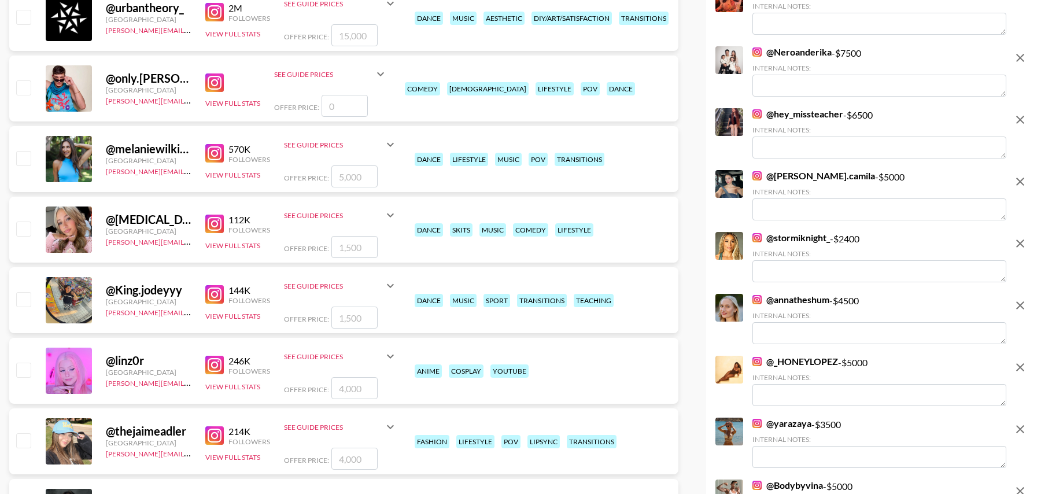
scroll to position [4780, 0]
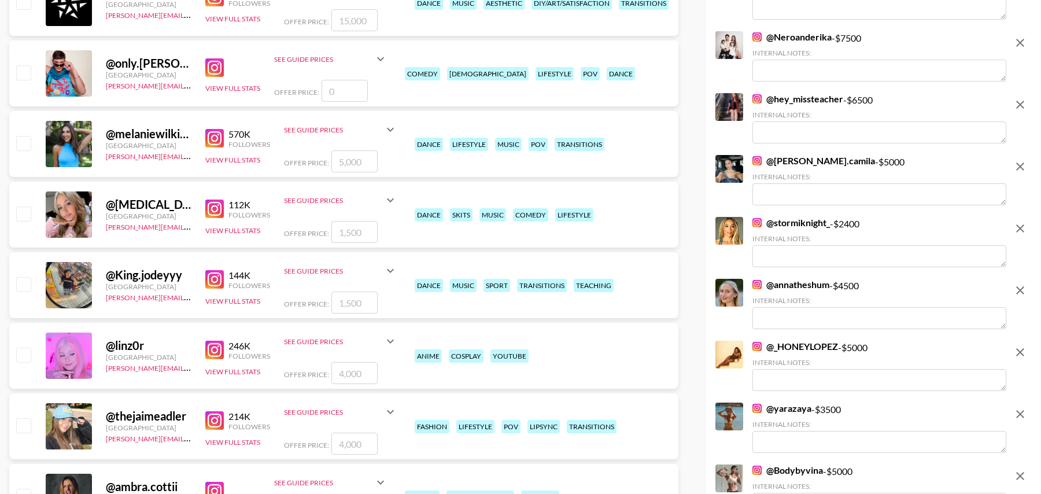
click at [22, 143] on input "checkbox" at bounding box center [23, 143] width 14 height 14
checkbox input "true"
type input "5000"
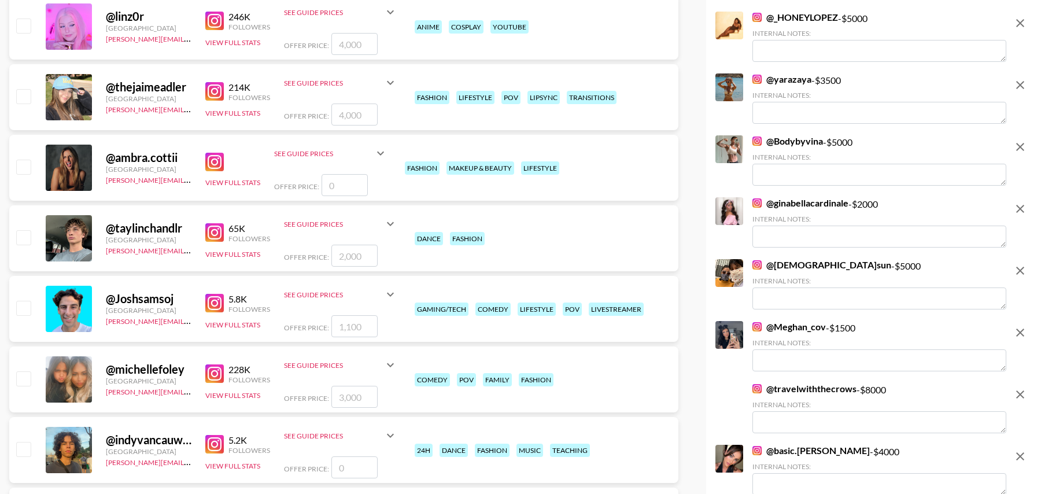
scroll to position [5107, 0]
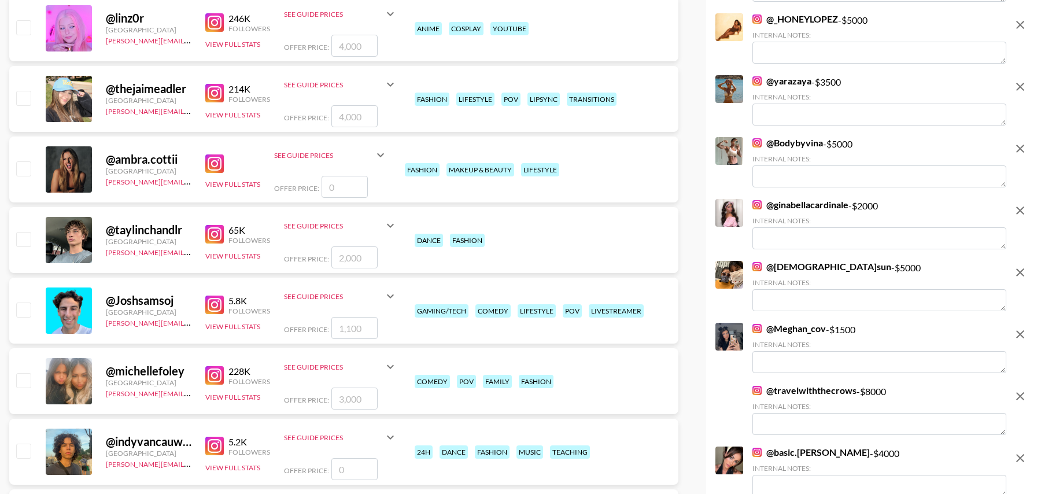
click at [25, 95] on input "checkbox" at bounding box center [23, 98] width 14 height 14
checkbox input "true"
type input "4000"
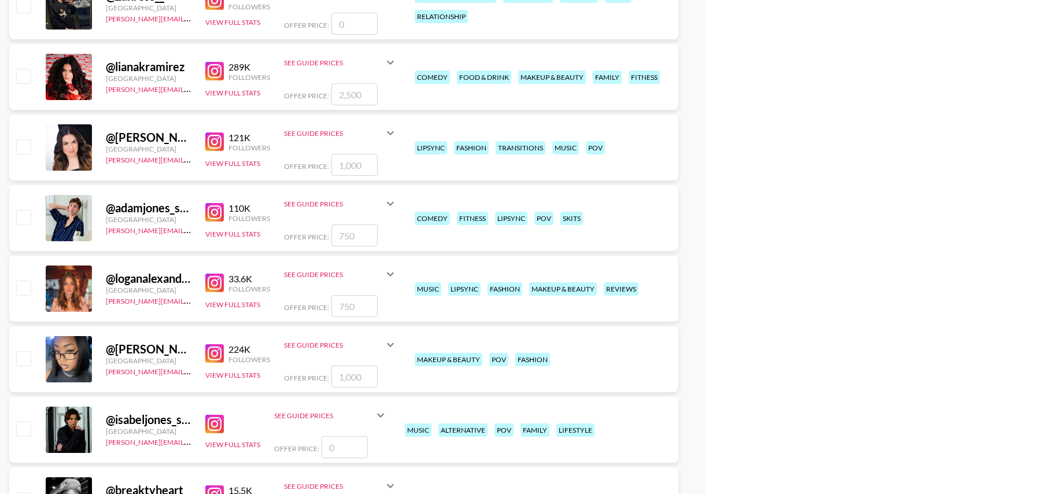
scroll to position [8394, 0]
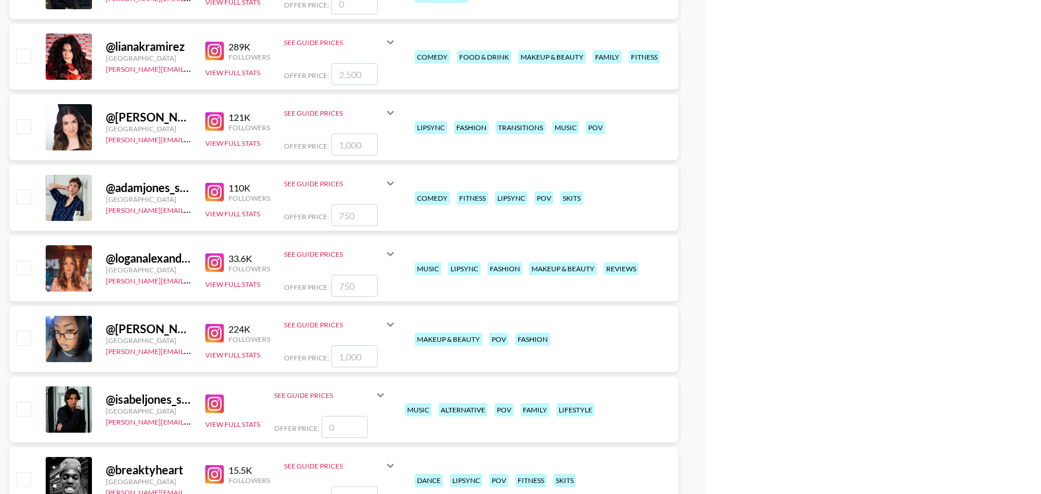
click at [27, 55] on input "checkbox" at bounding box center [23, 56] width 14 height 14
checkbox input "true"
type input "2500"
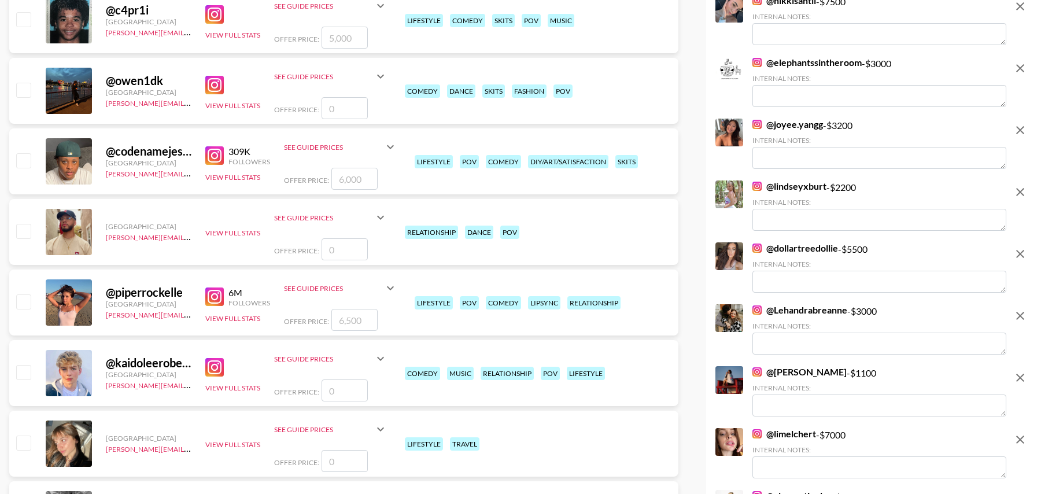
scroll to position [0, 0]
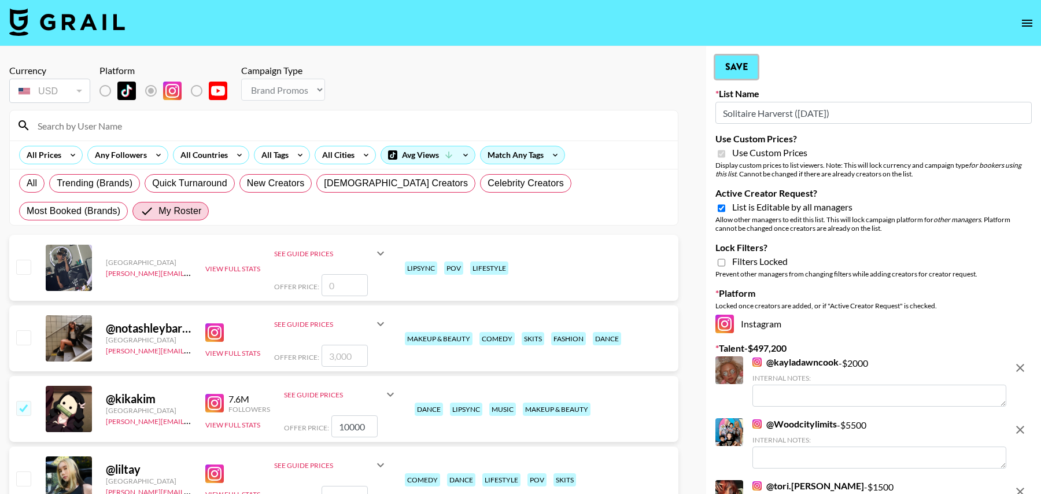
click at [730, 59] on button "Save" at bounding box center [736, 67] width 42 height 23
click at [745, 64] on button "Save" at bounding box center [736, 67] width 42 height 23
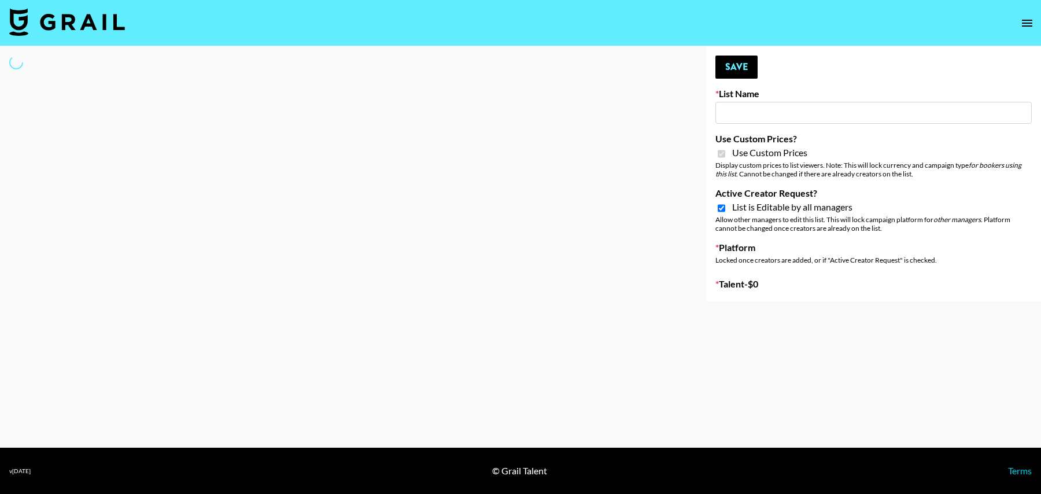
type input "Lip Liner Stain ([DATE])"
checkbox input "true"
select select "Brand"
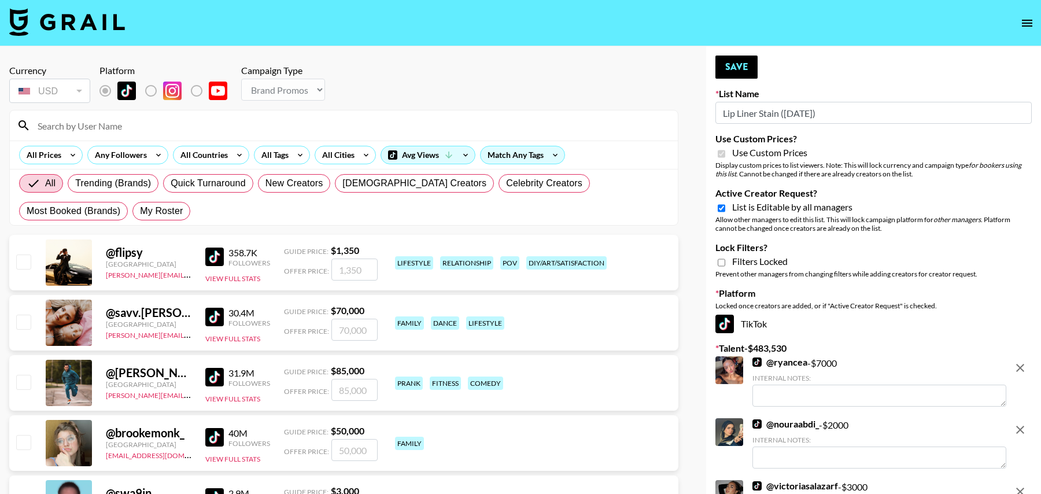
click at [106, 123] on input at bounding box center [351, 125] width 640 height 19
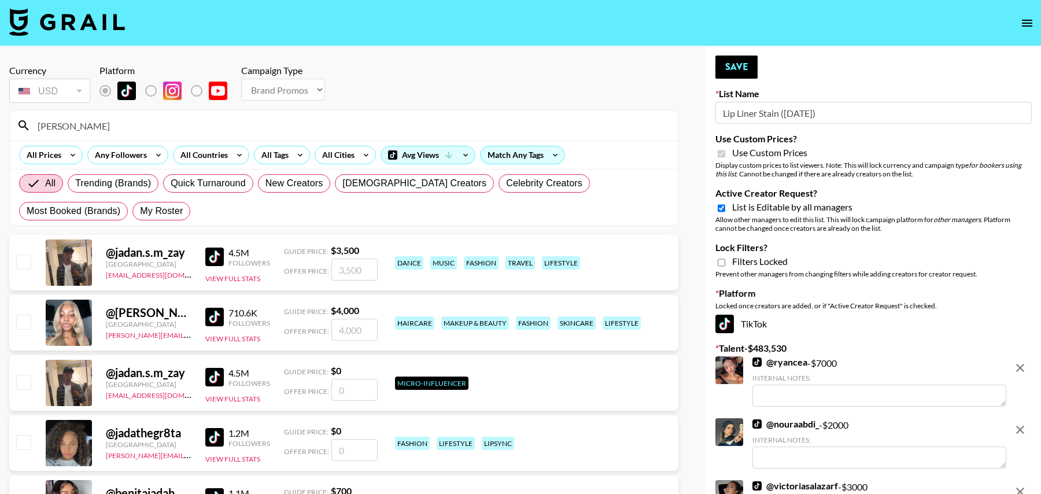
type input "[PERSON_NAME]"
click at [23, 322] on input "checkbox" at bounding box center [23, 322] width 14 height 14
checkbox input "true"
type input "4000"
click at [132, 202] on label "My Roster" at bounding box center [161, 211] width 58 height 19
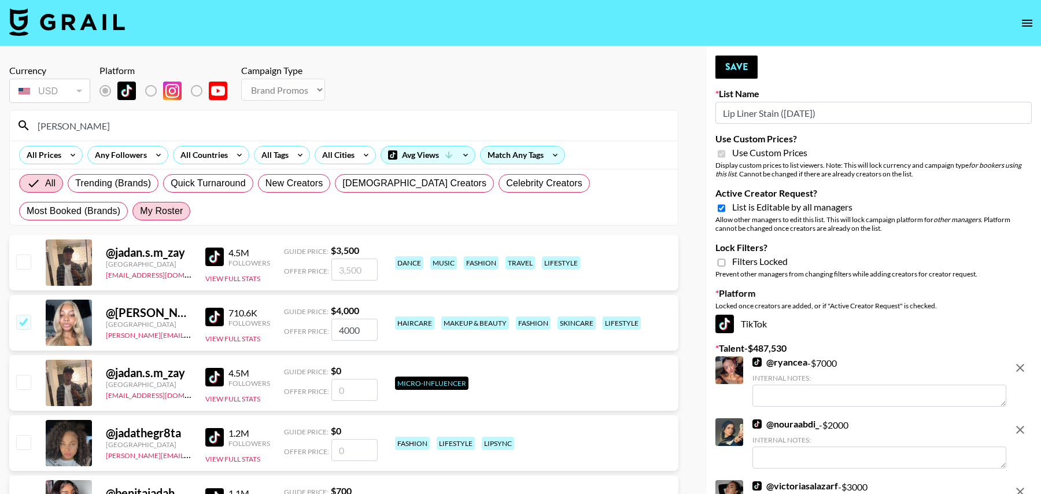
click at [140, 211] on input "My Roster" at bounding box center [140, 211] width 0 height 0
radio input "true"
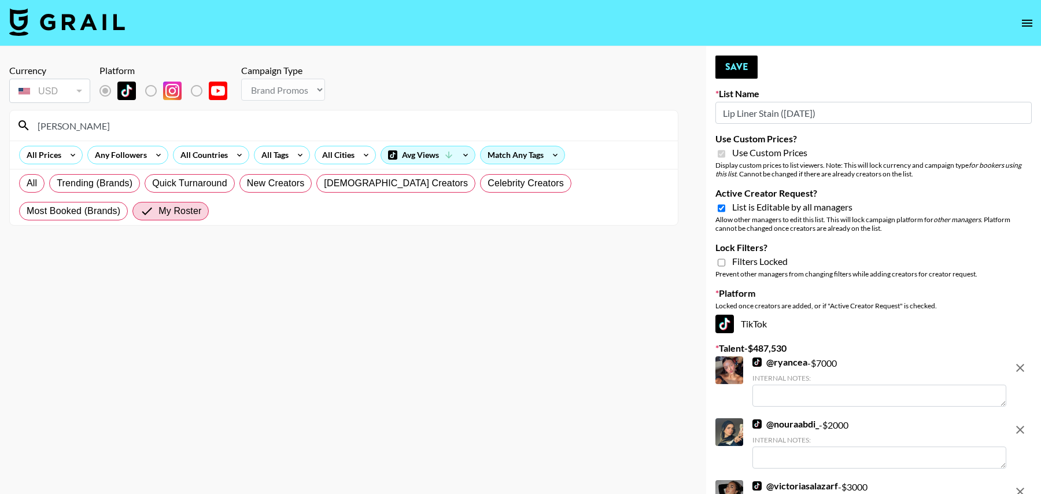
click at [73, 128] on input "[PERSON_NAME]" at bounding box center [351, 125] width 640 height 19
click at [158, 211] on span "My Roster" at bounding box center [179, 211] width 43 height 14
click at [140, 211] on input "My Roster" at bounding box center [149, 211] width 19 height 14
click at [158, 210] on span "My Roster" at bounding box center [179, 211] width 43 height 14
click at [140, 210] on input "My Roster" at bounding box center [149, 211] width 19 height 14
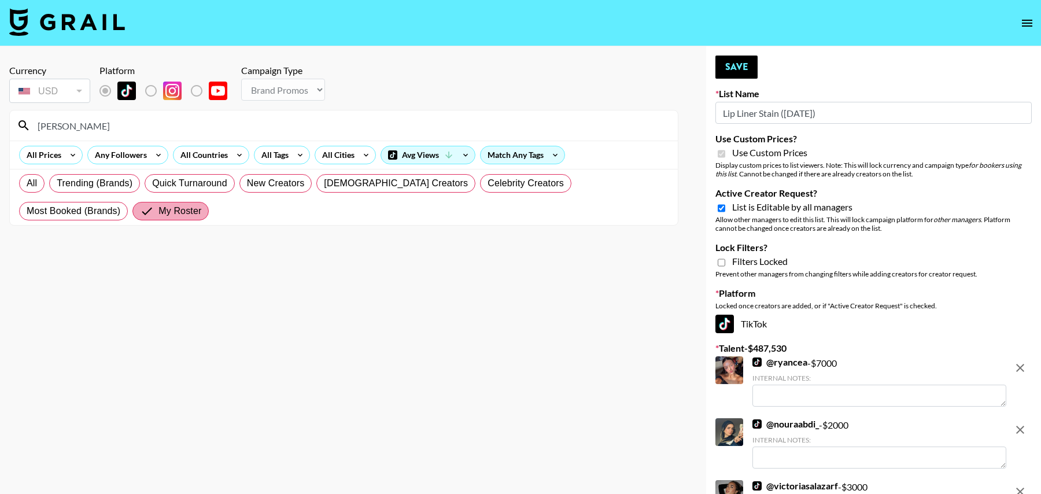
click at [158, 212] on span "My Roster" at bounding box center [179, 211] width 43 height 14
click at [140, 212] on input "My Roster" at bounding box center [149, 211] width 19 height 14
click at [29, 177] on span "All" at bounding box center [32, 183] width 10 height 14
click at [27, 183] on input "All" at bounding box center [27, 183] width 0 height 0
radio input "true"
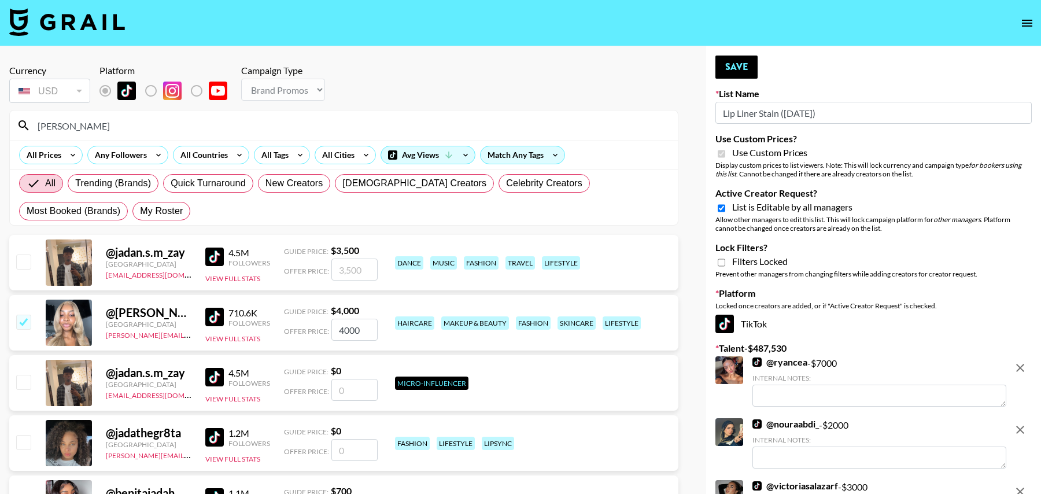
click at [17, 323] on input "checkbox" at bounding box center [23, 322] width 14 height 14
checkbox input "false"
click at [82, 123] on input "jada" at bounding box center [351, 125] width 640 height 19
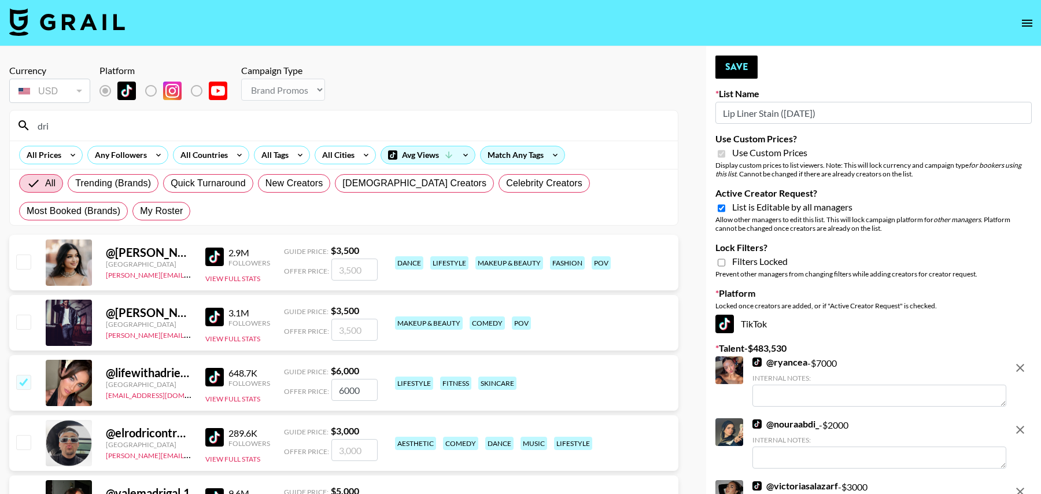
type input "dri"
click at [17, 262] on input "checkbox" at bounding box center [23, 261] width 14 height 14
checkbox input "true"
type input "3500"
click at [75, 120] on input "dri" at bounding box center [351, 125] width 640 height 19
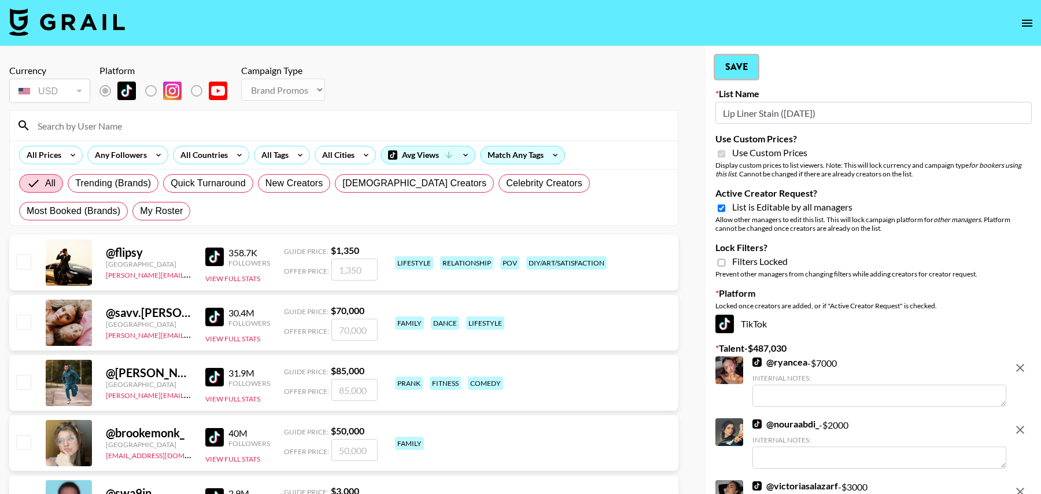
click at [730, 66] on button "Save" at bounding box center [736, 67] width 42 height 23
click at [732, 66] on button "Save" at bounding box center [736, 67] width 42 height 23
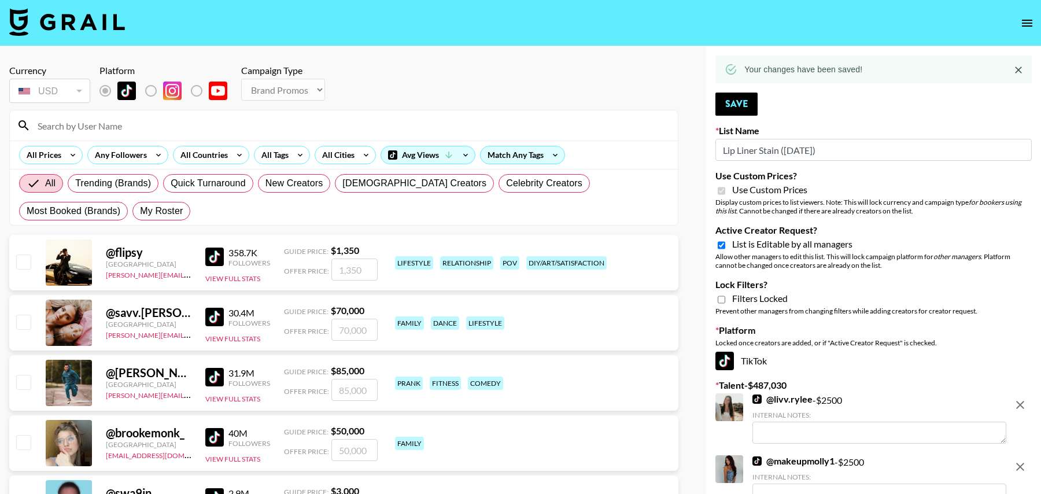
click at [216, 125] on input at bounding box center [351, 125] width 640 height 19
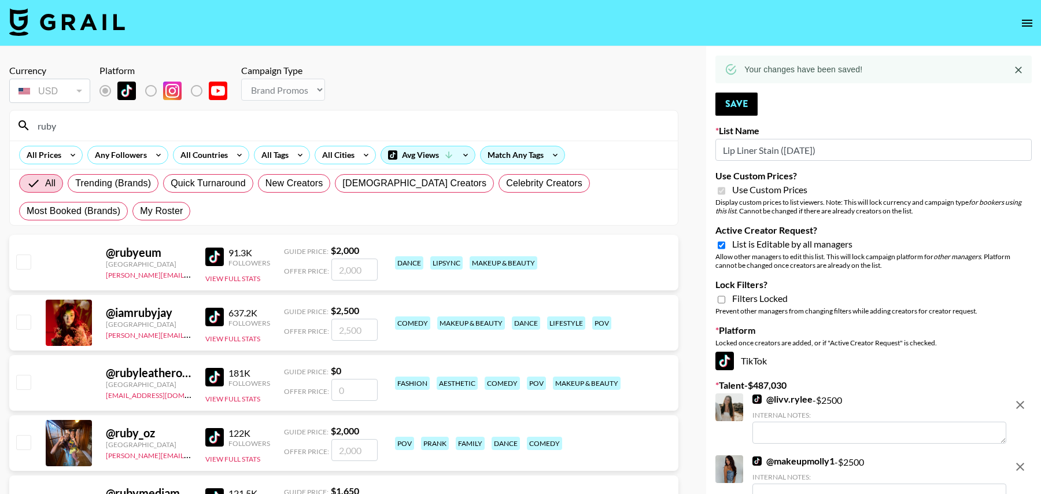
type input "ruby"
click at [21, 320] on input "checkbox" at bounding box center [23, 322] width 14 height 14
checkbox input "true"
type input "2500"
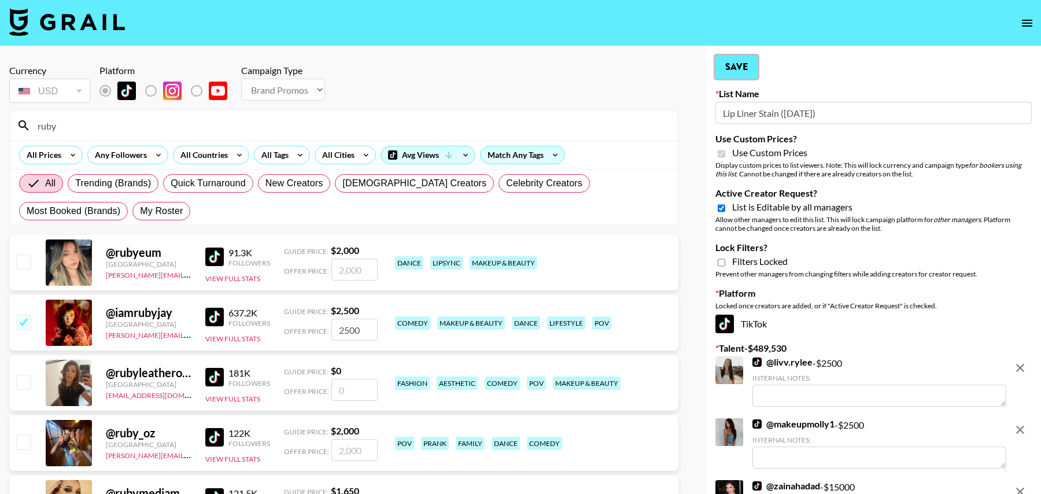
click at [735, 73] on button "Save" at bounding box center [736, 67] width 42 height 23
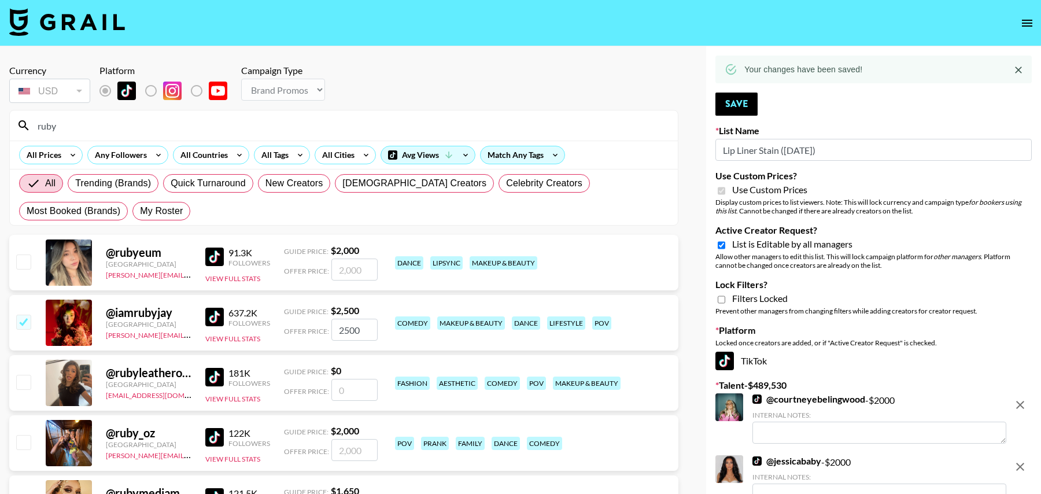
click at [735, 72] on icon at bounding box center [731, 69] width 10 height 10
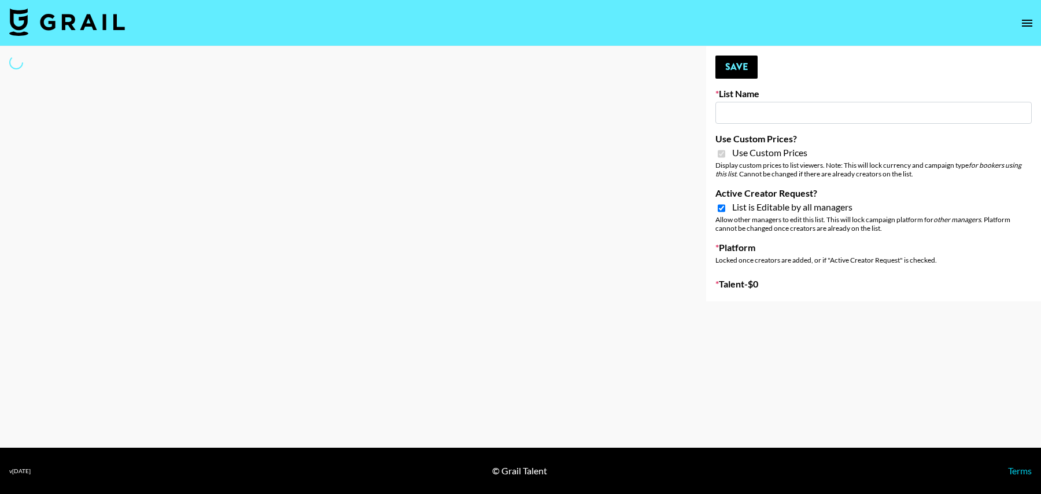
type input "Question AI"
checkbox input "true"
select select "Brand"
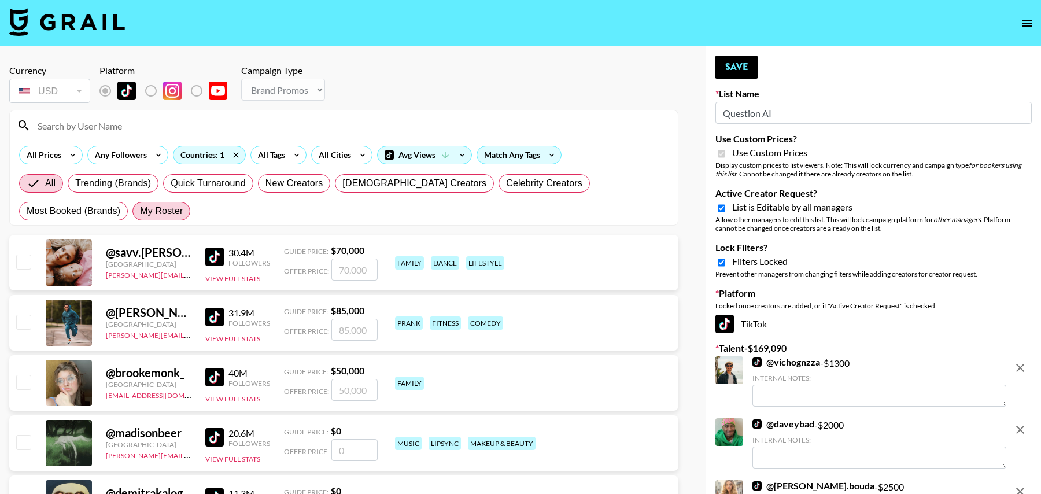
click at [140, 212] on span "My Roster" at bounding box center [161, 211] width 43 height 14
click at [140, 211] on input "My Roster" at bounding box center [140, 211] width 0 height 0
radio input "true"
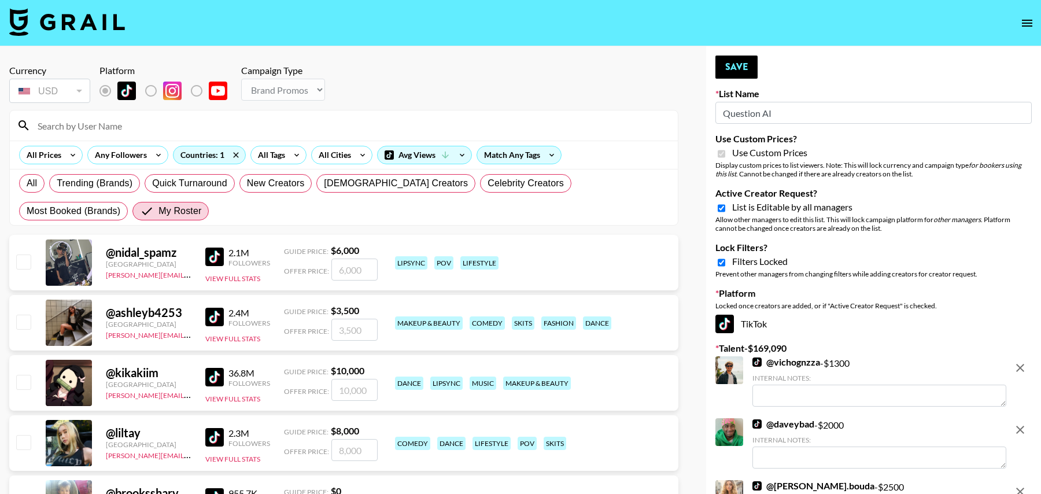
click at [24, 384] on input "checkbox" at bounding box center [23, 382] width 14 height 14
checkbox input "true"
type input "10000"
click at [66, 411] on div "@ kikakiim [GEOGRAPHIC_DATA] [PERSON_NAME][EMAIL_ADDRESS][DOMAIN_NAME] 36.8M Fo…" at bounding box center [343, 385] width 669 height 60
click at [24, 376] on input "checkbox" at bounding box center [23, 382] width 14 height 14
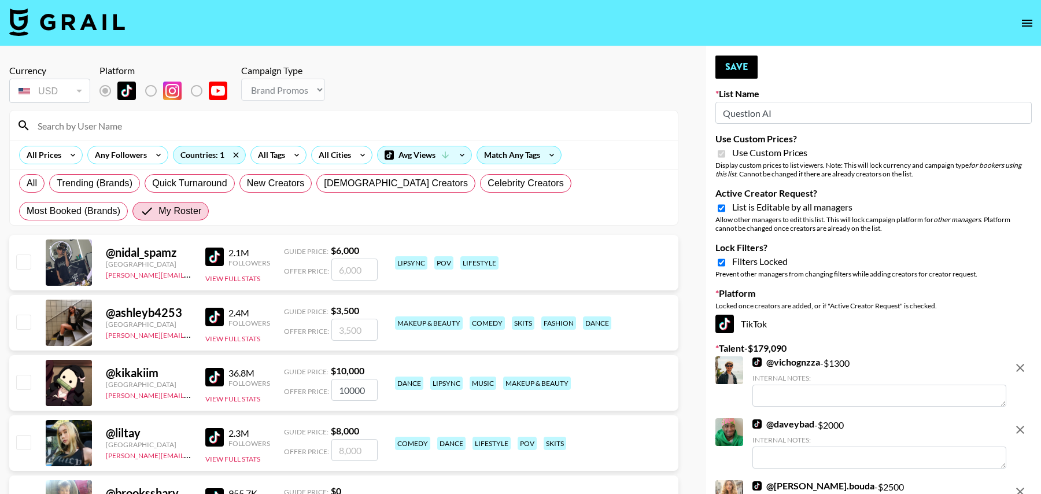
checkbox input "false"
click at [112, 124] on input at bounding box center [351, 125] width 640 height 19
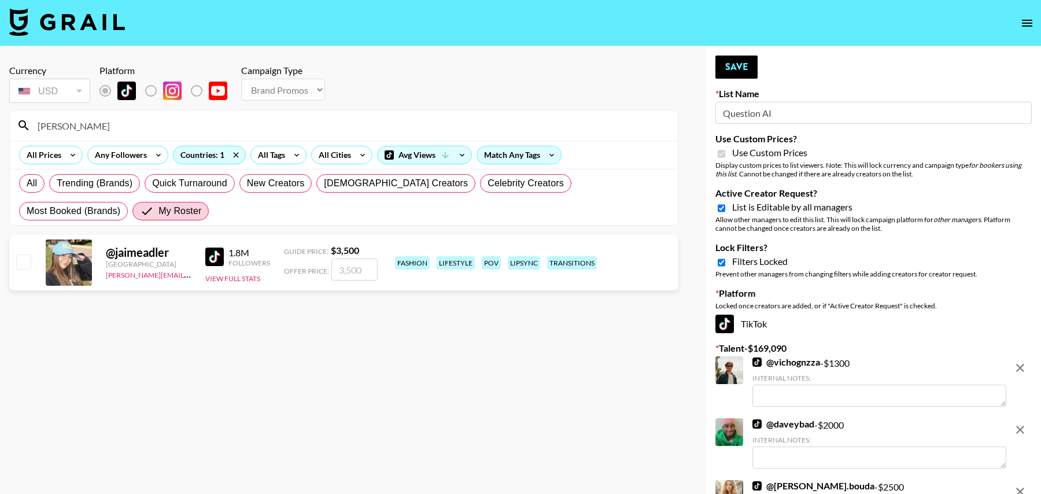
type input "jaime"
click at [26, 261] on input "checkbox" at bounding box center [23, 261] width 14 height 14
checkbox input "true"
type input "3500"
click at [67, 121] on input "jaime" at bounding box center [351, 125] width 640 height 19
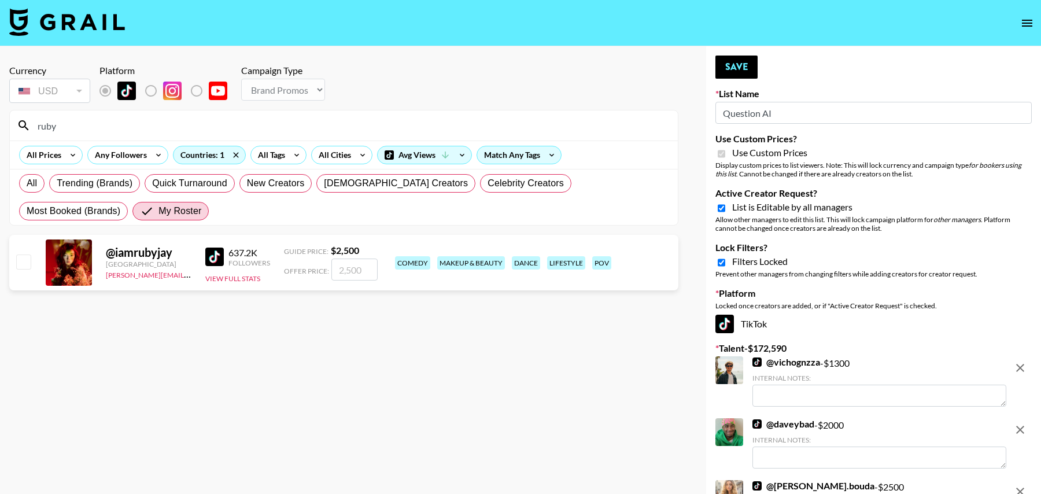
type input "ruby"
click at [24, 263] on input "checkbox" at bounding box center [23, 261] width 14 height 14
checkbox input "true"
type input "2500"
click at [99, 125] on input "ruby" at bounding box center [351, 125] width 640 height 19
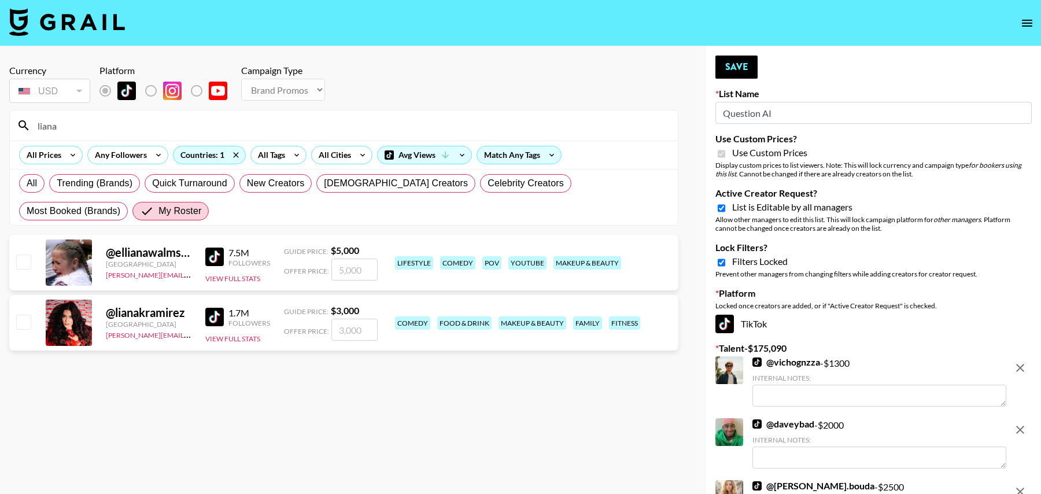
type input "liana"
click at [19, 323] on input "checkbox" at bounding box center [23, 322] width 14 height 14
checkbox input "true"
type input "3000"
click at [58, 127] on input "liana" at bounding box center [351, 125] width 640 height 19
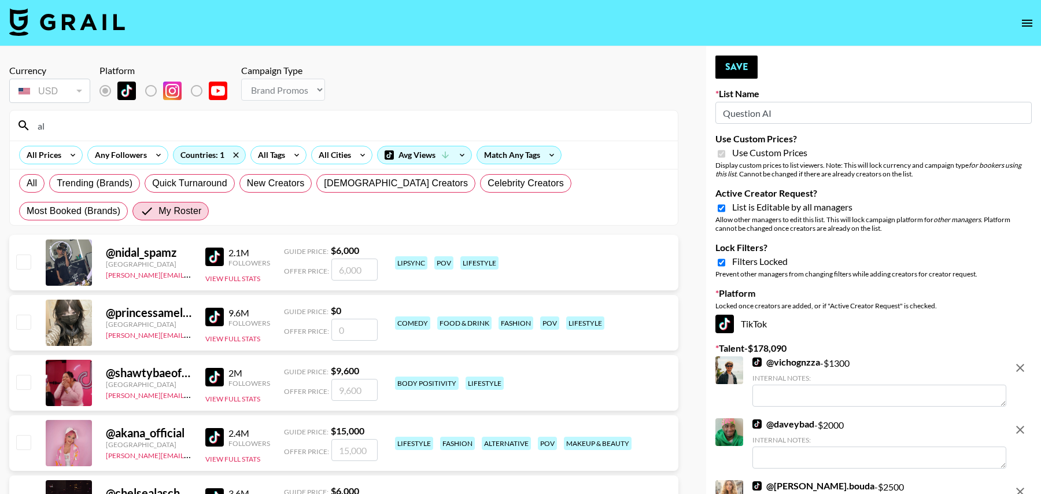
type input "a"
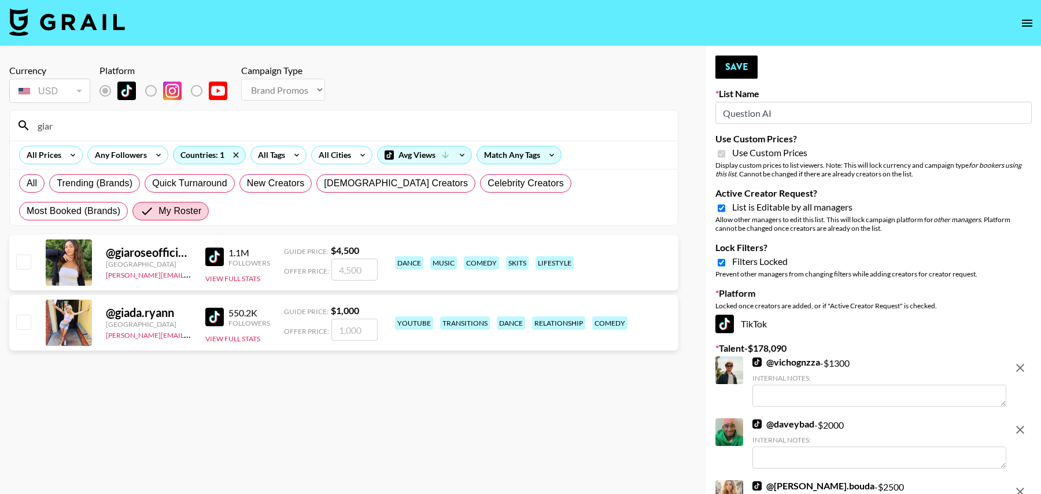
type input "giaro"
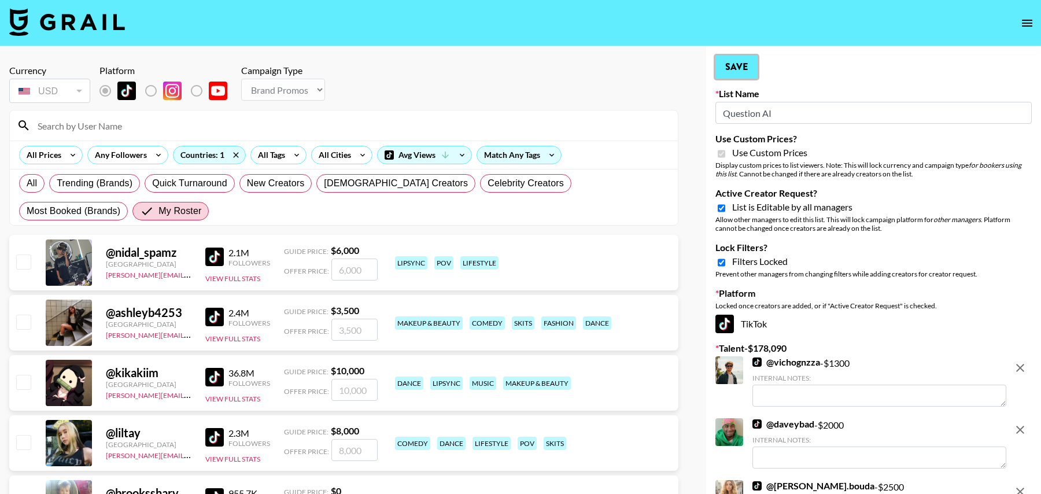
click at [737, 69] on button "Save" at bounding box center [736, 67] width 42 height 23
radio input "true"
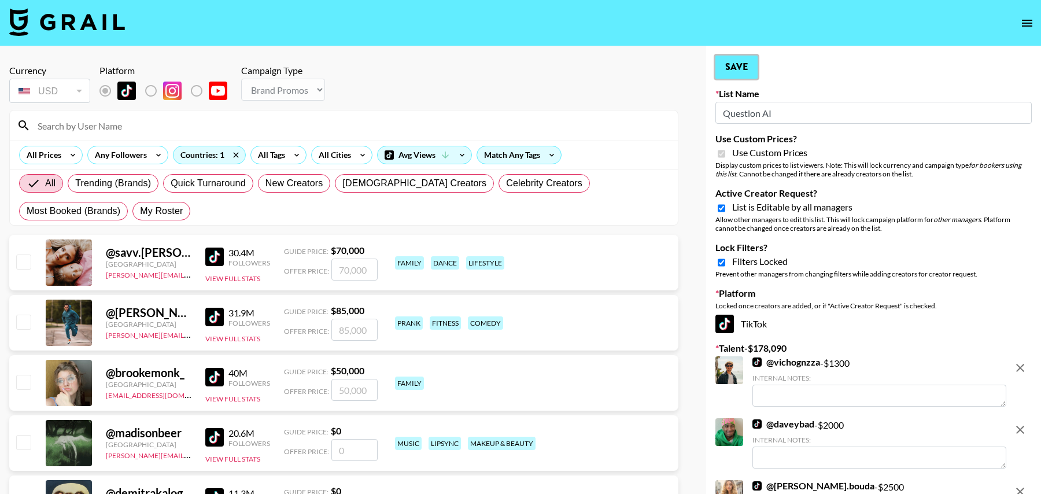
click at [737, 69] on button "Save" at bounding box center [736, 67] width 42 height 23
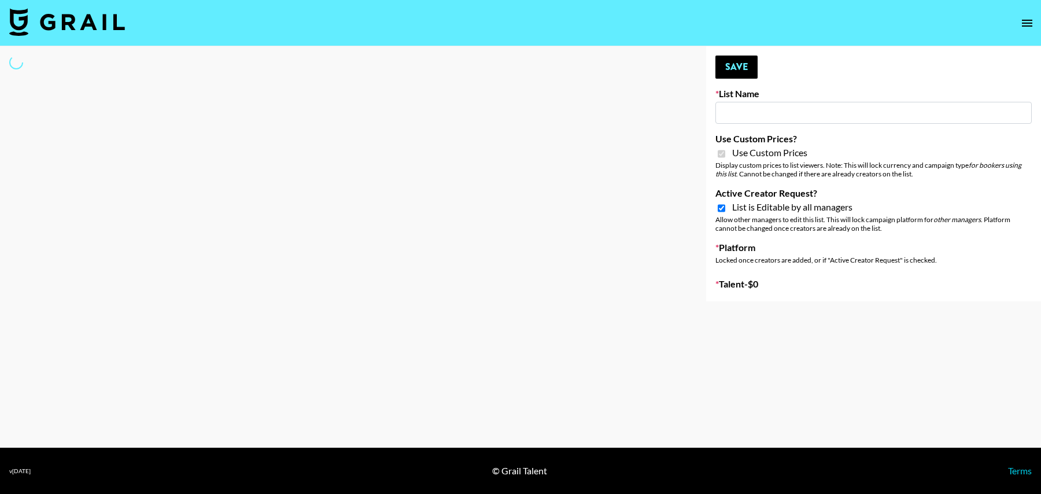
type input "Yap Freely x MACRO CREATORS"
checkbox input "true"
select select "Brand"
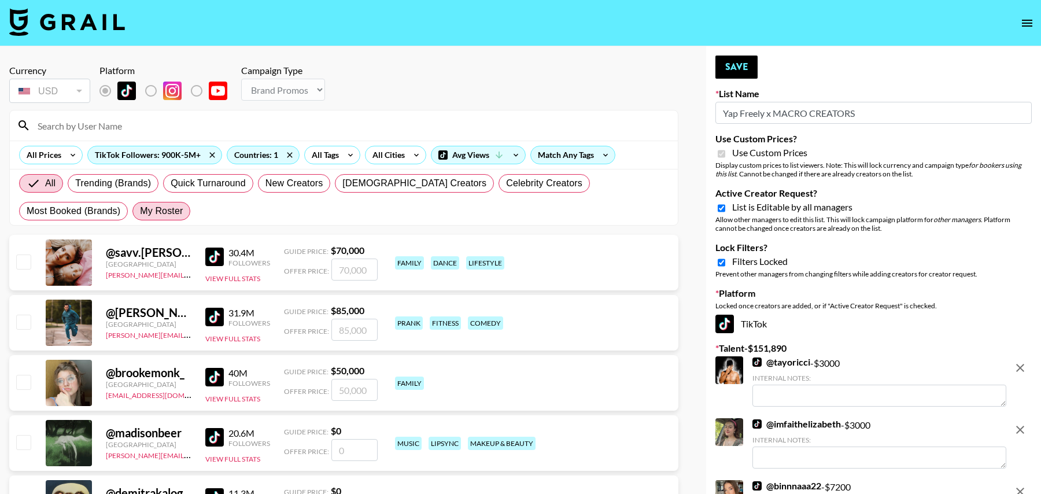
click at [140, 209] on span "My Roster" at bounding box center [161, 211] width 43 height 14
click at [140, 211] on input "My Roster" at bounding box center [140, 211] width 0 height 0
radio input "true"
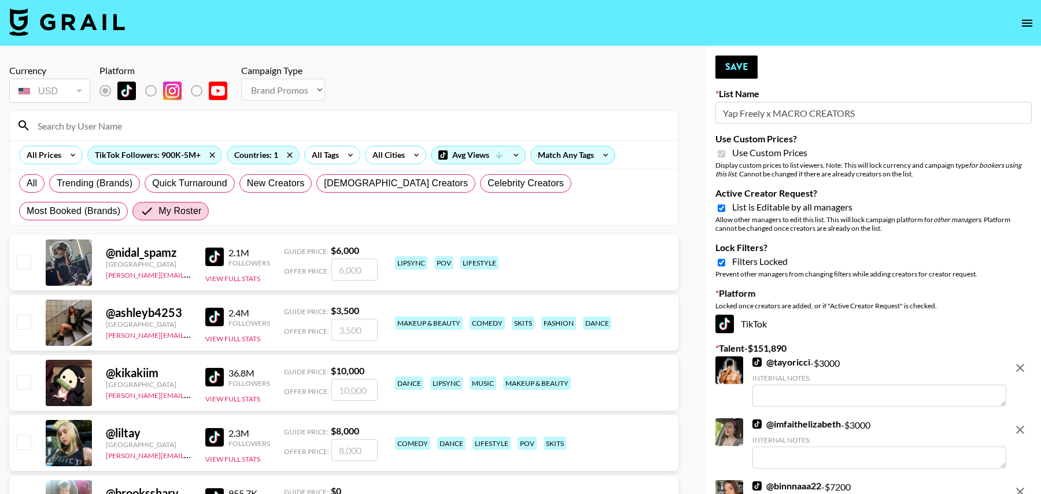
click at [22, 258] on input "checkbox" at bounding box center [23, 261] width 14 height 14
checkbox input "true"
type input "6000"
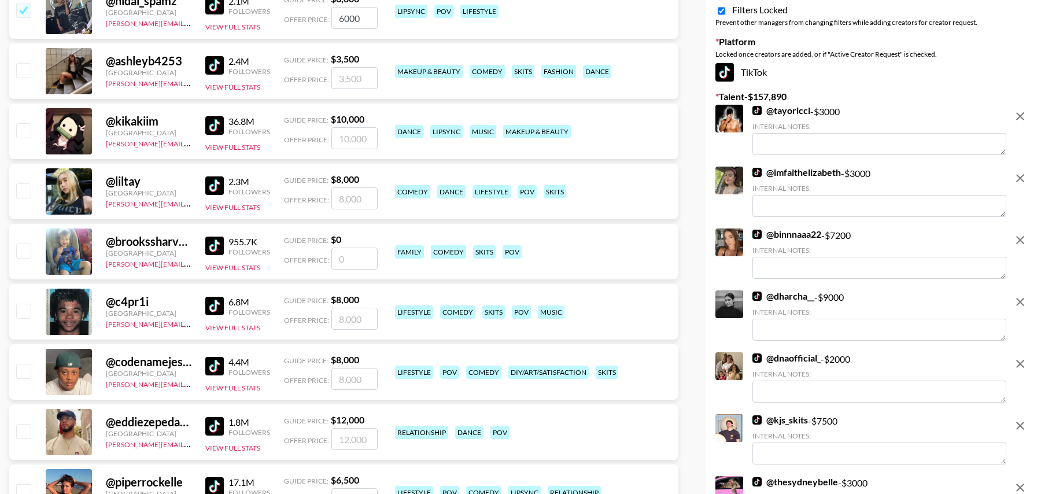
click at [23, 310] on input "checkbox" at bounding box center [23, 311] width 14 height 14
checkbox input "true"
type input "8000"
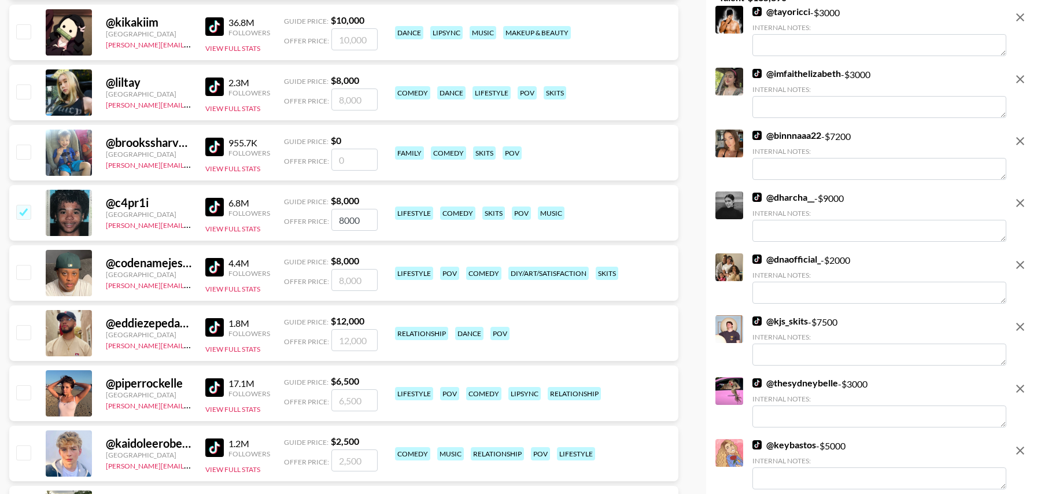
click at [21, 269] on input "checkbox" at bounding box center [23, 272] width 14 height 14
checkbox input "true"
type input "8000"
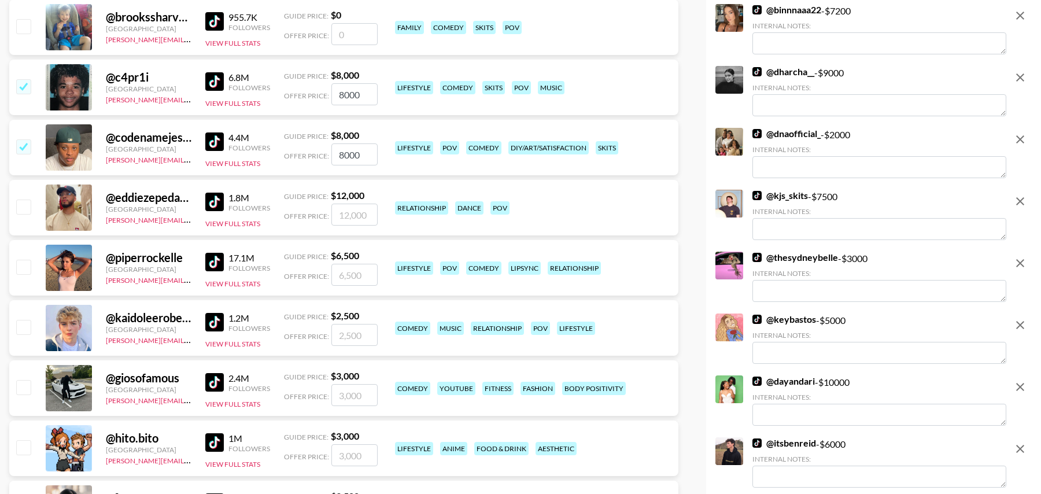
scroll to position [483, 0]
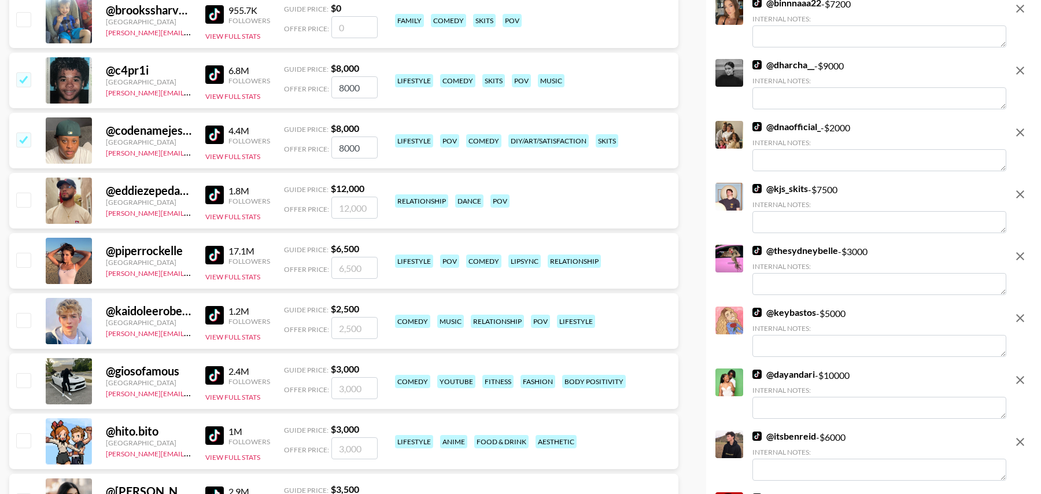
click at [21, 258] on input "checkbox" at bounding box center [23, 260] width 14 height 14
checkbox input "true"
type input "6500"
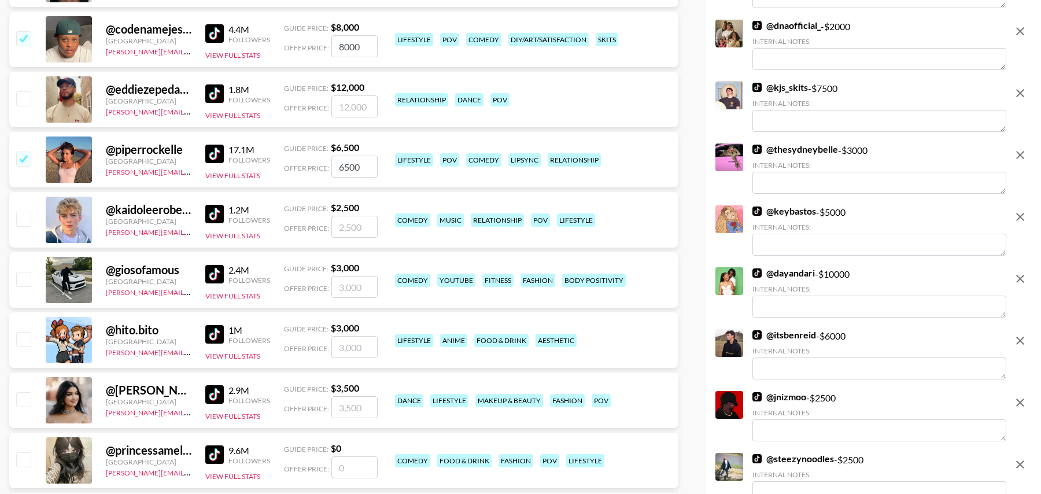
scroll to position [585, 0]
click at [23, 214] on input "checkbox" at bounding box center [23, 218] width 14 height 14
checkbox input "true"
type input "2500"
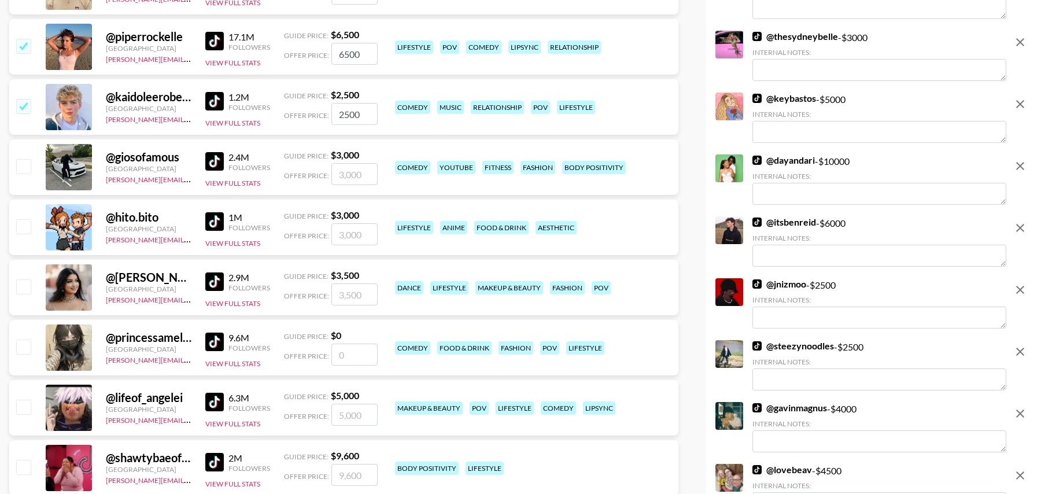
scroll to position [713, 0]
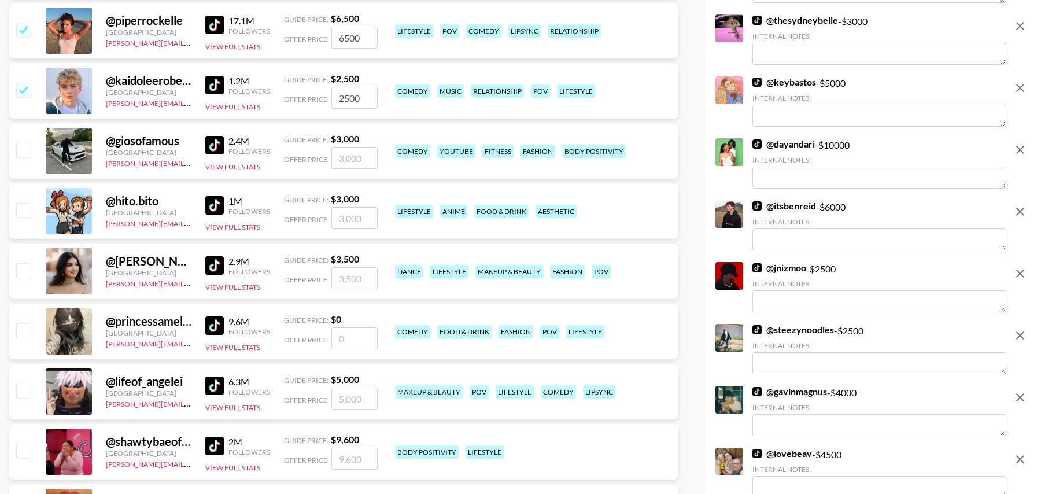
click at [27, 271] on input "checkbox" at bounding box center [23, 270] width 14 height 14
checkbox input "true"
type input "3500"
click at [22, 266] on input "checkbox" at bounding box center [23, 270] width 14 height 14
checkbox input "false"
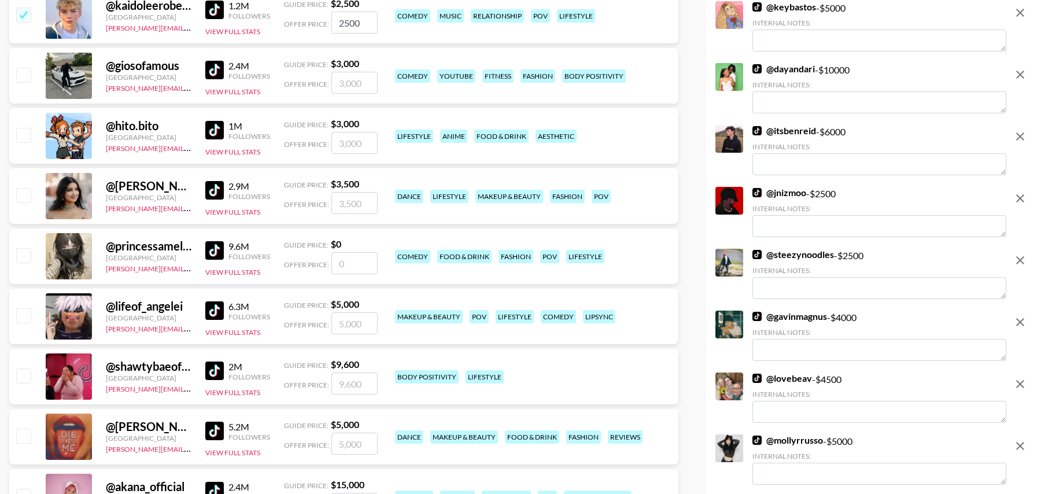
scroll to position [790, 0]
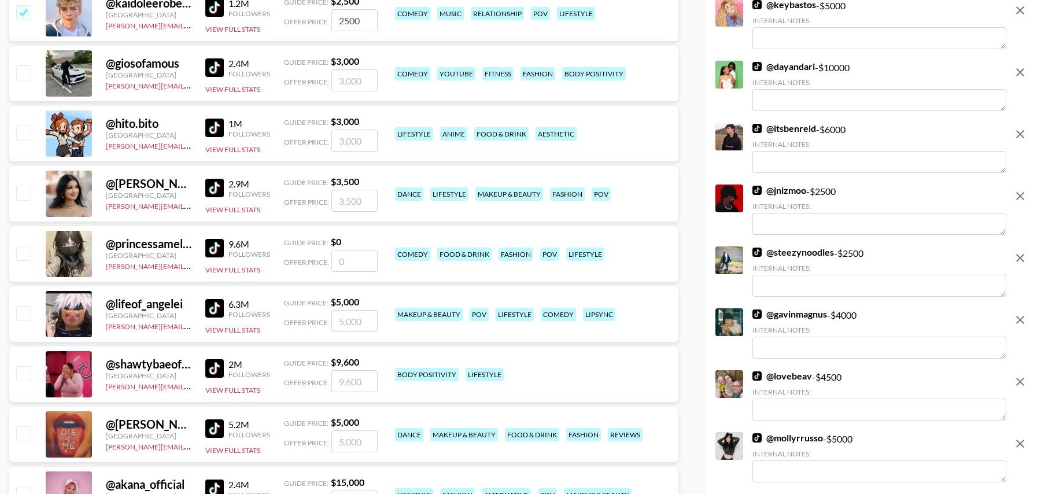
click at [23, 254] on input "checkbox" at bounding box center [23, 253] width 14 height 14
click at [341, 259] on input "number" at bounding box center [354, 261] width 46 height 22
checkbox input "true"
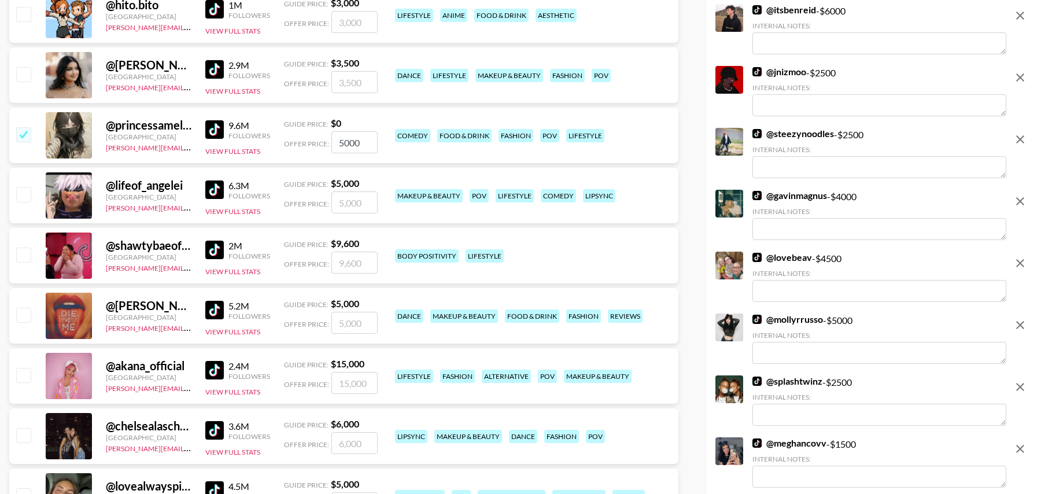
scroll to position [930, 0]
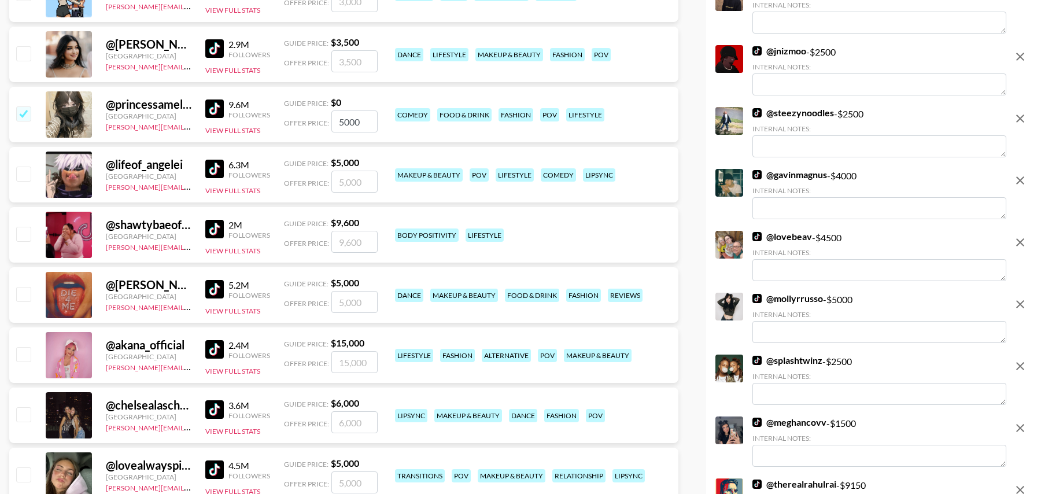
type input "5000"
click at [16, 288] on input "checkbox" at bounding box center [23, 294] width 14 height 14
checkbox input "true"
type input "5000"
click at [20, 412] on input "checkbox" at bounding box center [23, 414] width 14 height 14
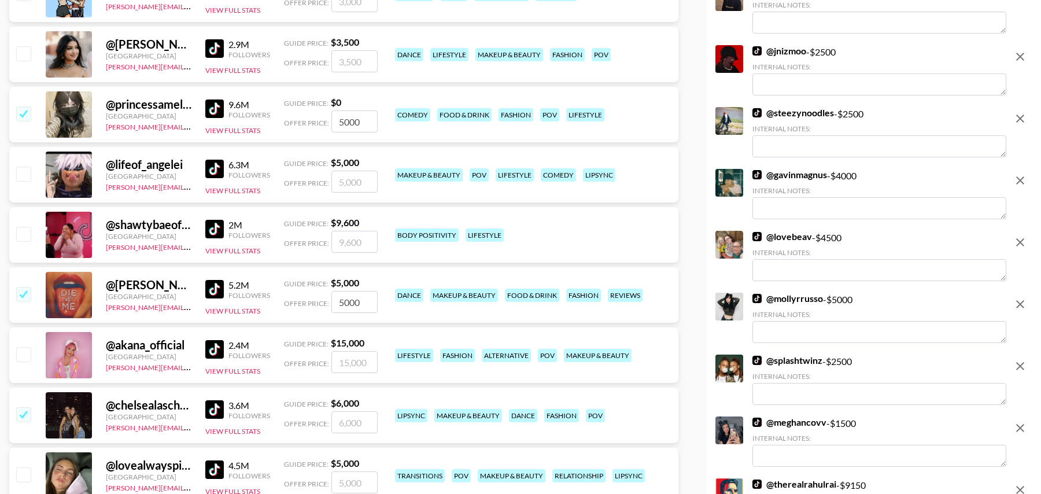
checkbox input "true"
type input "6000"
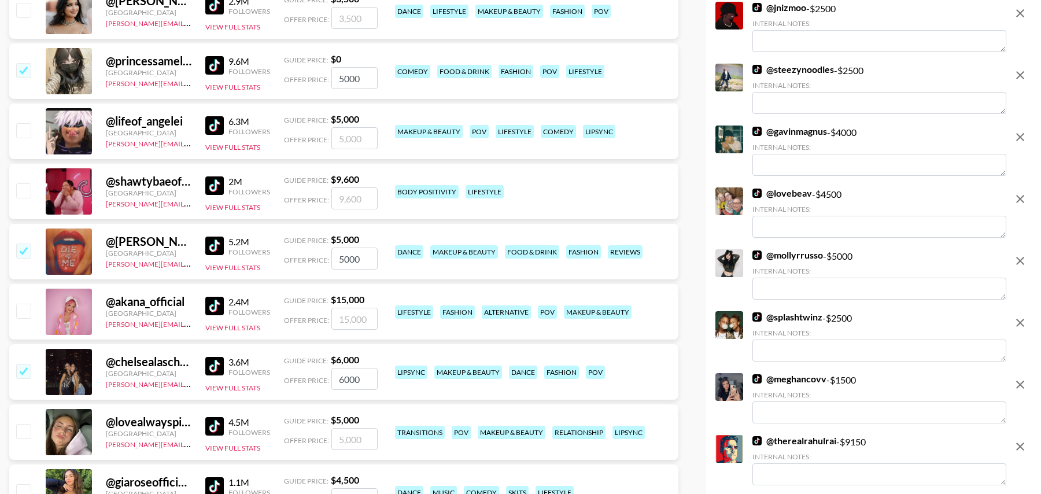
click at [20, 425] on input "checkbox" at bounding box center [23, 431] width 14 height 14
checkbox input "true"
type input "5000"
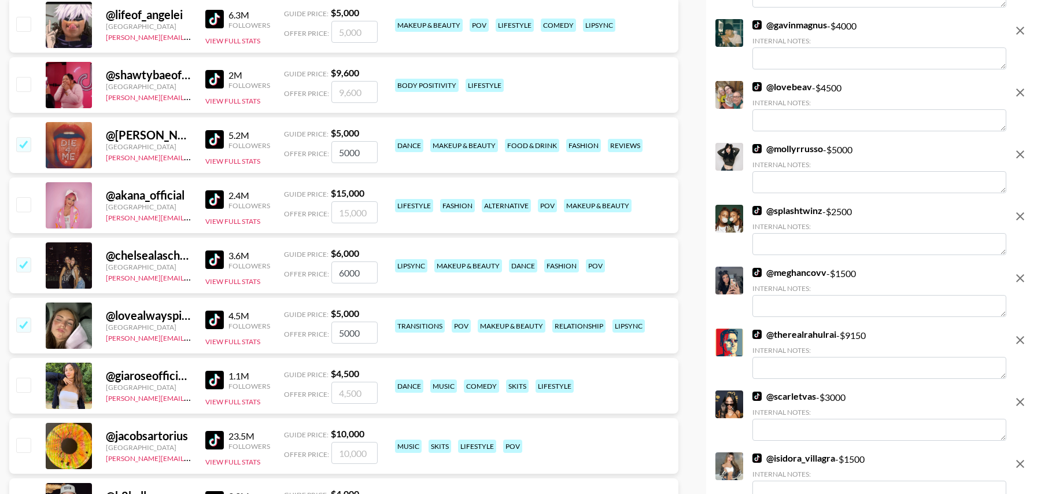
click at [23, 378] on input "checkbox" at bounding box center [23, 385] width 14 height 14
checkbox input "true"
type input "4500"
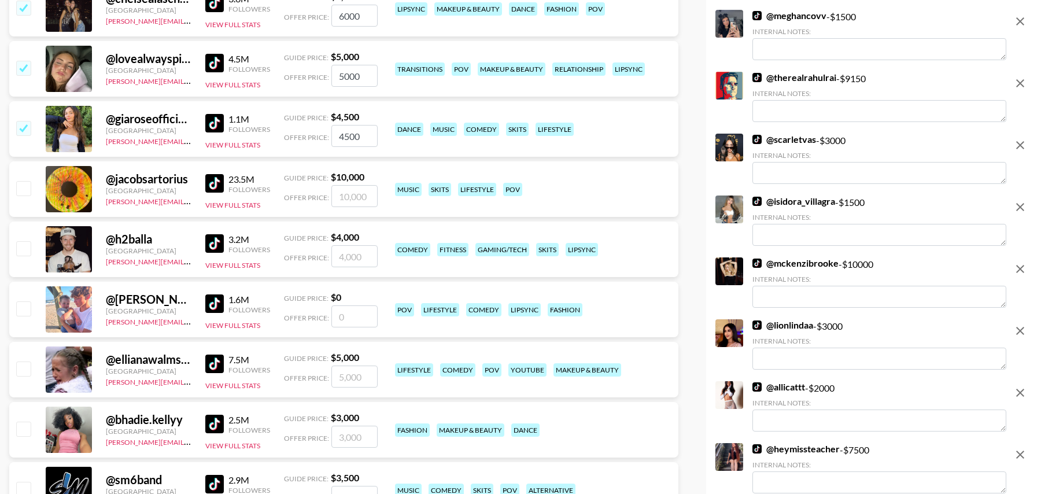
scroll to position [1342, 0]
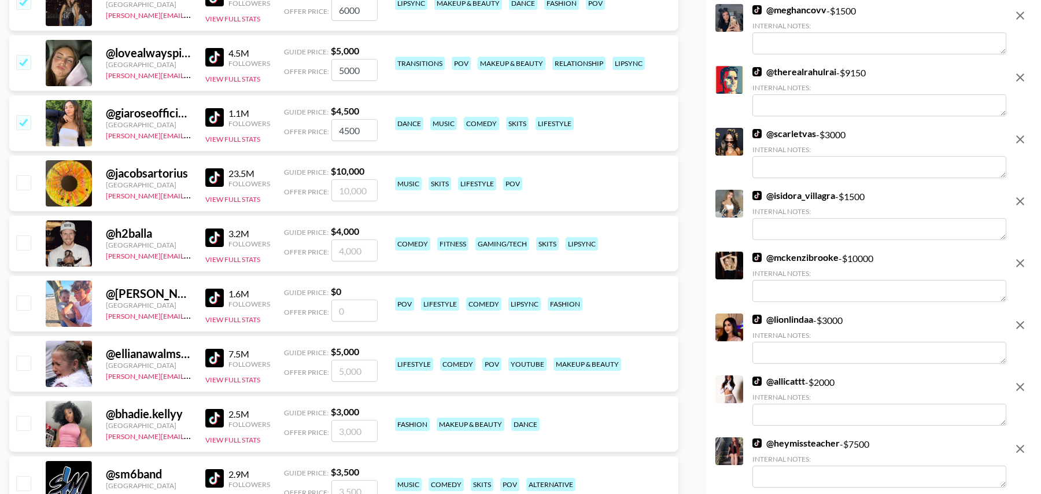
click at [357, 309] on input "number" at bounding box center [354, 311] width 46 height 22
type input "3"
checkbox input "true"
type input "3500"
click at [22, 360] on input "checkbox" at bounding box center [23, 363] width 14 height 14
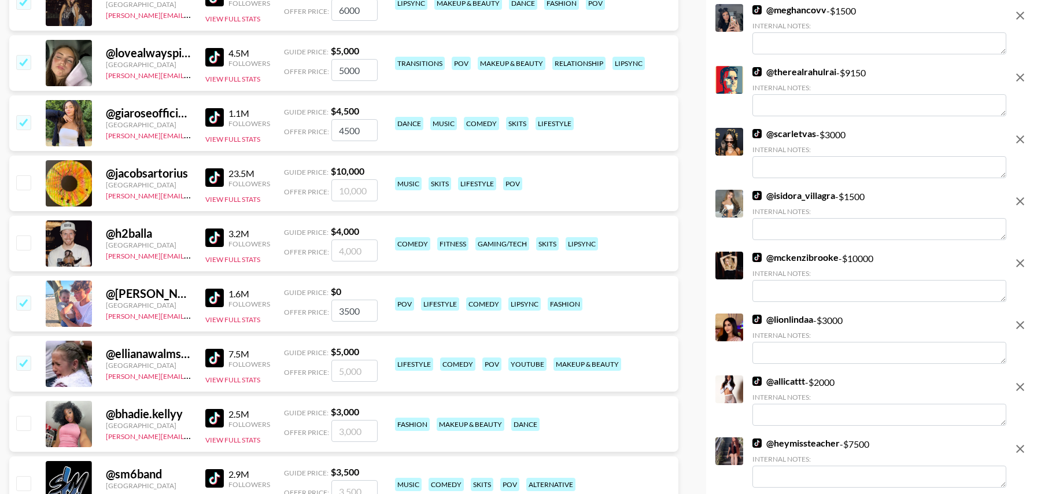
checkbox input "true"
type input "5000"
click at [23, 419] on input "checkbox" at bounding box center [23, 423] width 14 height 14
checkbox input "true"
type input "3000"
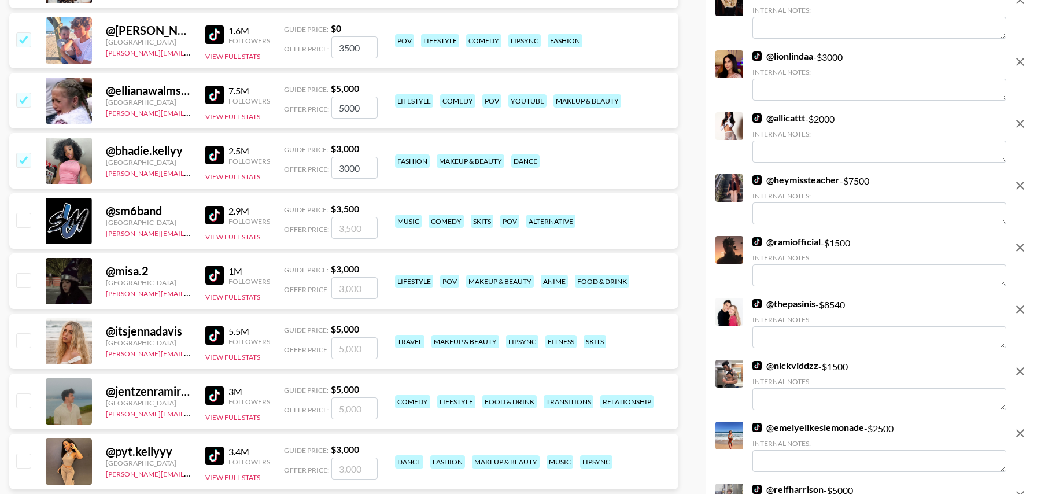
scroll to position [1609, 0]
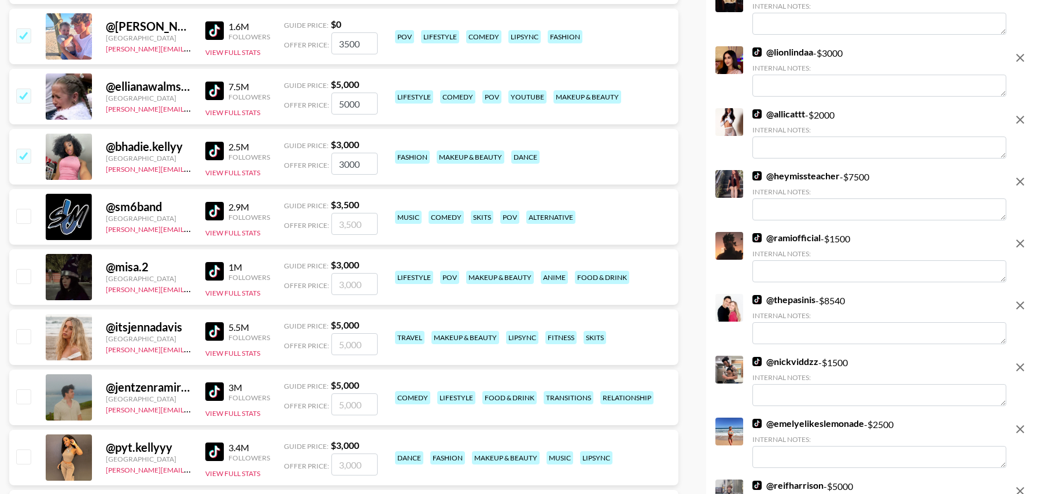
click at [23, 338] on input "checkbox" at bounding box center [23, 336] width 14 height 14
checkbox input "true"
type input "5000"
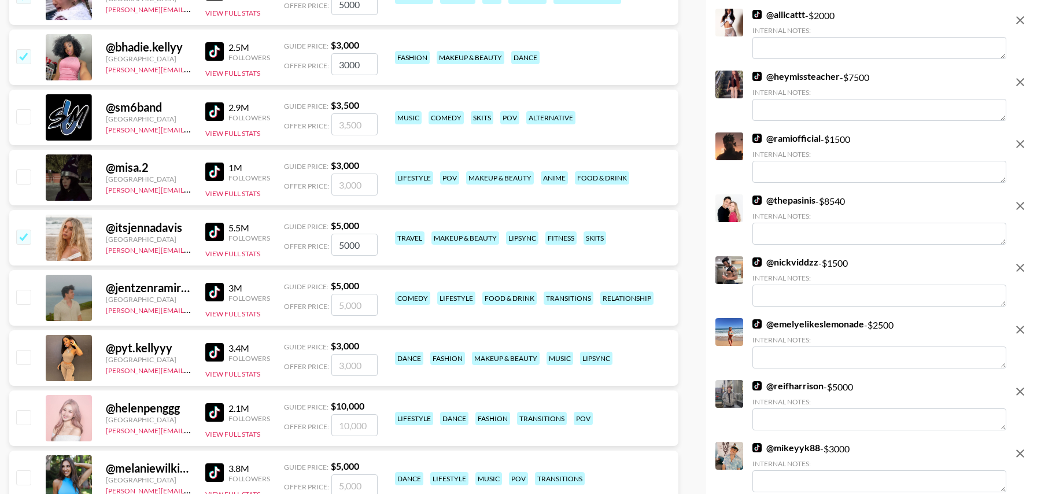
scroll to position [1728, 0]
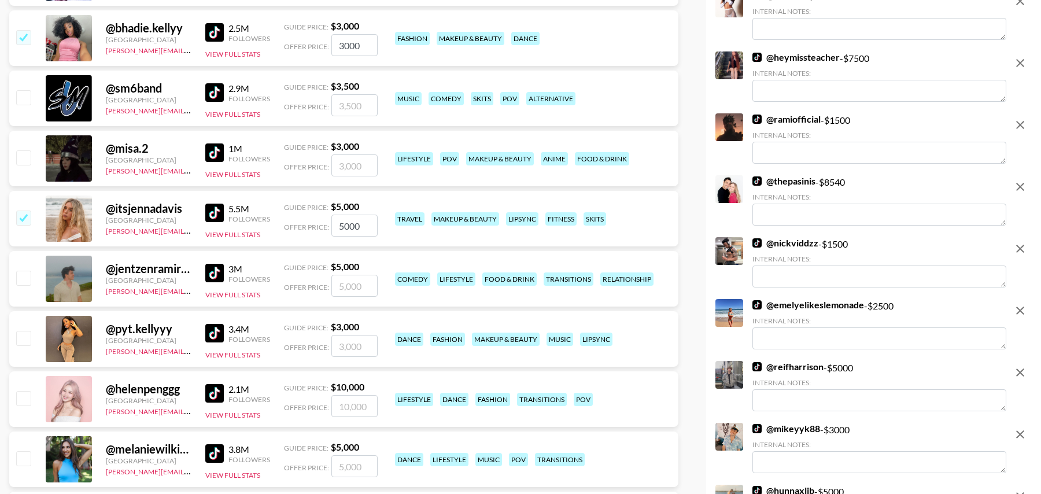
click at [23, 338] on input "checkbox" at bounding box center [23, 338] width 14 height 14
checkbox input "true"
type input "3000"
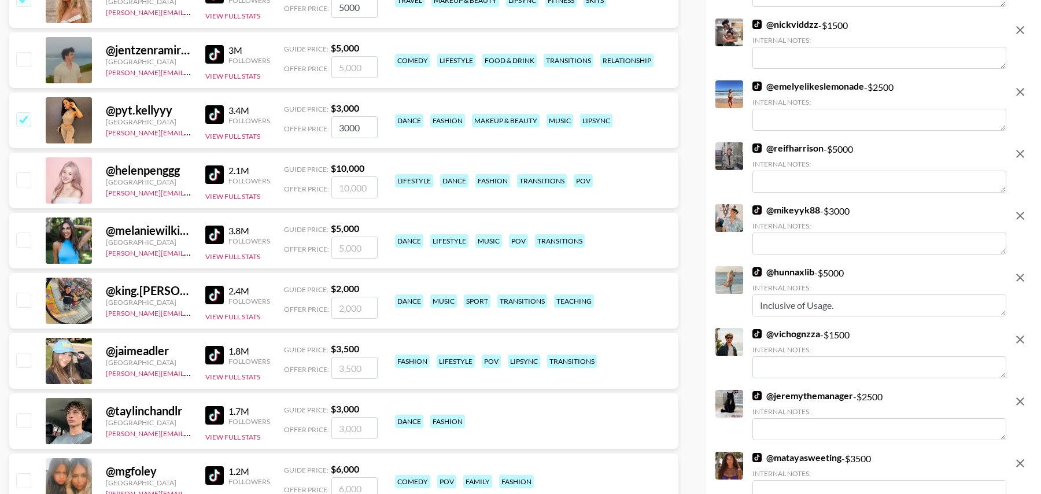
scroll to position [1994, 0]
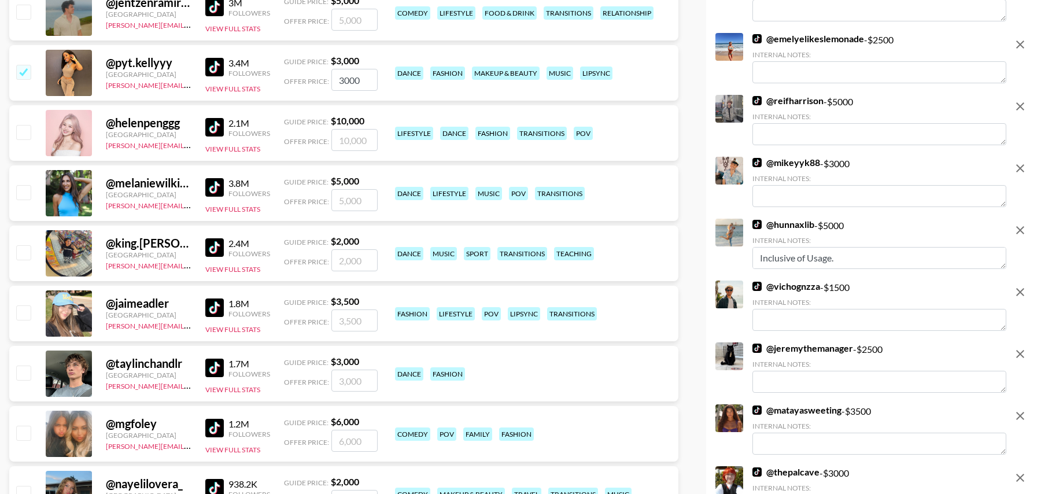
click at [23, 313] on input "checkbox" at bounding box center [23, 312] width 14 height 14
checkbox input "true"
type input "3500"
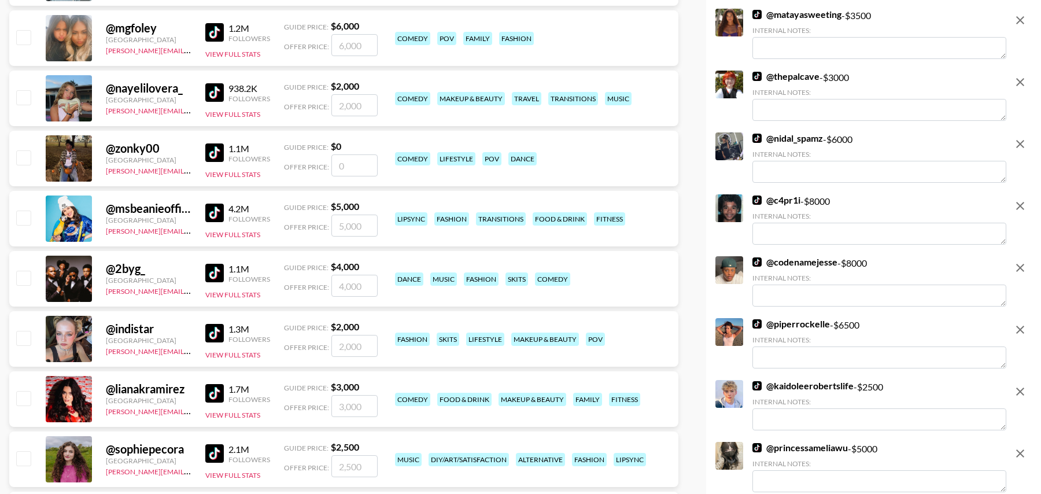
scroll to position [2394, 0]
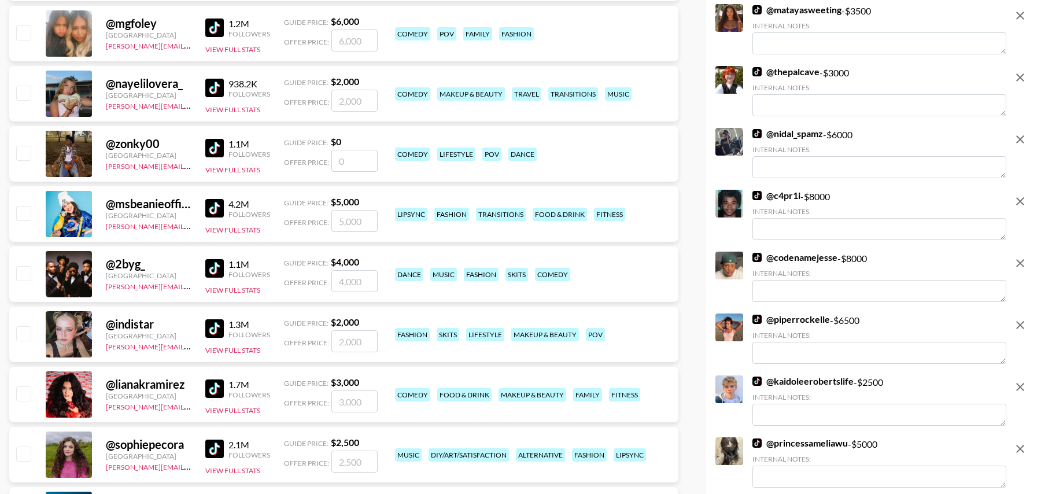
click at [24, 331] on input "checkbox" at bounding box center [23, 333] width 14 height 14
checkbox input "true"
type input "2000"
click at [24, 396] on input "checkbox" at bounding box center [23, 393] width 14 height 14
checkbox input "true"
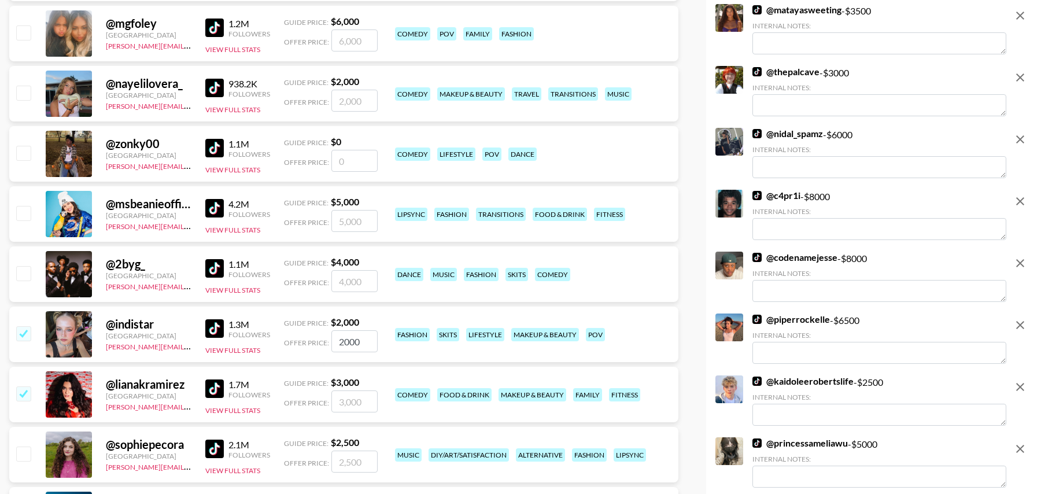
type input "3000"
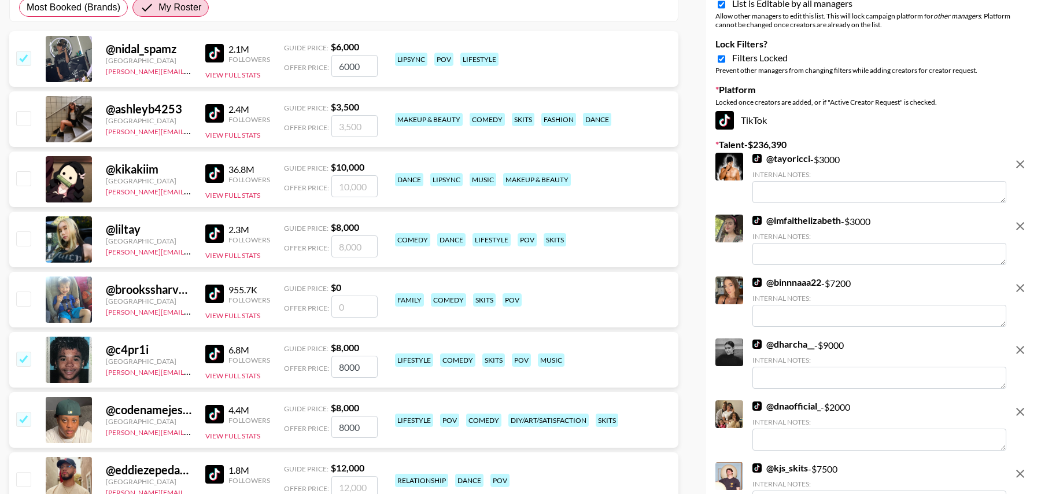
scroll to position [0, 0]
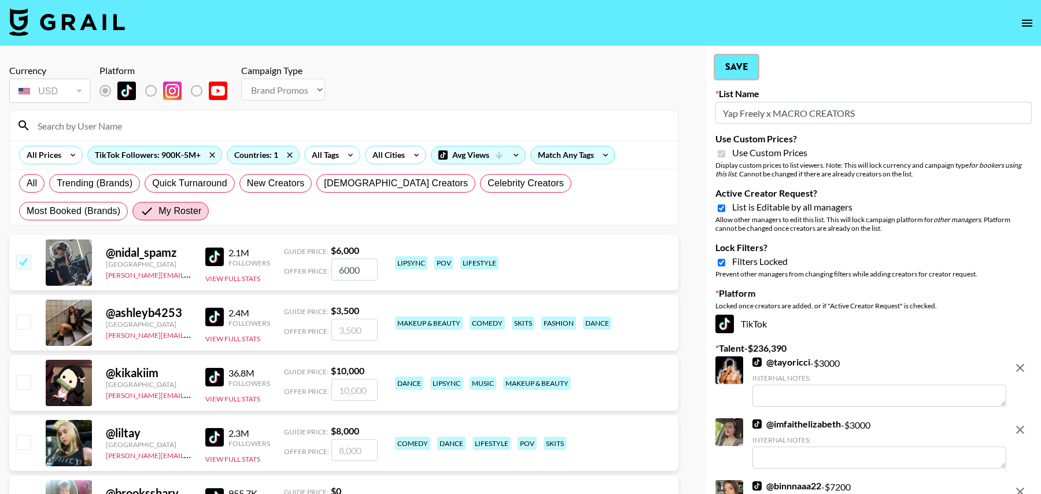
click at [736, 62] on button "Save" at bounding box center [736, 67] width 42 height 23
radio input "true"
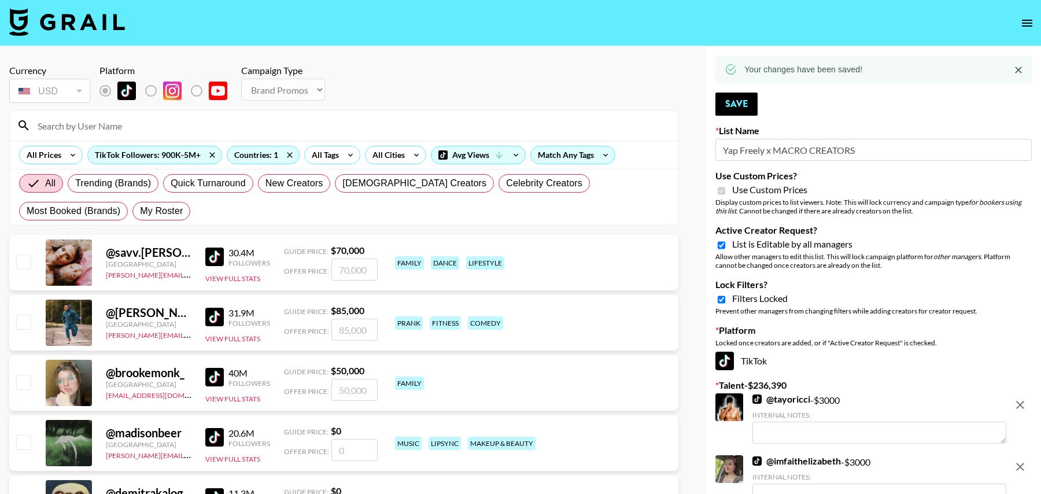
click at [737, 58] on div "Your changes have been saved!" at bounding box center [873, 70] width 316 height 28
